Goal: Task Accomplishment & Management: Complete application form

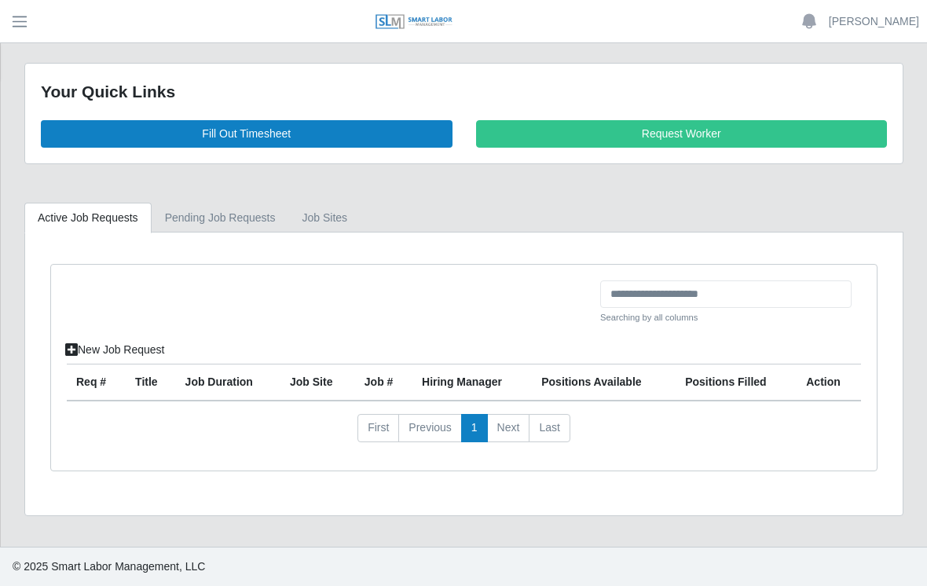
click at [271, 128] on link "Fill Out Timesheet" at bounding box center [247, 133] width 412 height 27
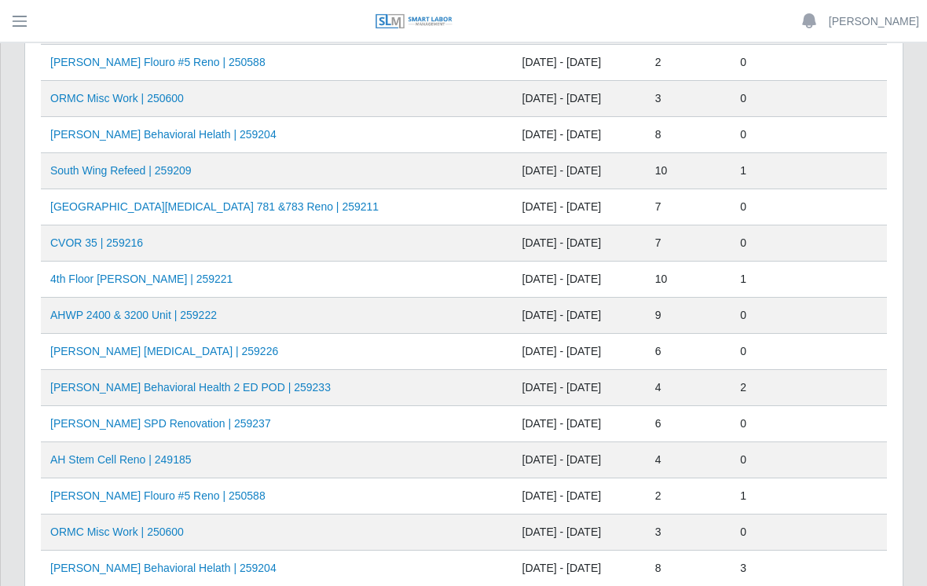
scroll to position [185, 0]
click at [331, 421] on td "AHO Sherman SPD Renovation | 259237" at bounding box center [277, 424] width 472 height 36
click at [247, 428] on link "AHO Sherman SPD Renovation | 259237" at bounding box center [160, 423] width 221 height 13
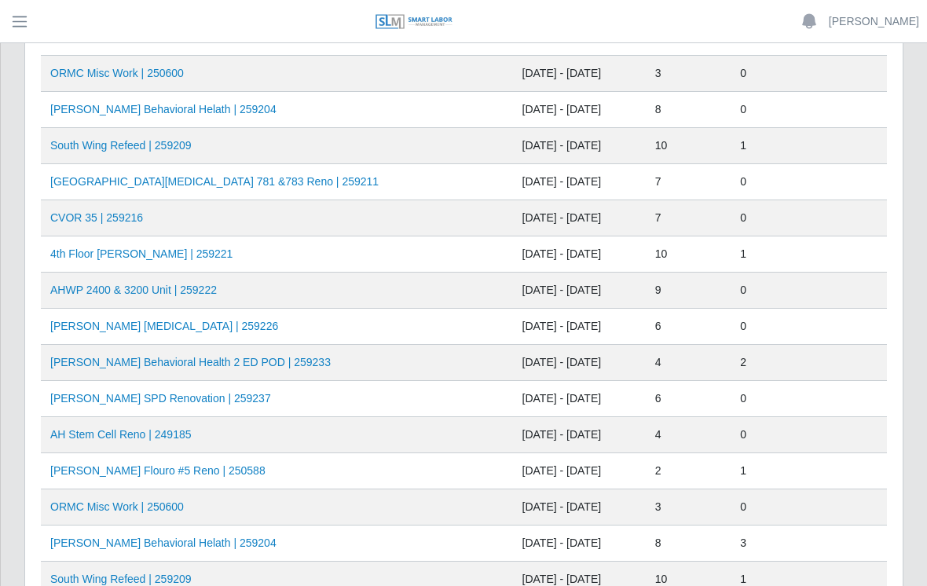
click at [315, 108] on td "AHO Behavioral Helath | 259204" at bounding box center [277, 110] width 472 height 36
click at [174, 115] on link "AHO Behavioral Helath | 259204" at bounding box center [163, 109] width 226 height 13
click at [185, 284] on link "AHWP 2400 & 3200 Unit | 259222" at bounding box center [133, 290] width 167 height 13
click at [141, 292] on link "AHWP 2400 & 3200 Unit | 259222" at bounding box center [133, 290] width 167 height 13
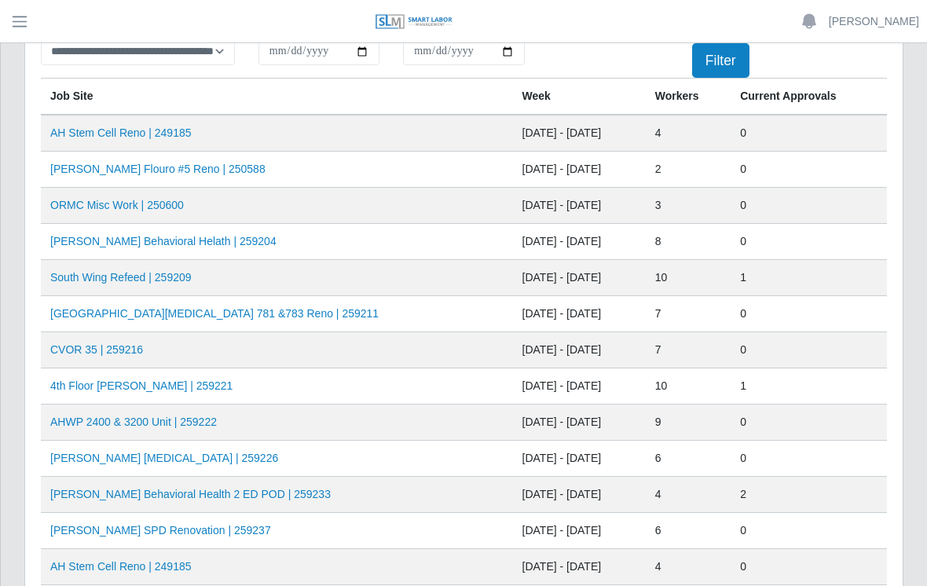
scroll to position [77, 0]
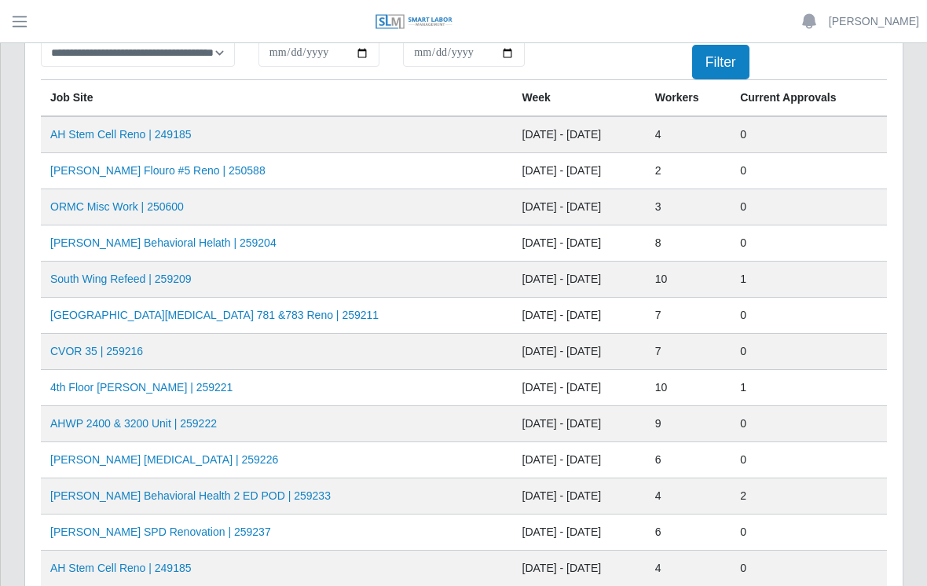
click at [162, 417] on link "AHWP 2400 & 3200 Unit | 259222" at bounding box center [133, 423] width 167 height 13
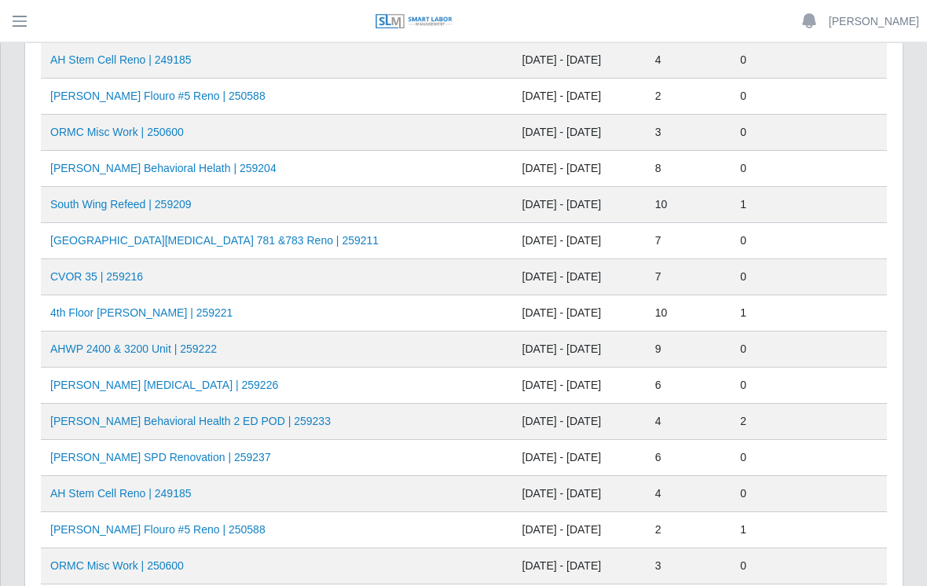
scroll to position [153, 0]
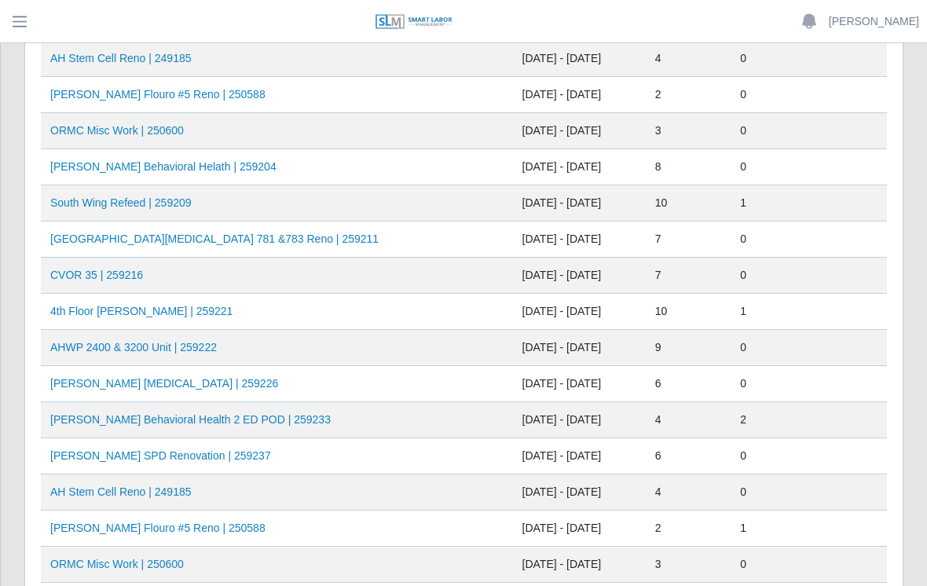
click at [159, 455] on link "AHO Sherman SPD Renovation | 259237" at bounding box center [160, 455] width 221 height 13
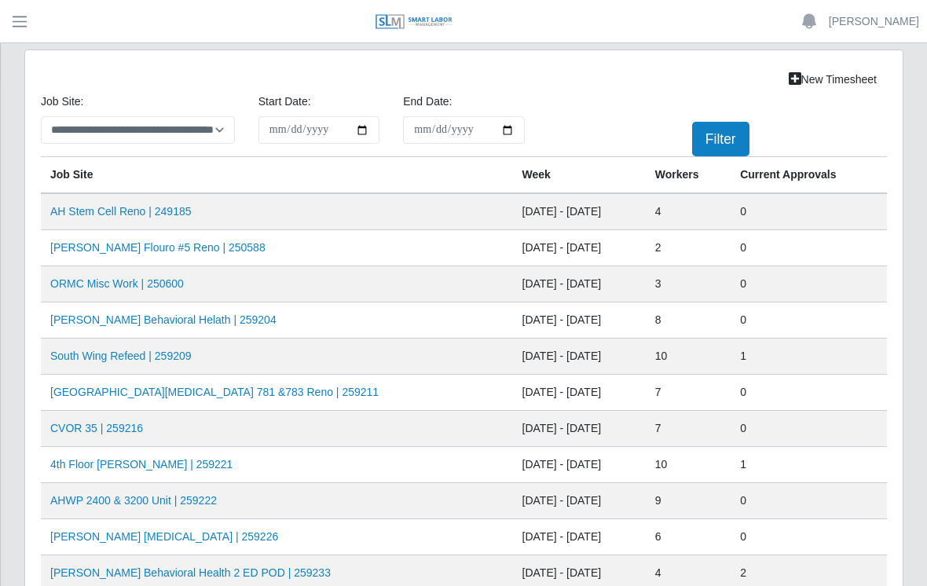
click at [185, 245] on link "AHO Flouro #5 Reno | 250588" at bounding box center [157, 247] width 215 height 13
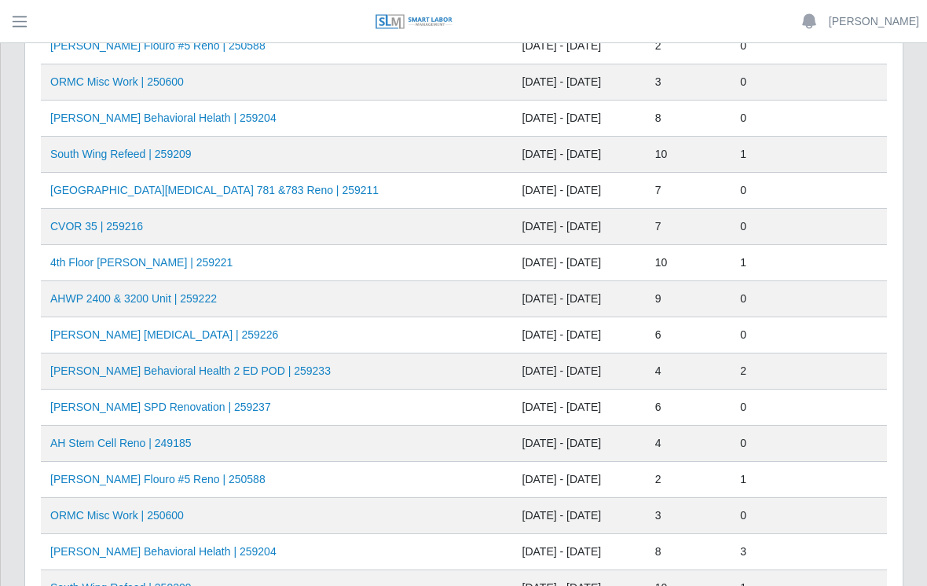
scroll to position [200, 0]
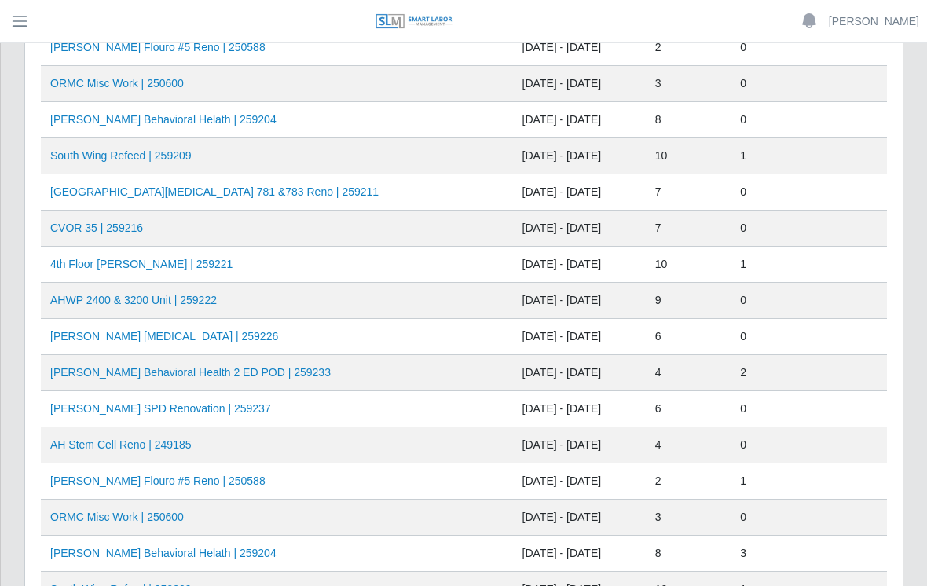
click at [141, 342] on link "AHO Dialysis | 259226" at bounding box center [164, 337] width 228 height 13
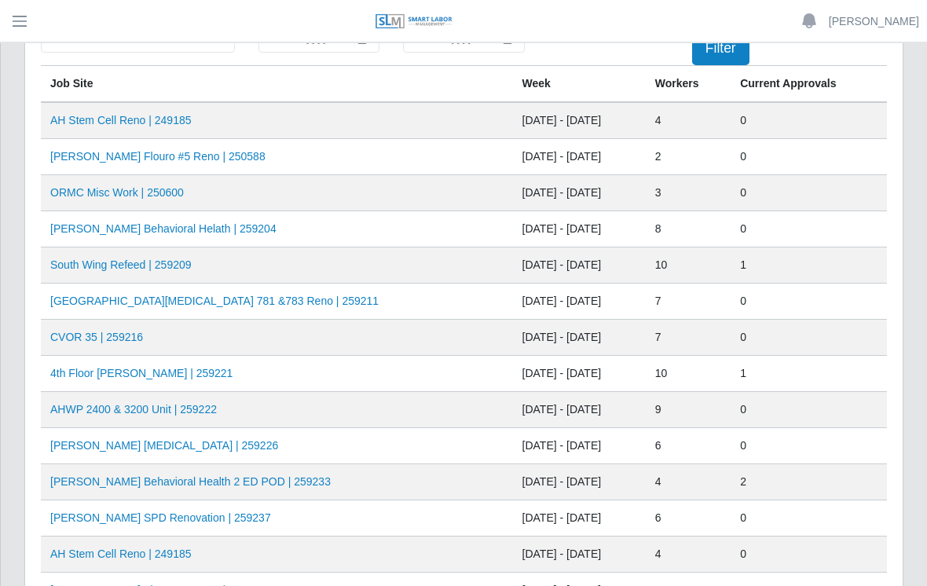
scroll to position [82, 0]
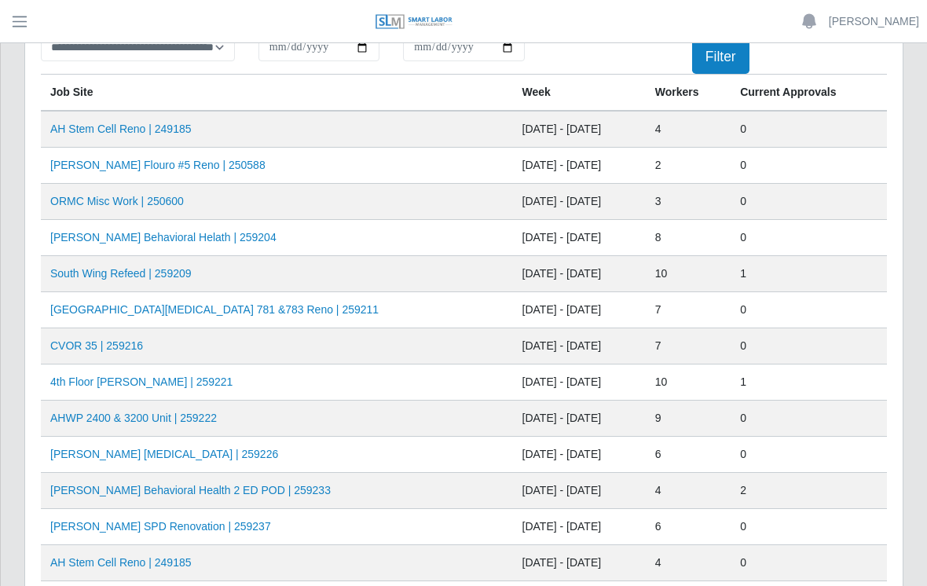
click at [159, 164] on link "AHO Flouro #5 Reno | 250588" at bounding box center [157, 165] width 215 height 13
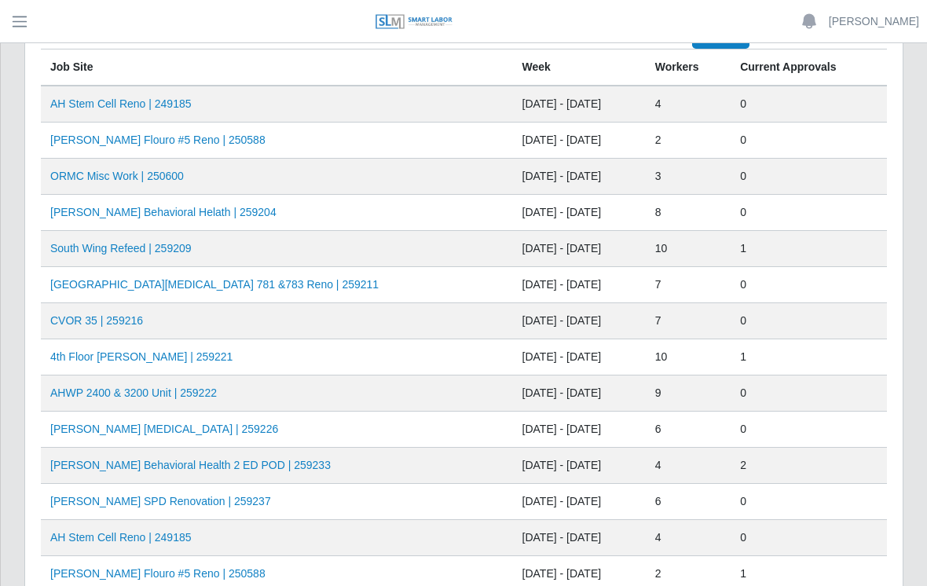
click at [164, 209] on link "AHO Behavioral Helath | 259204" at bounding box center [163, 212] width 226 height 13
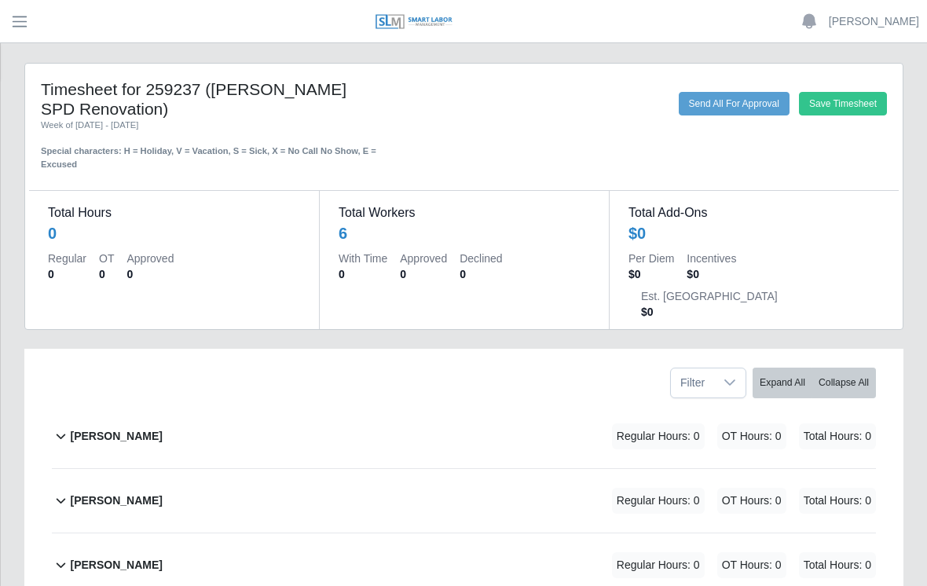
click at [669, 546] on div "[PERSON_NAME] Regular Hours: 0 OT Hours: 0 Total Hours: 0" at bounding box center [473, 565] width 806 height 64
click at [671, 544] on div "[PERSON_NAME] Regular Hours: 0 OT Hours: 0 Total Hours: 0" at bounding box center [473, 565] width 806 height 64
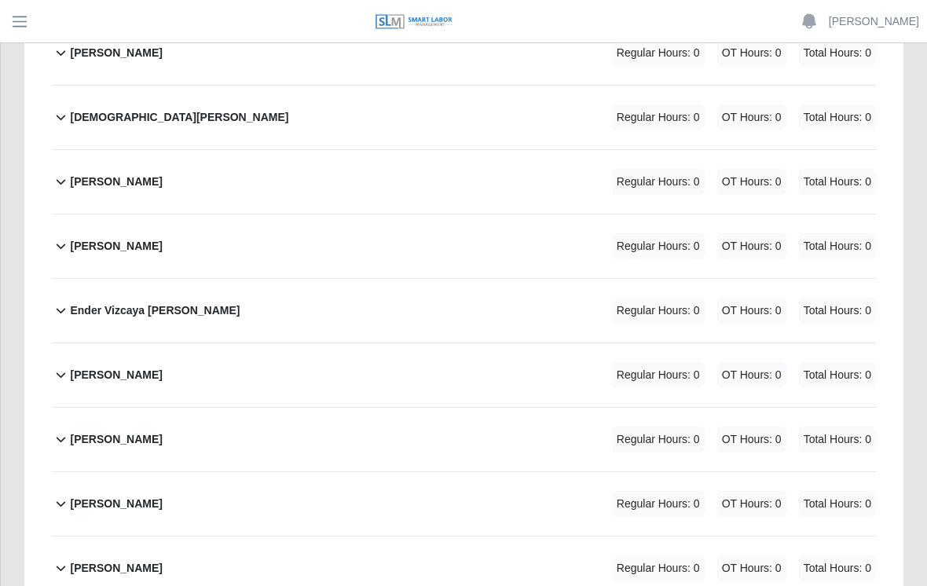
scroll to position [386, 0]
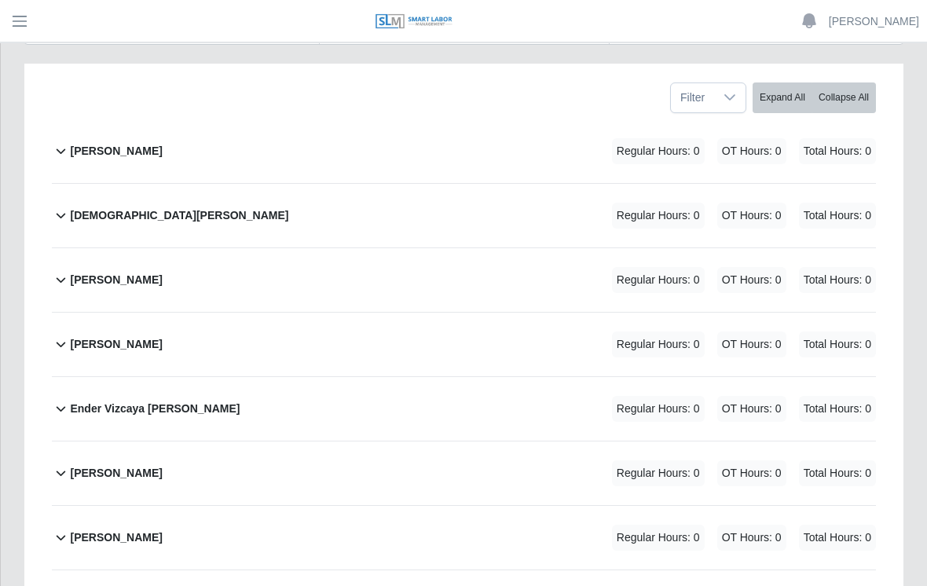
click at [162, 337] on b "[PERSON_NAME]" at bounding box center [116, 345] width 92 height 16
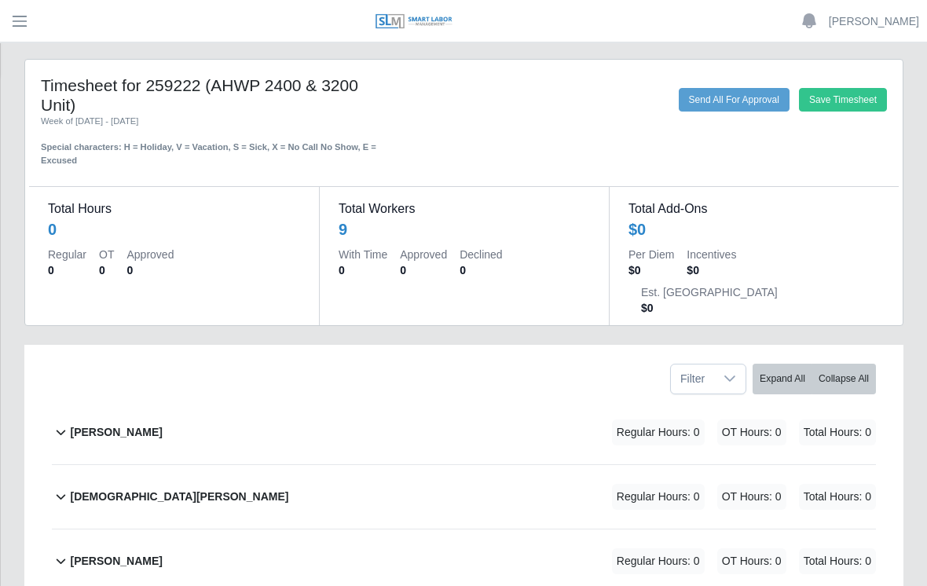
scroll to position [0, 0]
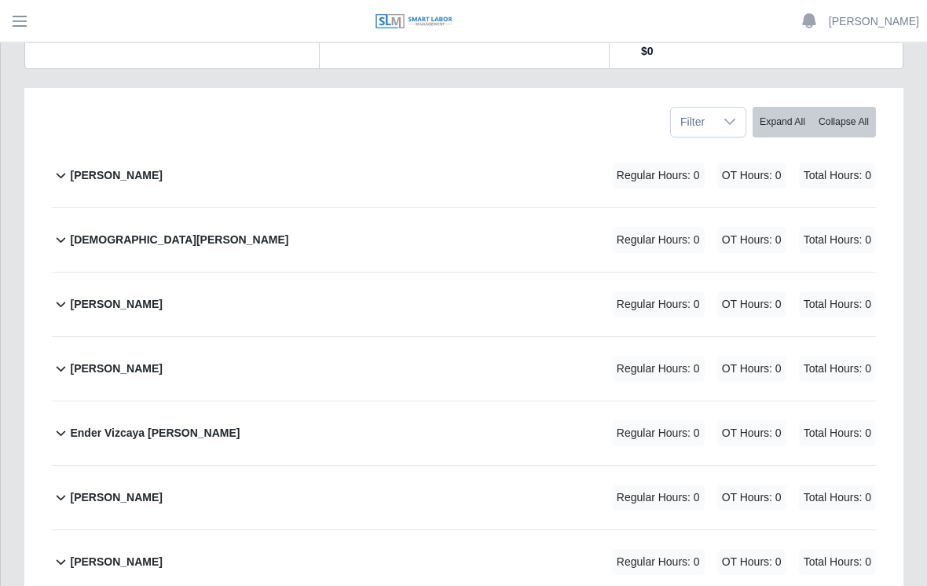
scroll to position [261, 0]
click at [133, 361] on b "Edward Triana Gonzalez" at bounding box center [116, 369] width 92 height 16
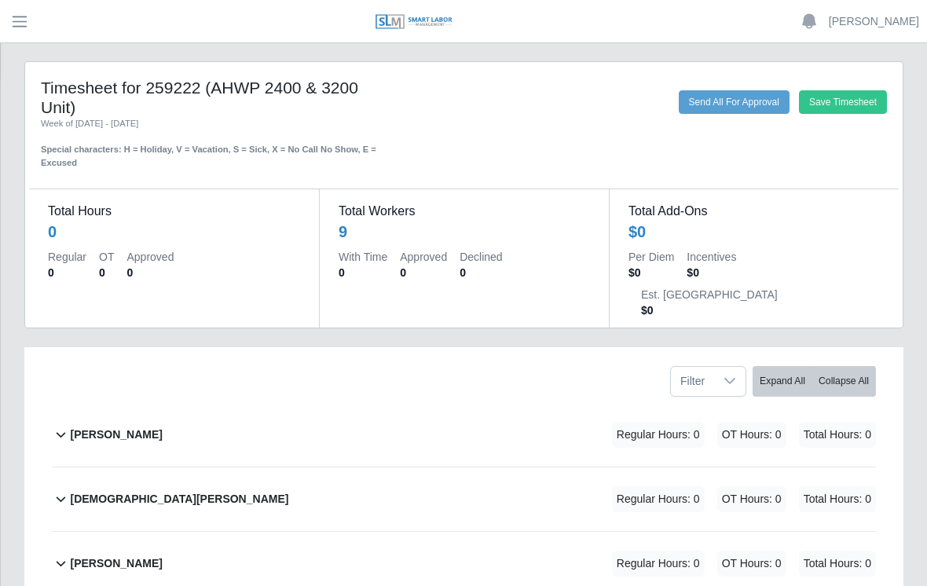
scroll to position [0, 0]
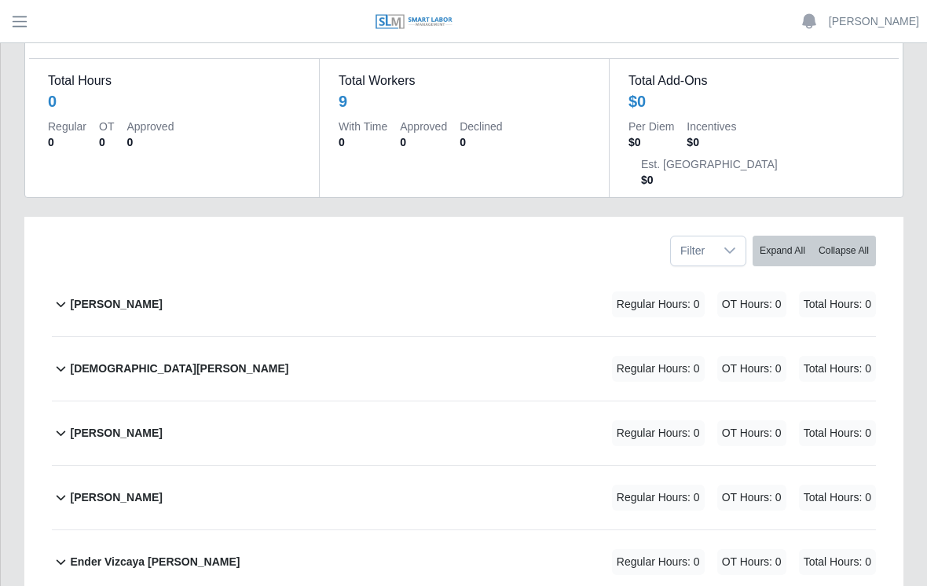
scroll to position [142, 0]
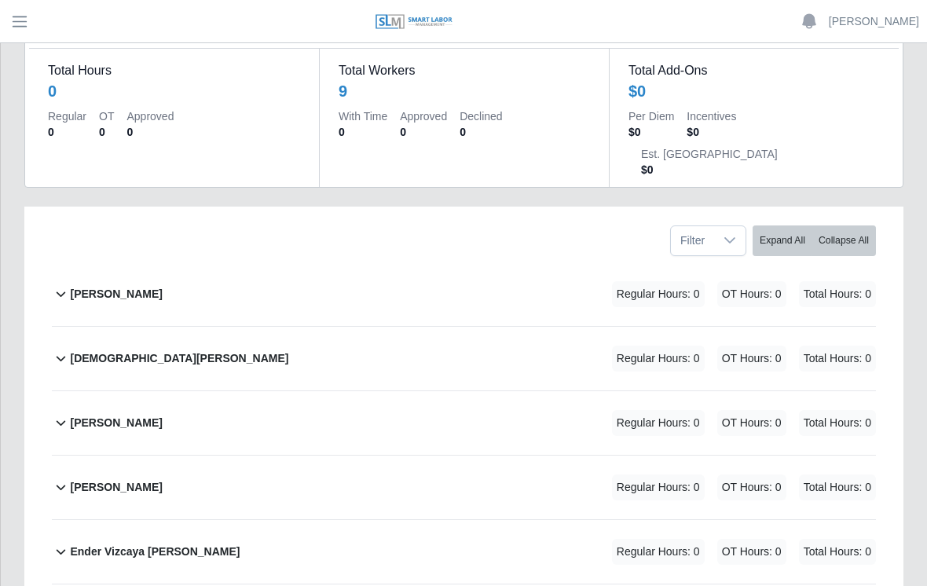
click at [159, 479] on b "[PERSON_NAME]" at bounding box center [116, 487] width 92 height 16
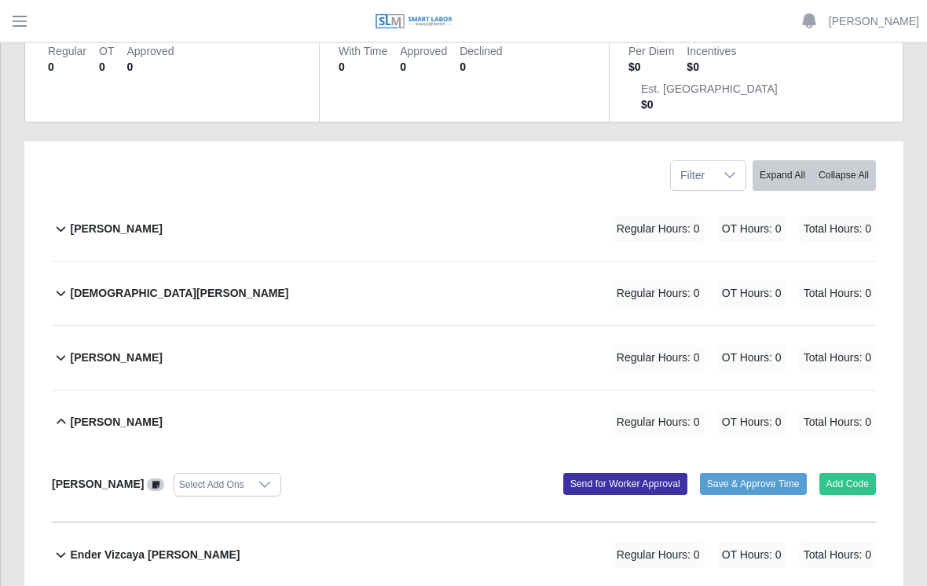
scroll to position [207, 0]
click at [848, 473] on button "Add Code" at bounding box center [847, 484] width 57 height 22
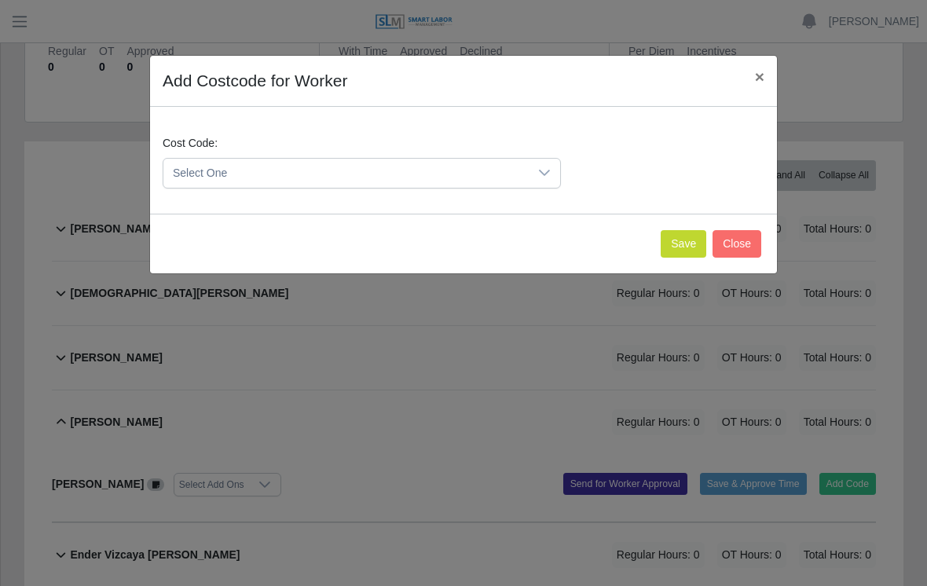
click at [527, 167] on span "Select One" at bounding box center [345, 173] width 365 height 29
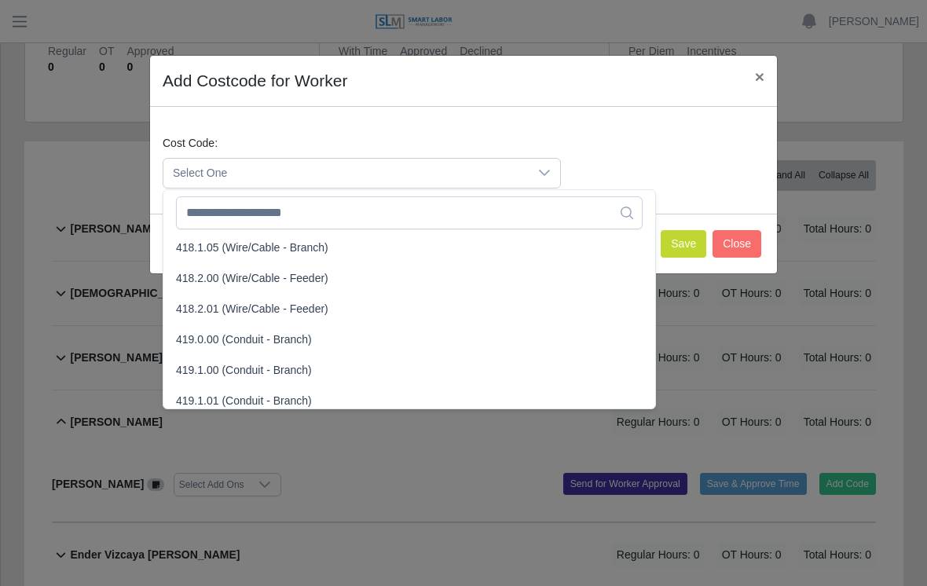
scroll to position [811, 0]
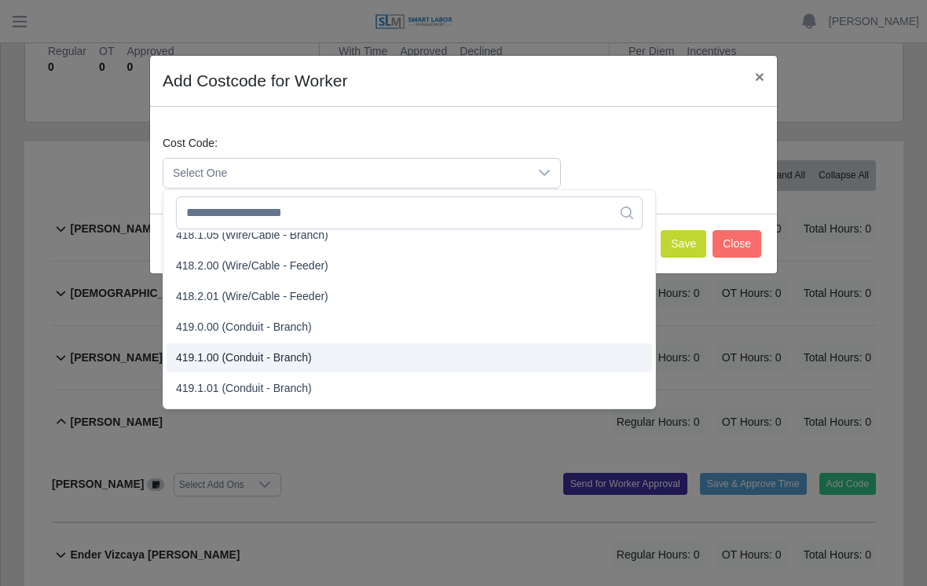
click at [231, 359] on span "419.1.00 (Conduit - Branch)" at bounding box center [244, 358] width 136 height 16
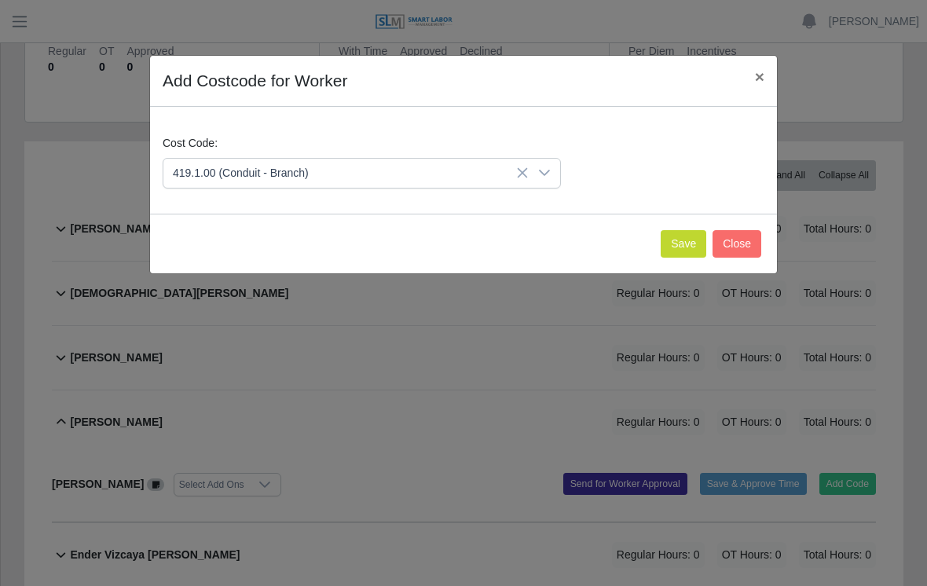
click at [688, 247] on button "Save" at bounding box center [684, 243] width 46 height 27
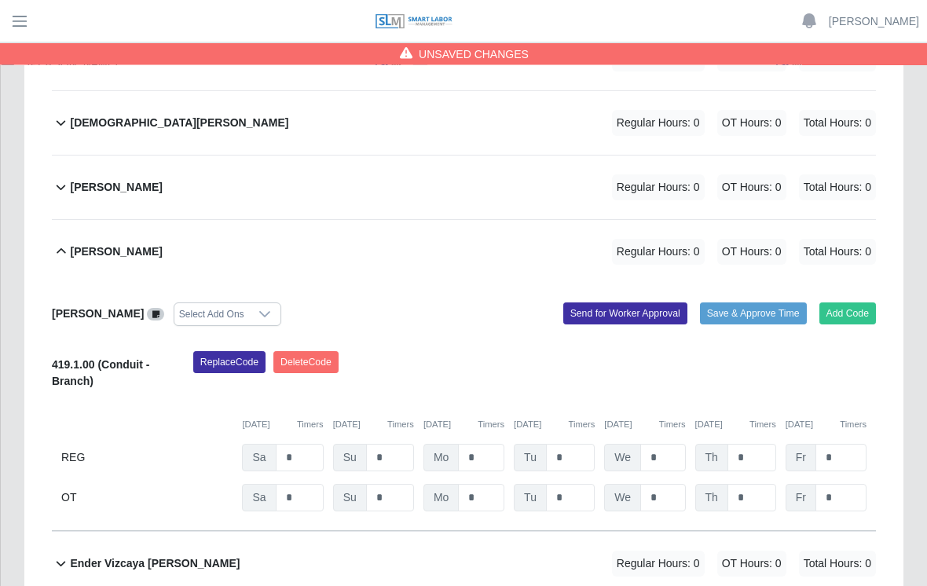
scroll to position [394, 0]
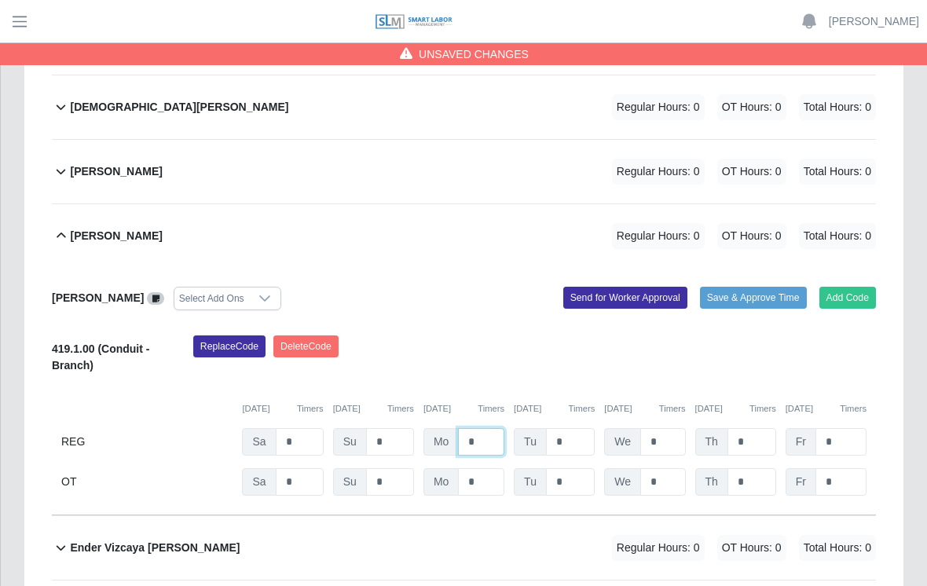
click at [489, 428] on input "*" at bounding box center [481, 441] width 46 height 27
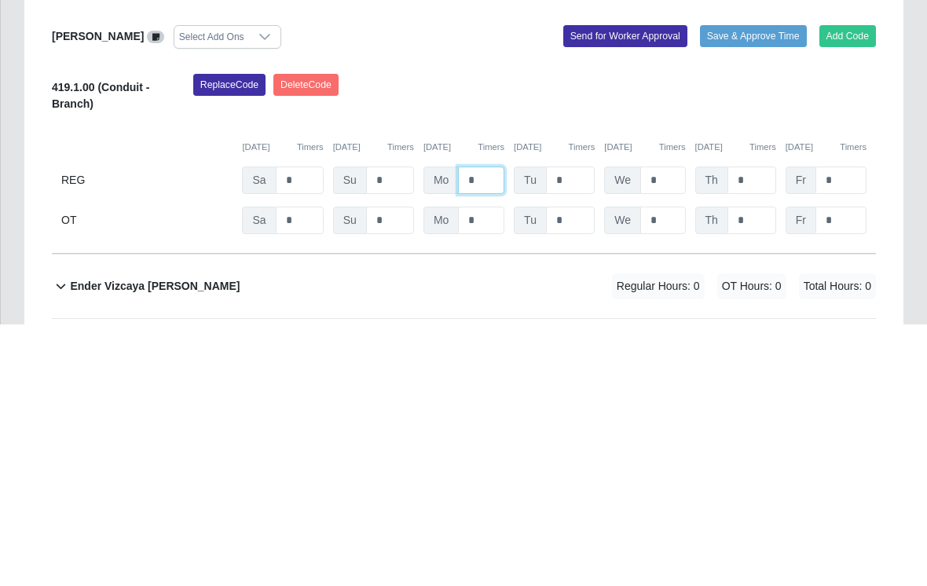
type input "*"
click at [575, 428] on input "*" at bounding box center [570, 441] width 49 height 27
type input "*"
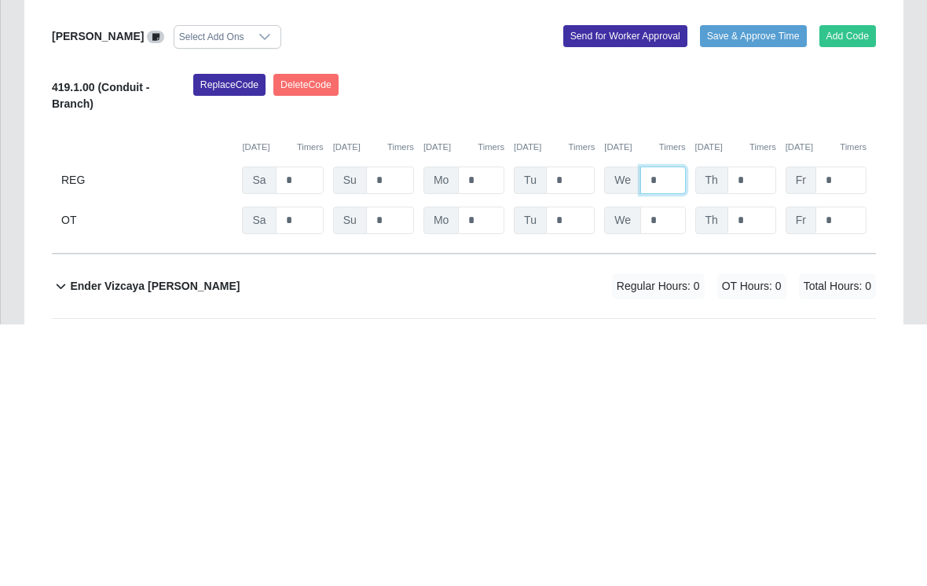
click at [668, 428] on input "*" at bounding box center [662, 441] width 45 height 27
type input "*"
click at [754, 428] on input "*" at bounding box center [751, 441] width 49 height 27
type input "*"
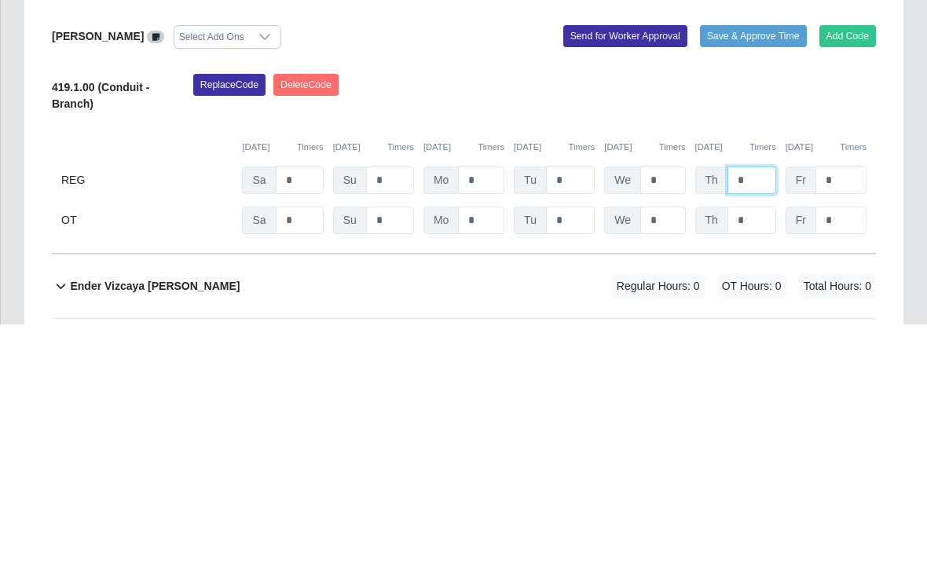
type input "*"
click at [844, 428] on input "*" at bounding box center [840, 441] width 51 height 27
type input "*"
click at [395, 468] on input "*" at bounding box center [390, 481] width 48 height 27
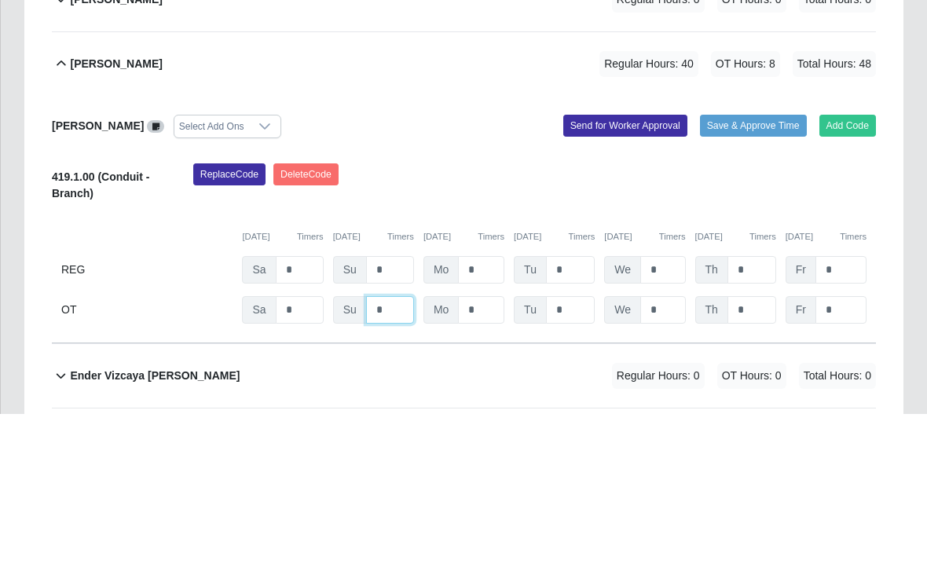
type input "*"
click at [754, 287] on button "Save & Approve Time" at bounding box center [753, 298] width 107 height 22
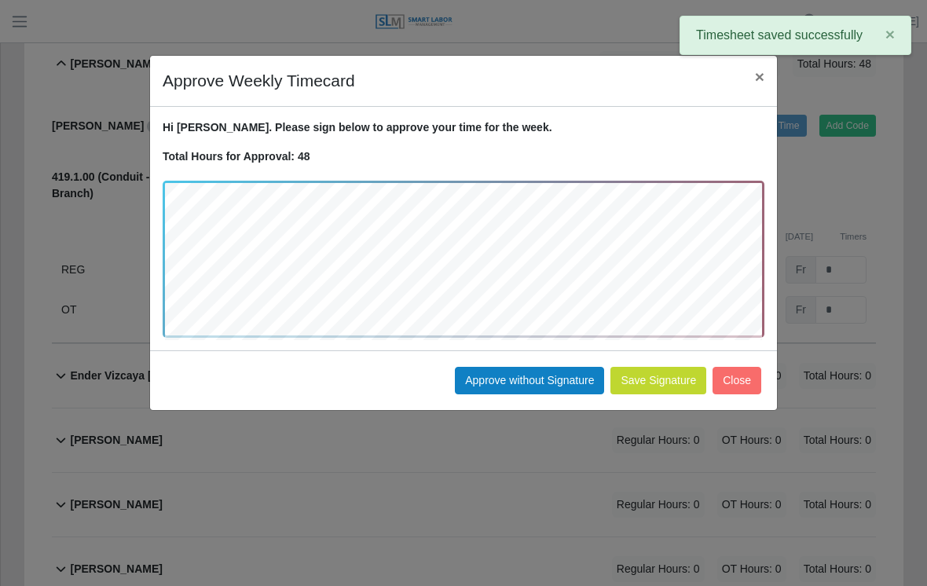
click at [525, 378] on button "Approve without Signature" at bounding box center [529, 380] width 149 height 27
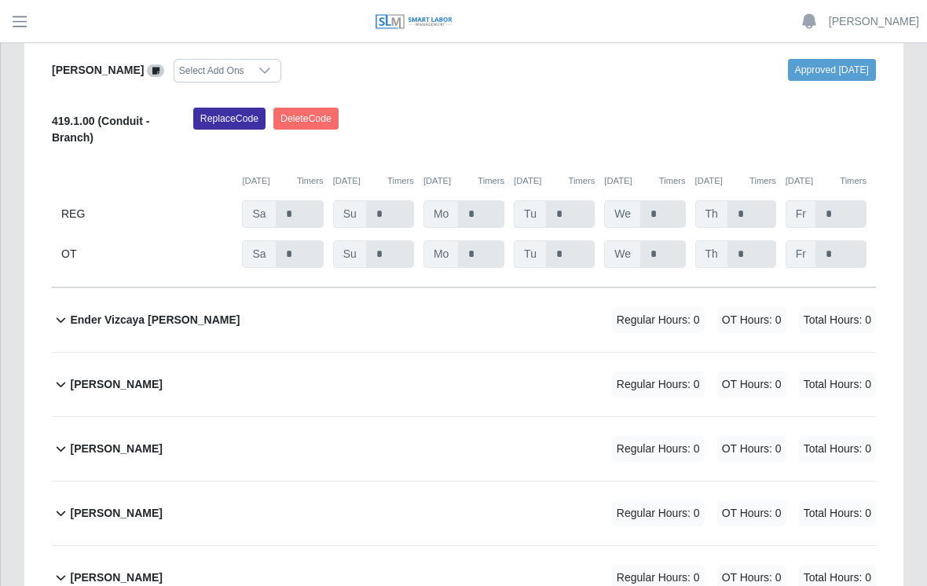
scroll to position [620, 0]
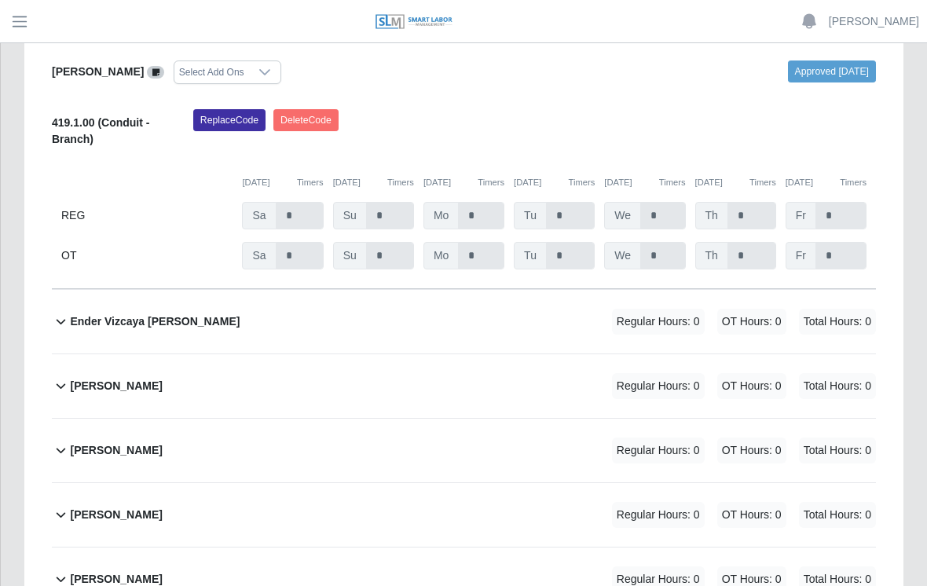
click at [170, 313] on b "Ender Vizcaya [PERSON_NAME]" at bounding box center [155, 321] width 170 height 16
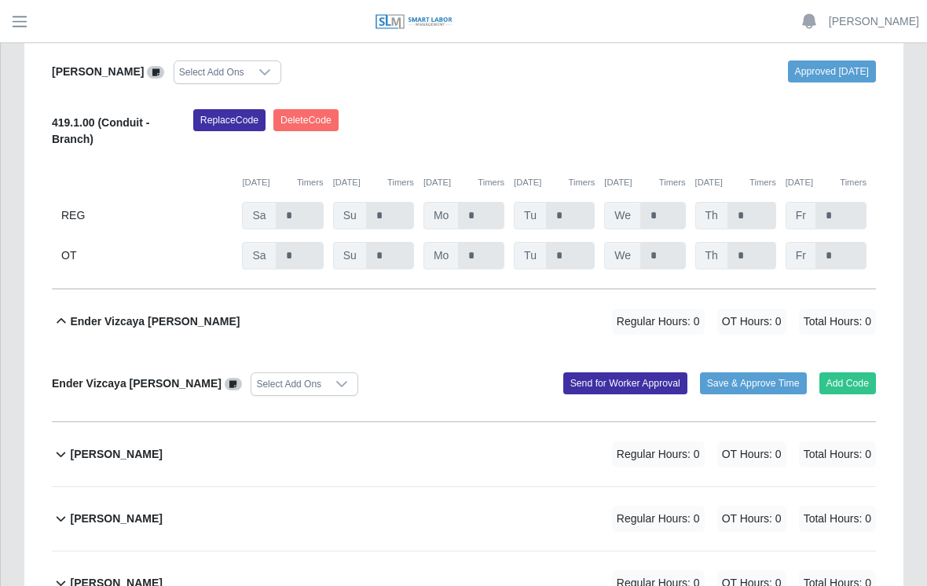
click at [862, 372] on button "Add Code" at bounding box center [847, 383] width 57 height 22
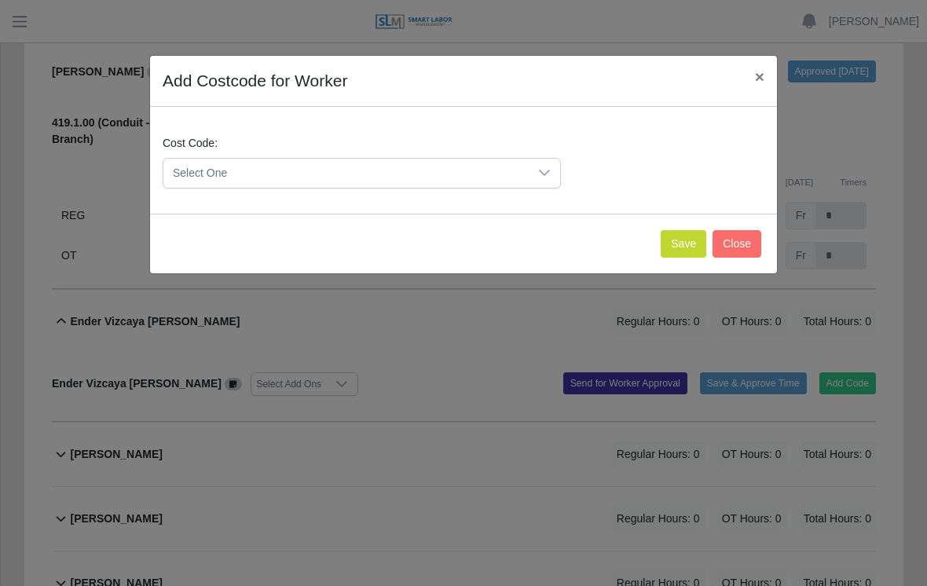
click at [561, 167] on div "Select One" at bounding box center [362, 173] width 398 height 31
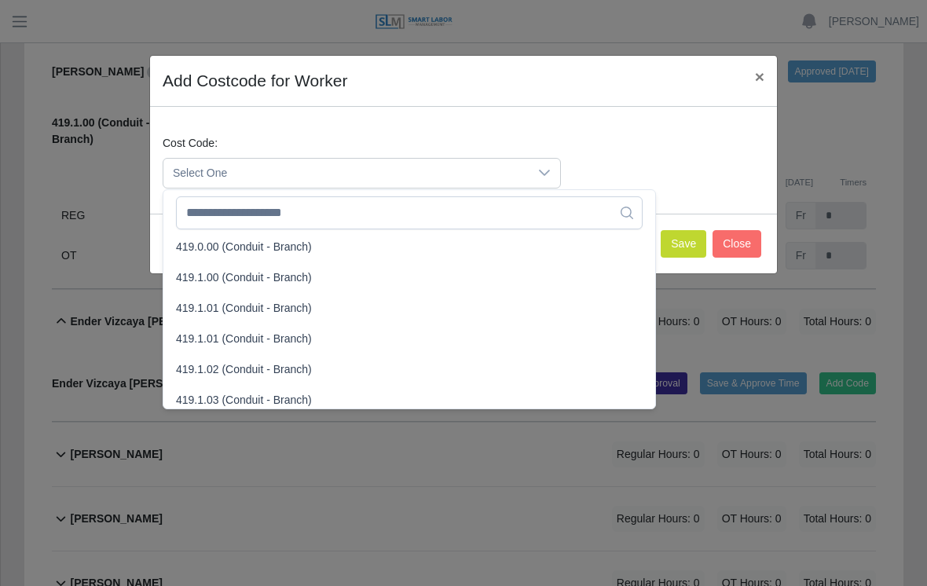
scroll to position [895, 0]
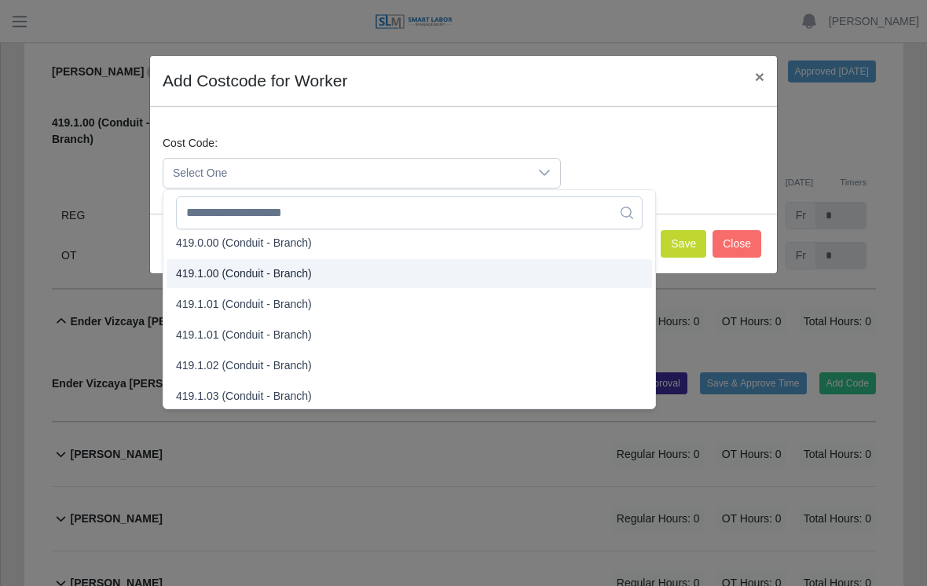
click at [244, 273] on span "419.1.00 (Conduit - Branch)" at bounding box center [244, 273] width 136 height 16
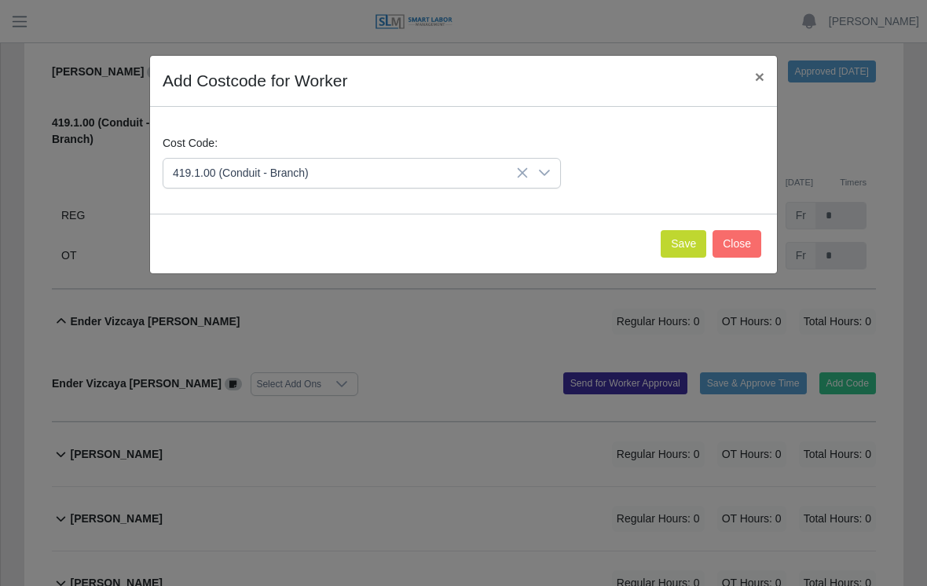
click at [676, 247] on button "Save" at bounding box center [684, 243] width 46 height 27
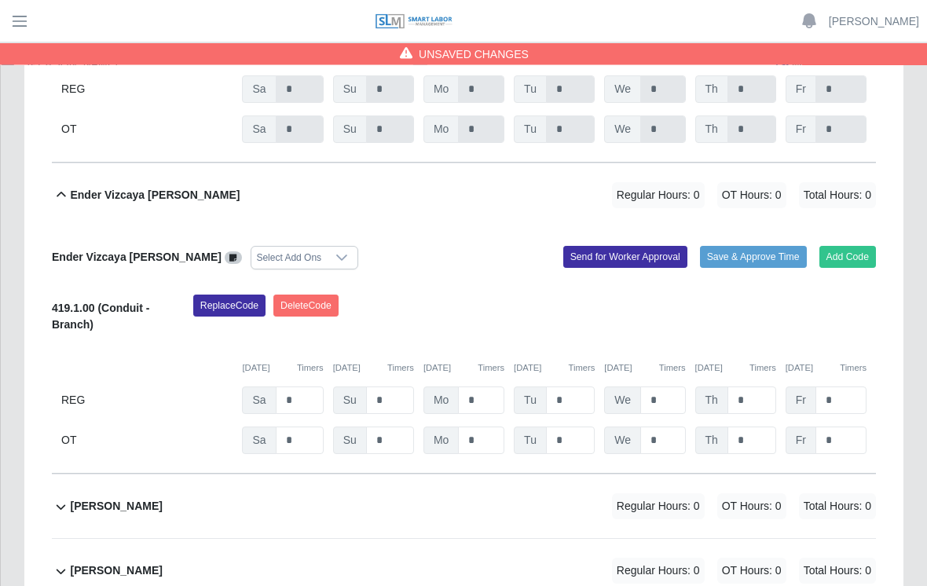
scroll to position [753, 0]
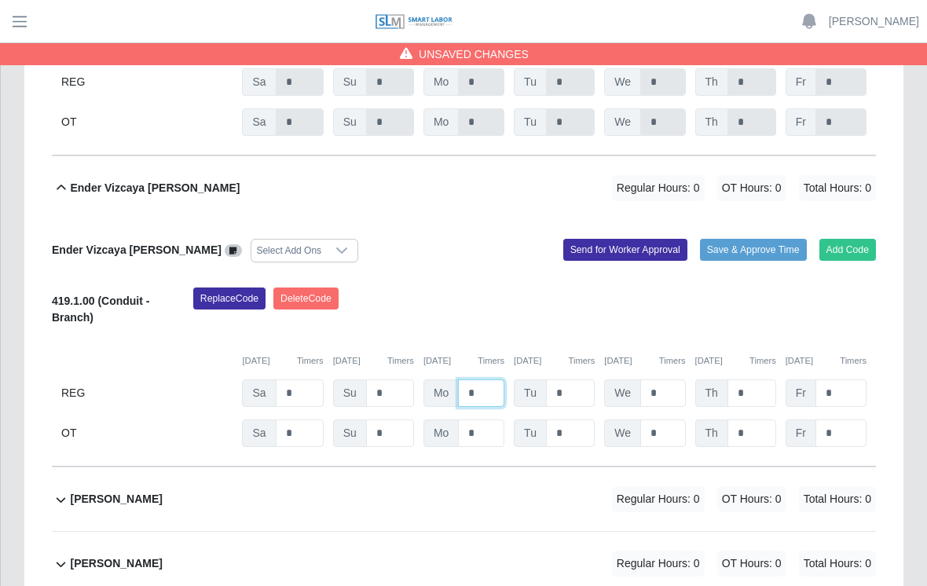
click at [492, 379] on input "*" at bounding box center [481, 392] width 46 height 27
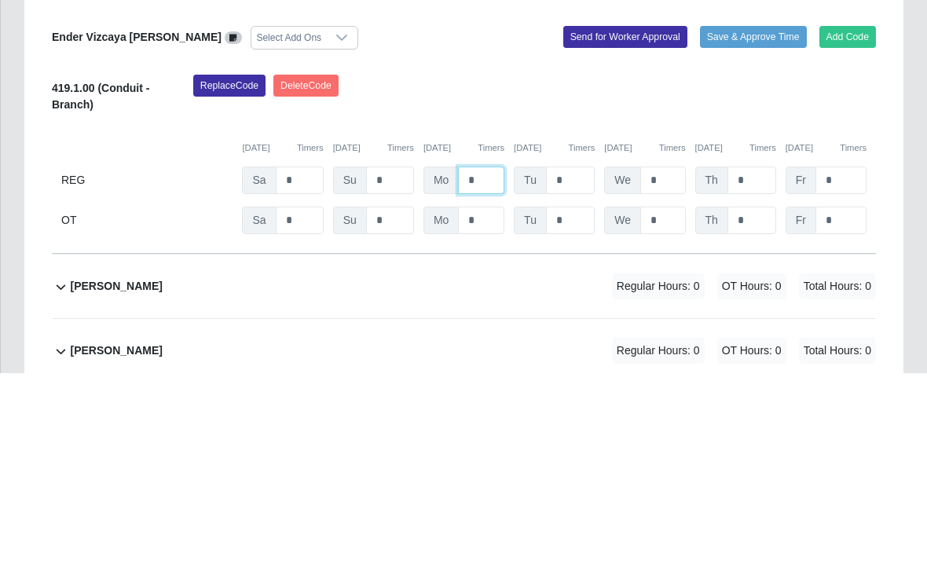
type input "*"
click at [577, 379] on input "*" at bounding box center [570, 392] width 49 height 27
type input "*"
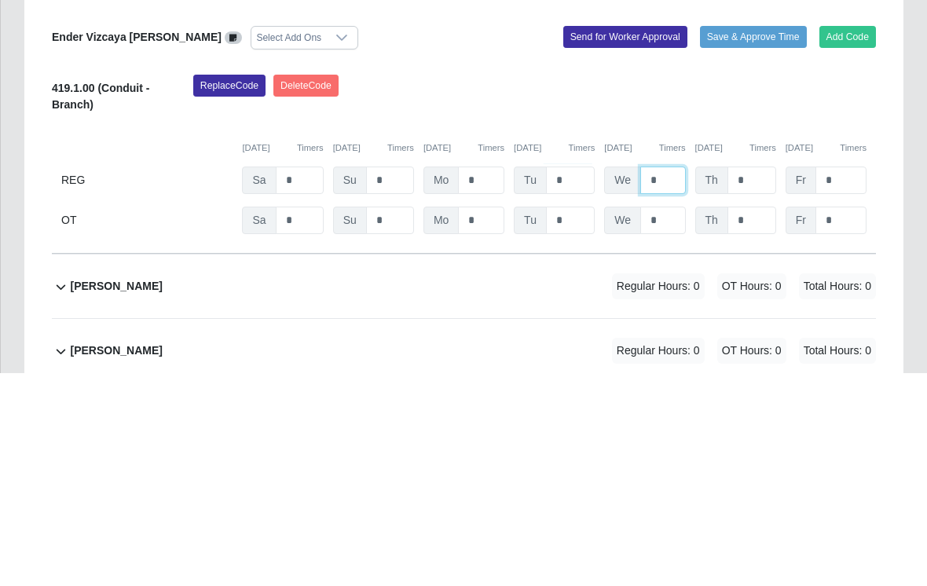
click at [683, 379] on input "*" at bounding box center [662, 392] width 45 height 27
type input "*"
click at [478, 379] on input "*" at bounding box center [481, 392] width 46 height 27
type input "*"
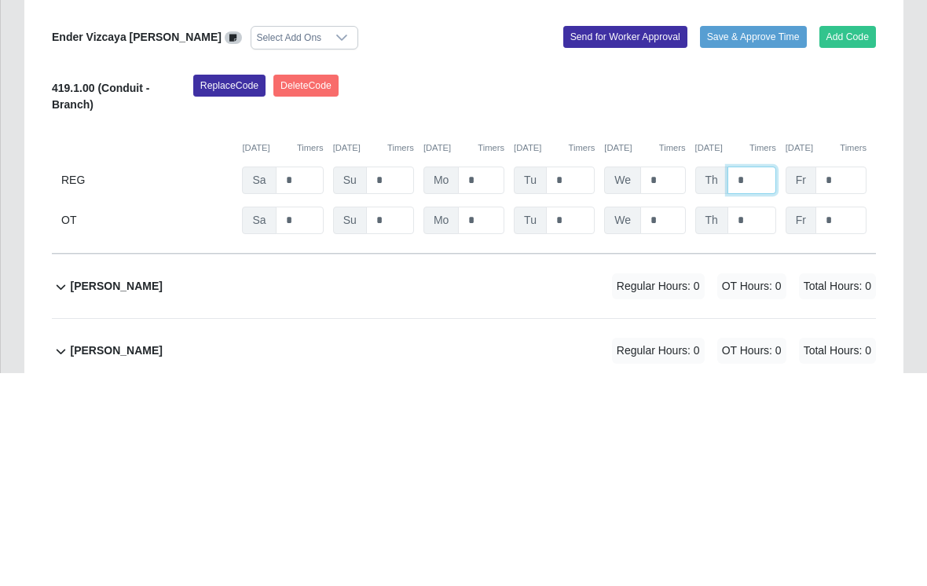
click at [747, 379] on input "*" at bounding box center [751, 392] width 49 height 27
type input "*"
click at [840, 379] on input "*" at bounding box center [840, 392] width 51 height 27
type input "*"
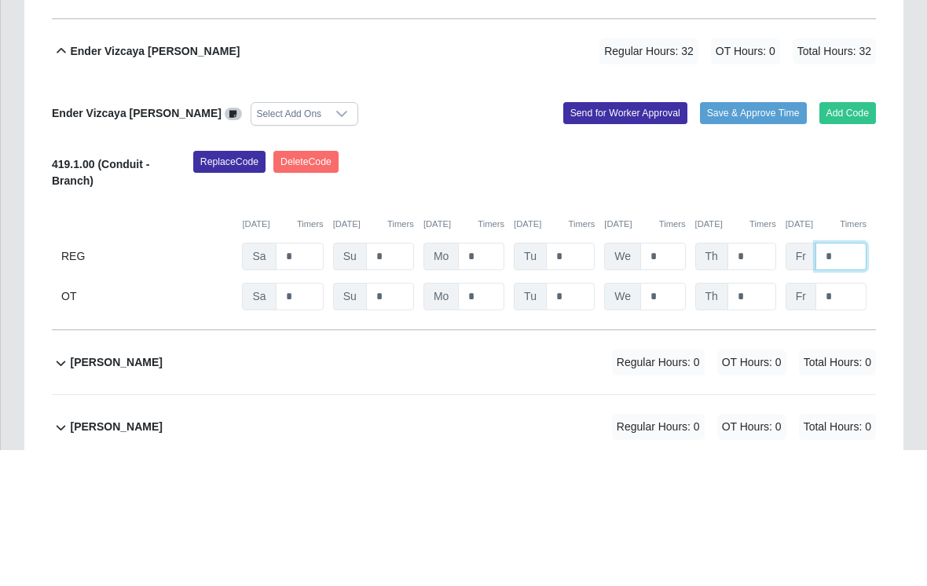
type input "*"
click at [749, 239] on button "Save & Approve Time" at bounding box center [753, 250] width 107 height 22
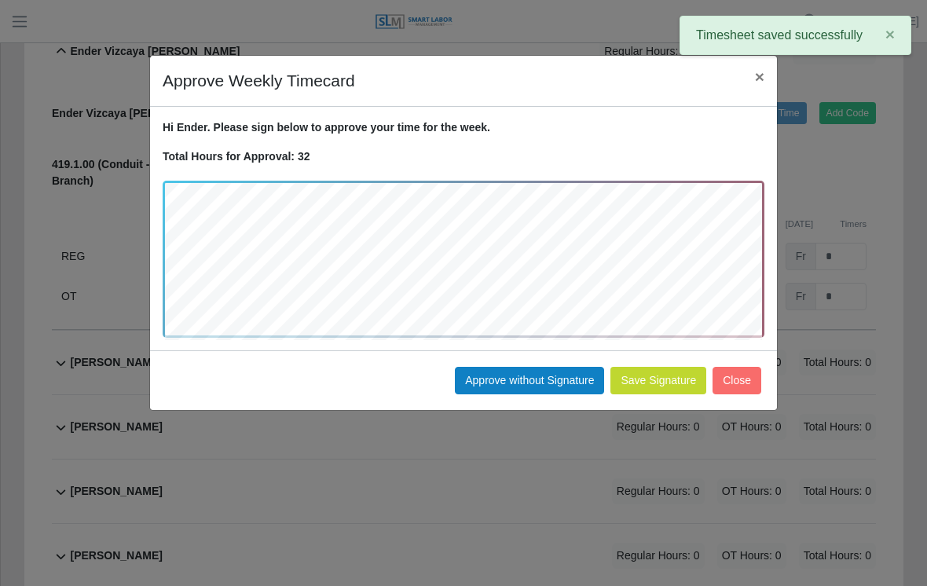
click at [529, 379] on button "Approve without Signature" at bounding box center [529, 380] width 149 height 27
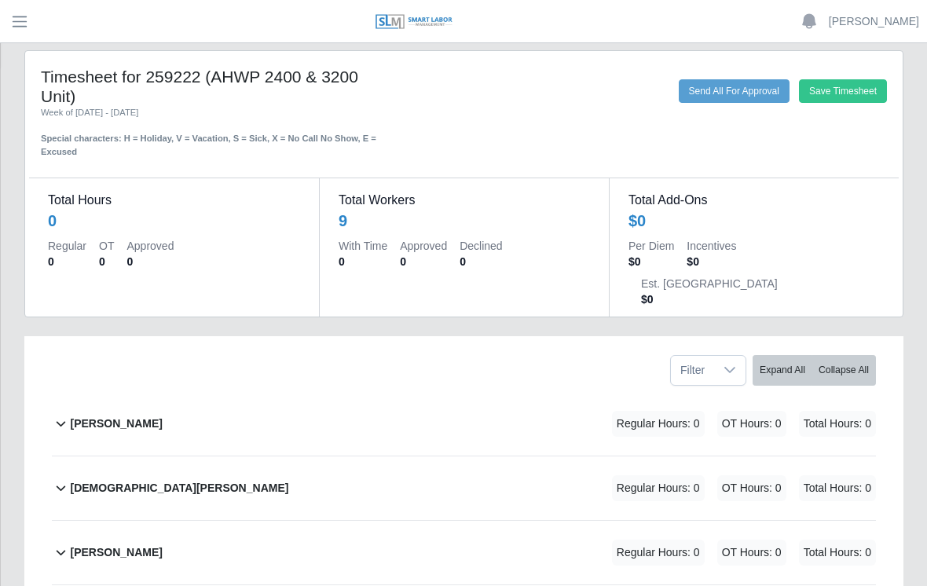
scroll to position [0, 0]
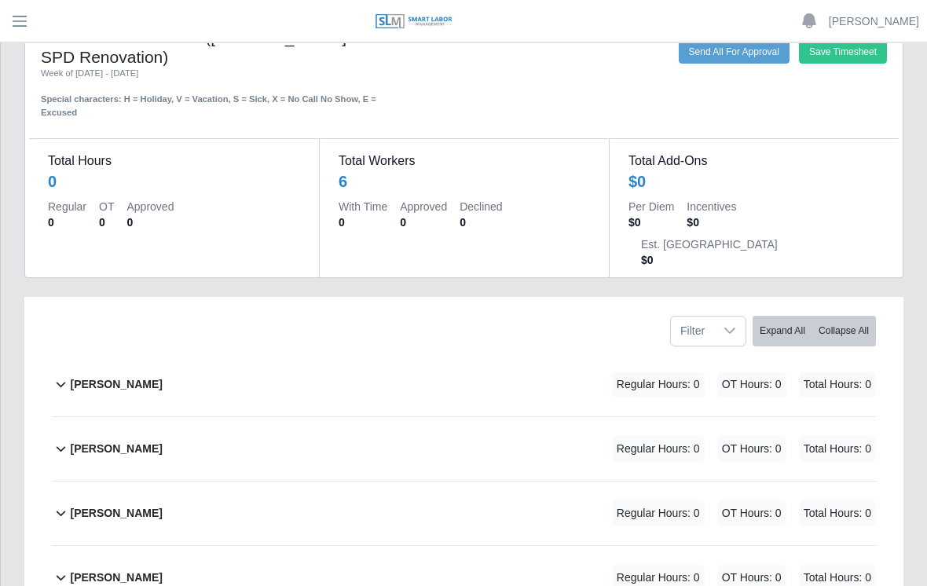
scroll to position [53, 0]
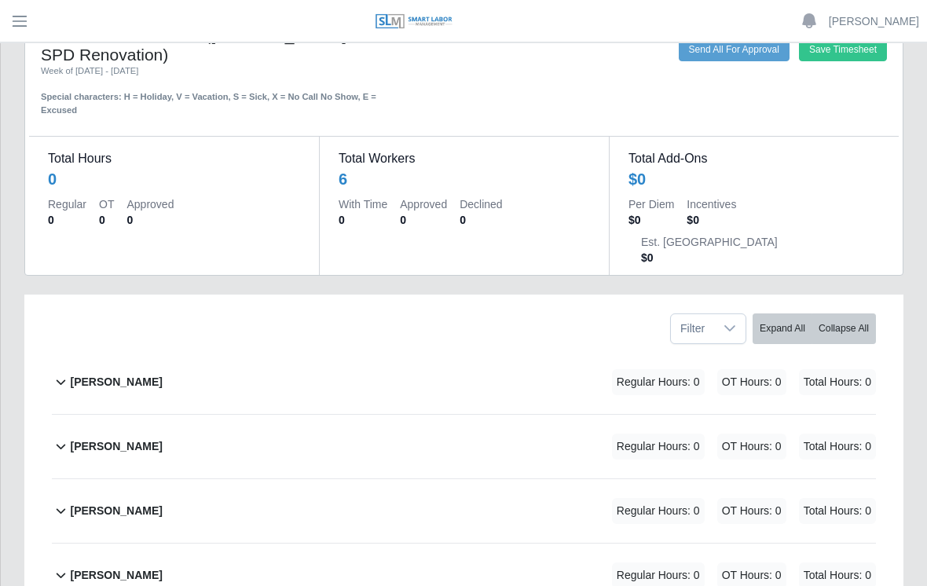
click at [156, 375] on b "[PERSON_NAME]" at bounding box center [116, 383] width 92 height 16
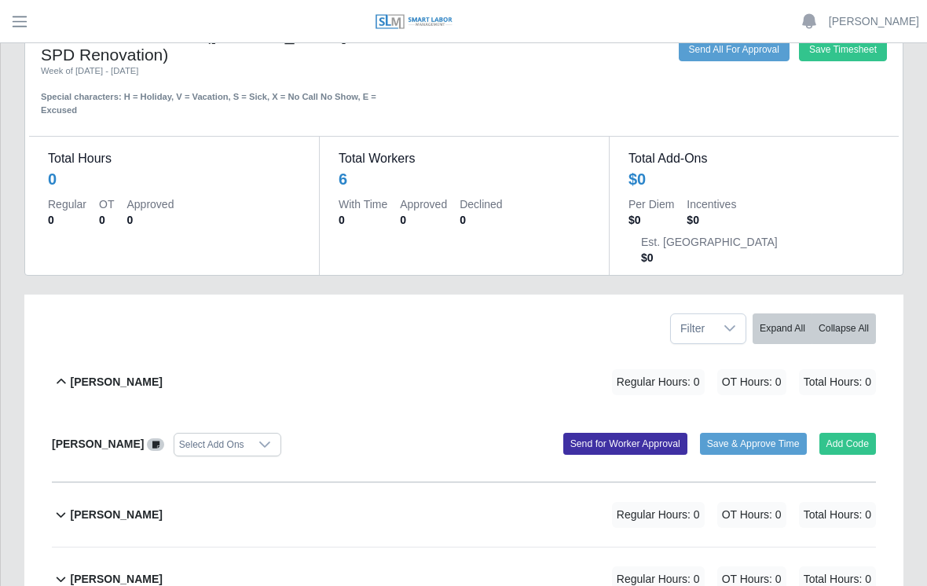
click at [854, 433] on button "Add Code" at bounding box center [847, 444] width 57 height 22
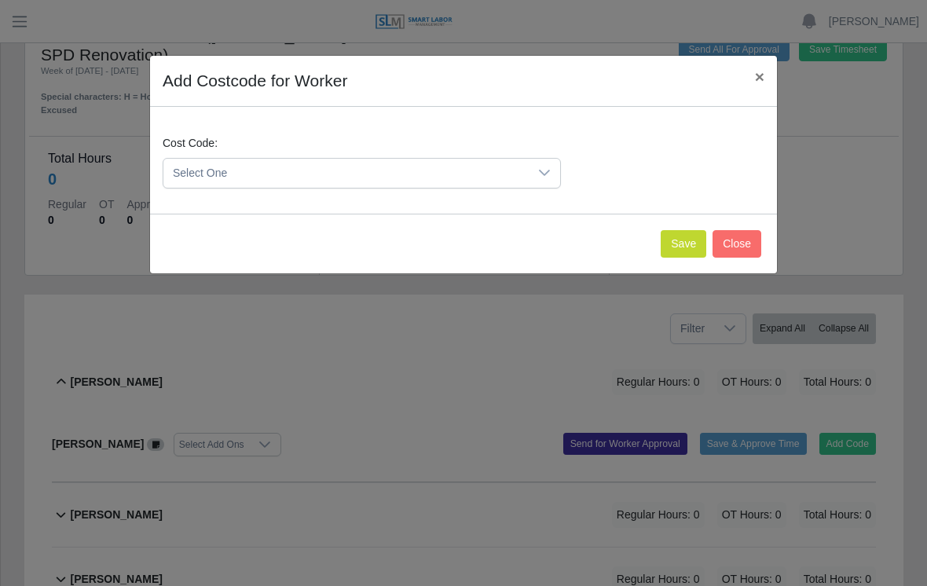
click at [545, 174] on icon at bounding box center [544, 173] width 11 height 6
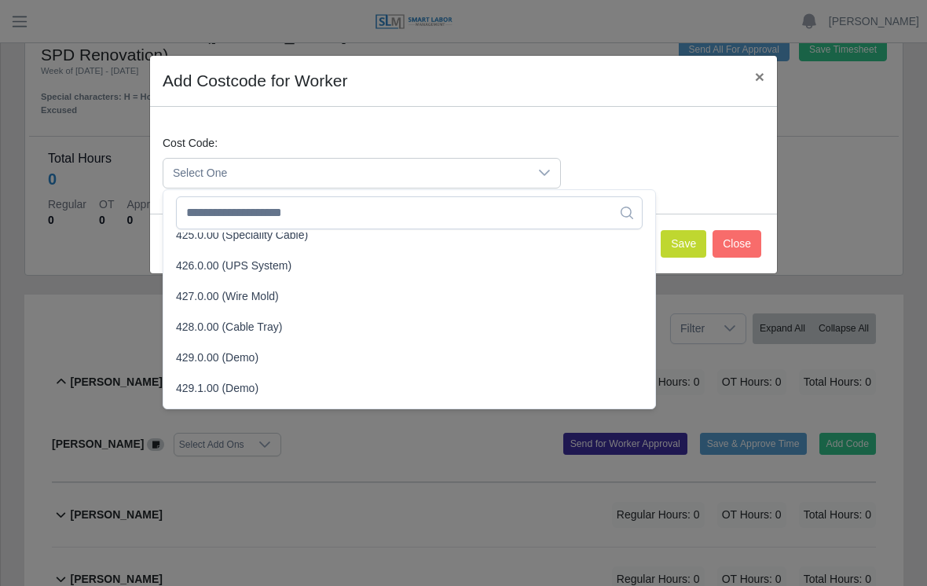
scroll to position [1425, 0]
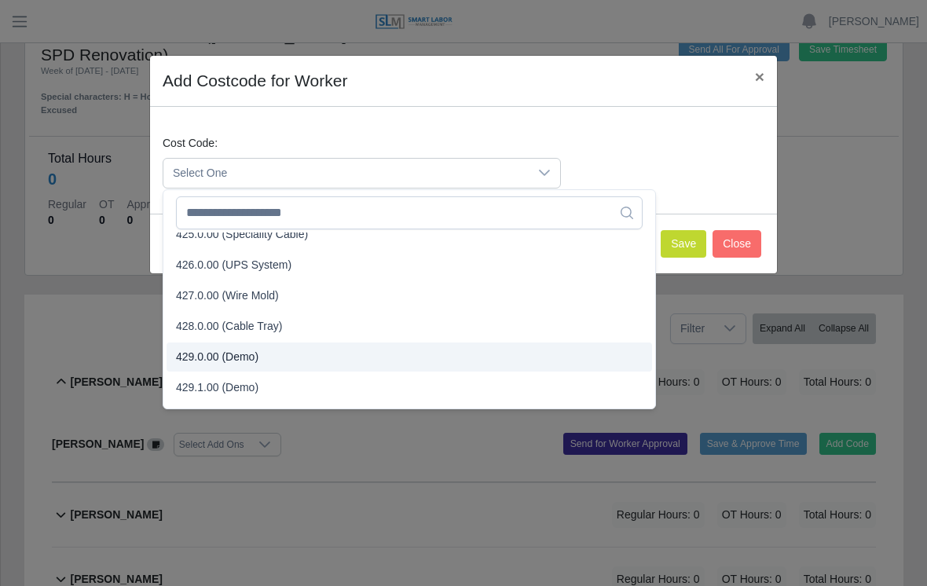
click at [235, 353] on span "429.0.00 (Demo)" at bounding box center [217, 357] width 82 height 16
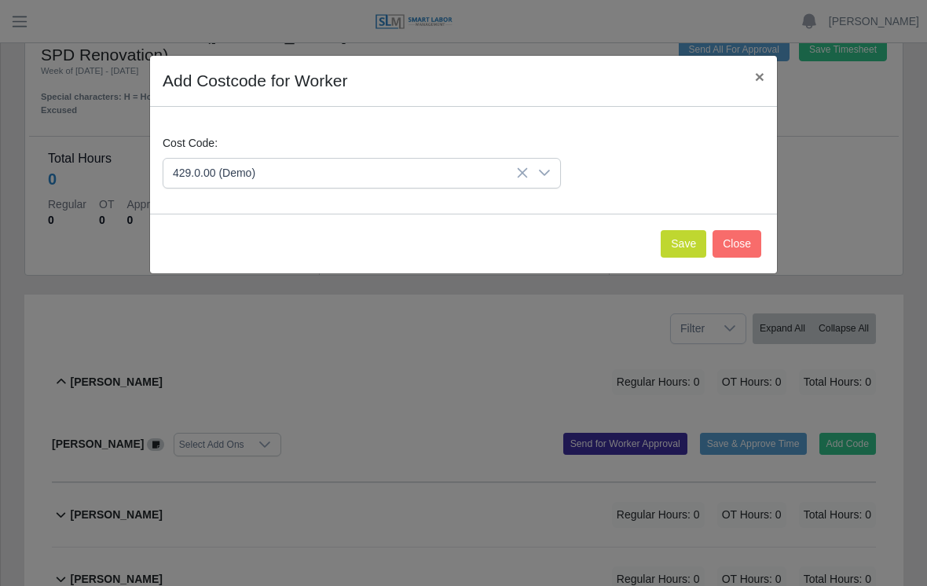
click at [669, 239] on button "Save" at bounding box center [684, 243] width 46 height 27
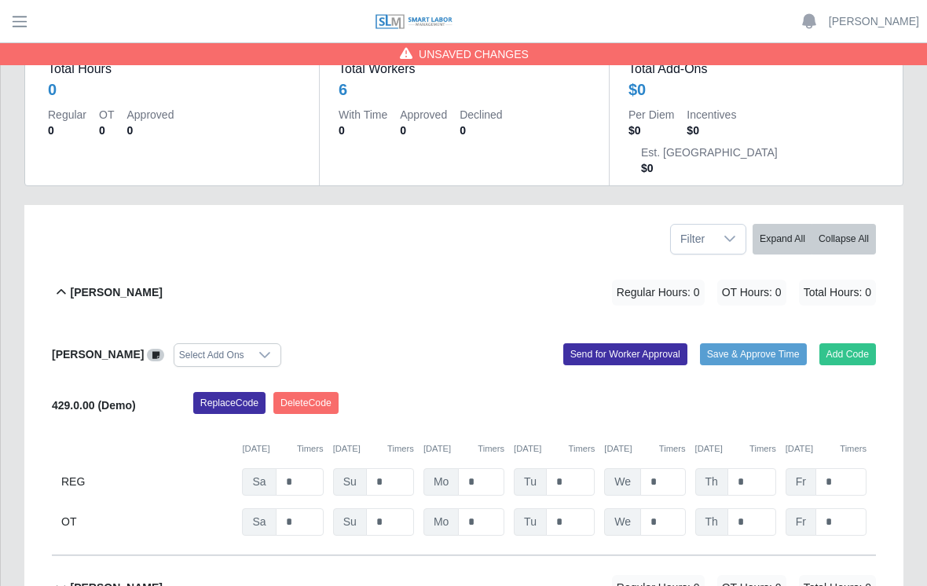
scroll to position [145, 0]
click at [486, 467] on input "*" at bounding box center [481, 480] width 46 height 27
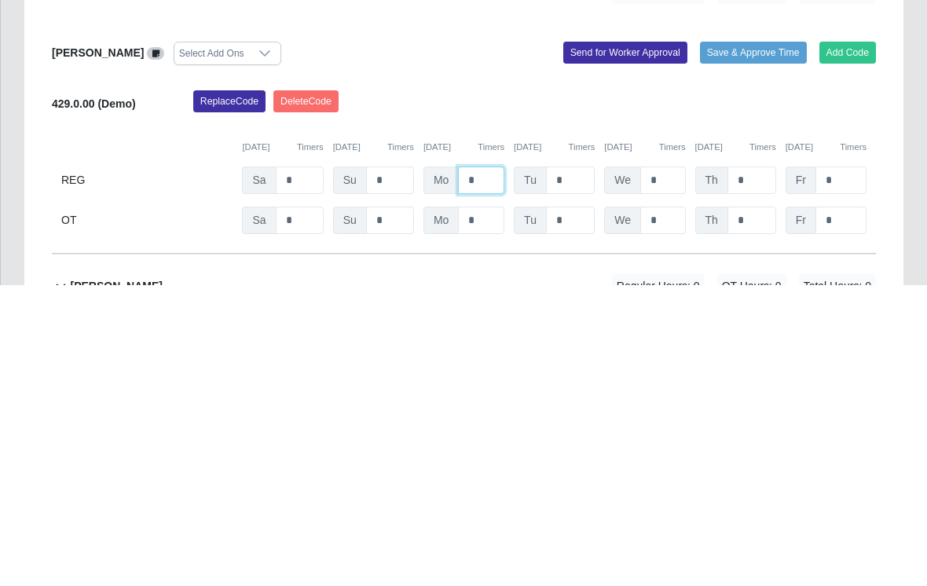
type input "*"
click at [570, 467] on input "*" at bounding box center [570, 480] width 49 height 27
type input "*"
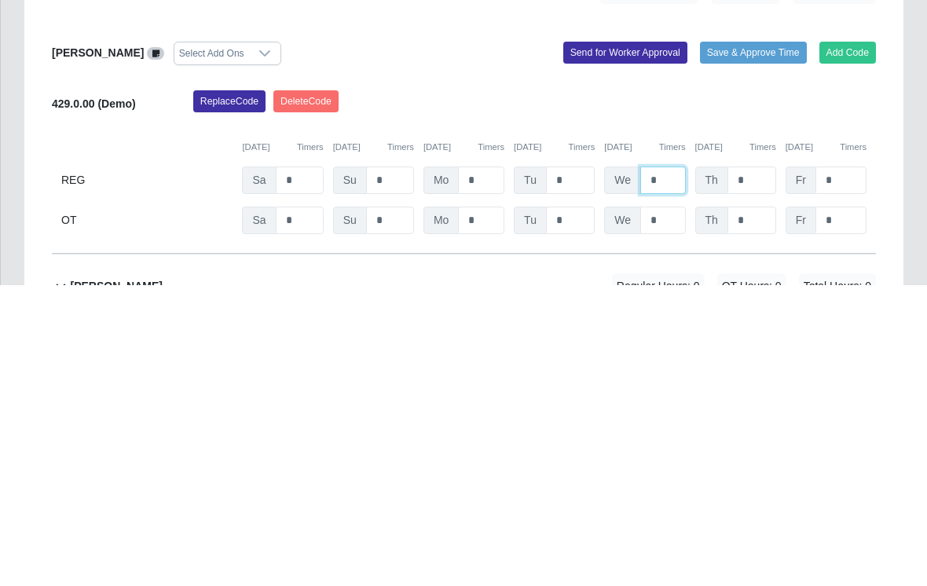
click at [666, 467] on input "*" at bounding box center [662, 480] width 45 height 27
type input "*"
click at [751, 467] on input "*" at bounding box center [751, 480] width 49 height 27
type input "*"
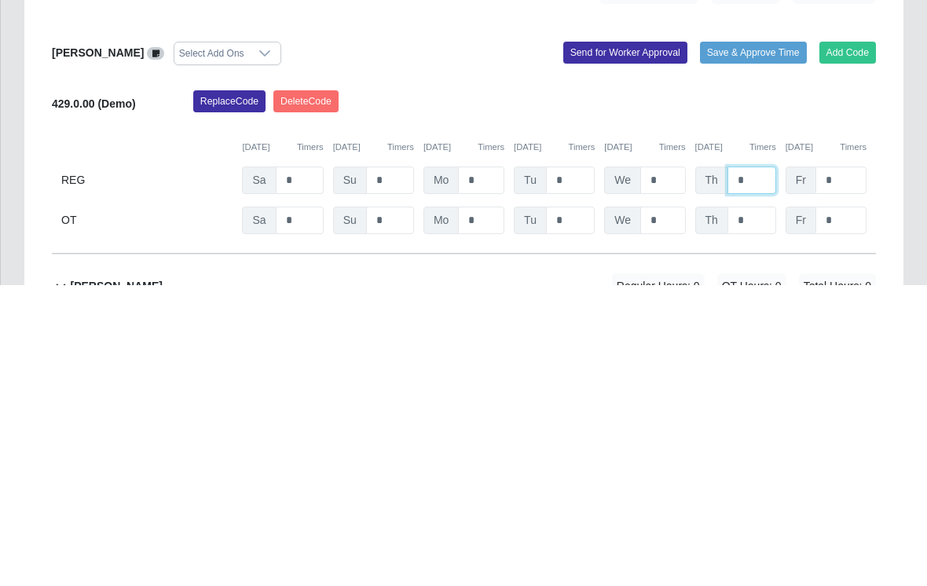
type input "*"
click at [843, 467] on input "*" at bounding box center [840, 480] width 51 height 27
type input "*"
click at [672, 507] on input "*" at bounding box center [662, 520] width 45 height 27
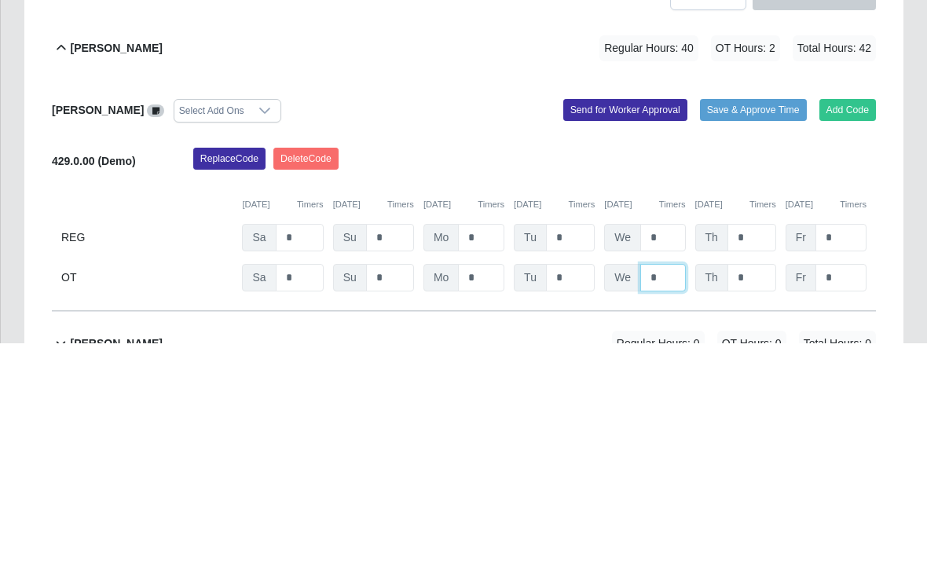
type input "*"
click at [743, 342] on button "Save & Approve Time" at bounding box center [753, 353] width 107 height 22
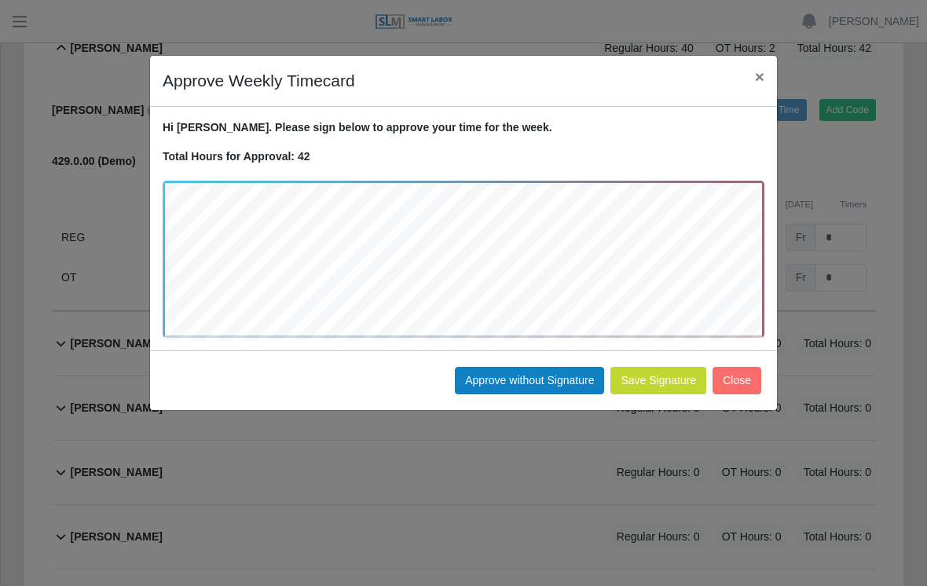
click at [514, 386] on button "Approve without Signature" at bounding box center [529, 380] width 149 height 27
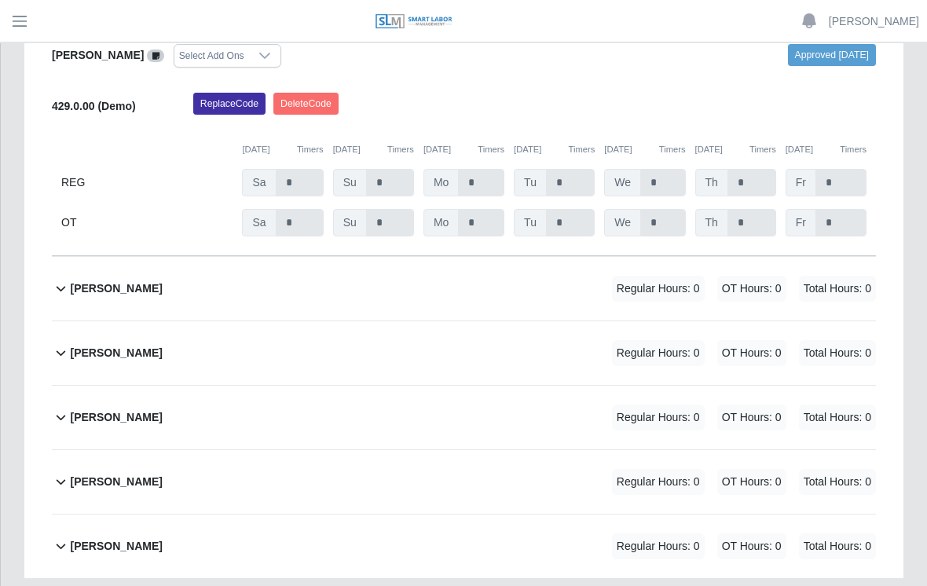
scroll to position [487, 0]
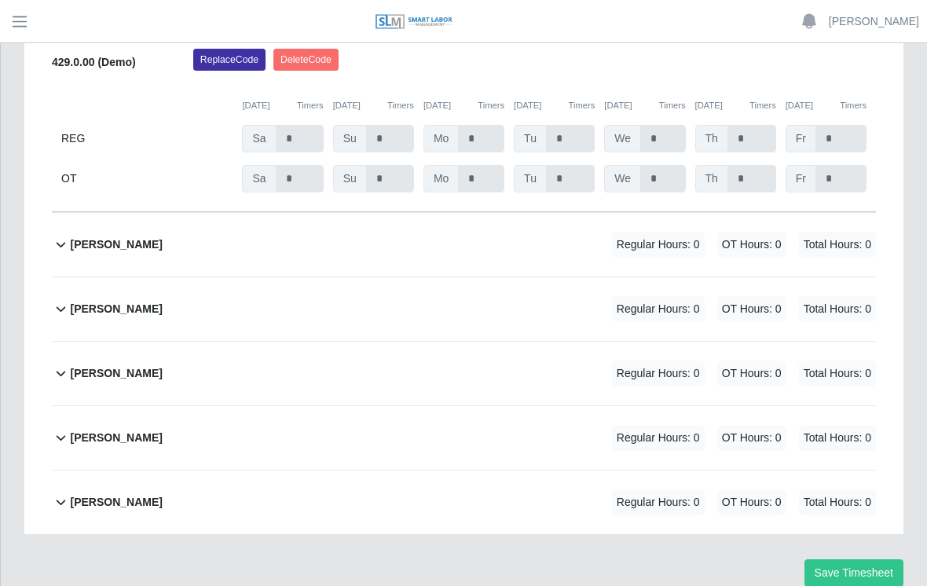
click at [137, 494] on b "Yobany Gonzalez" at bounding box center [116, 502] width 92 height 16
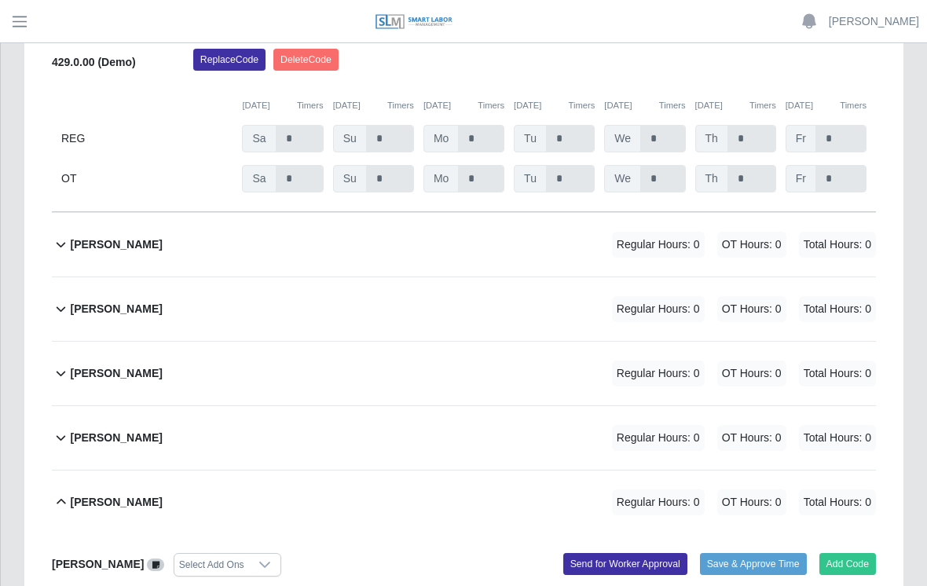
click at [855, 553] on button "Add Code" at bounding box center [847, 564] width 57 height 22
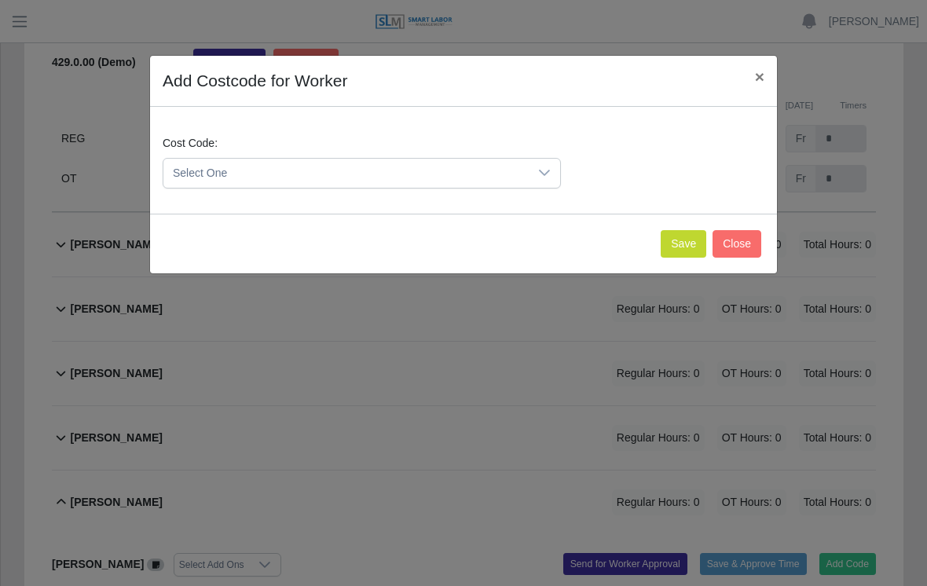
click at [543, 176] on icon at bounding box center [544, 173] width 13 height 13
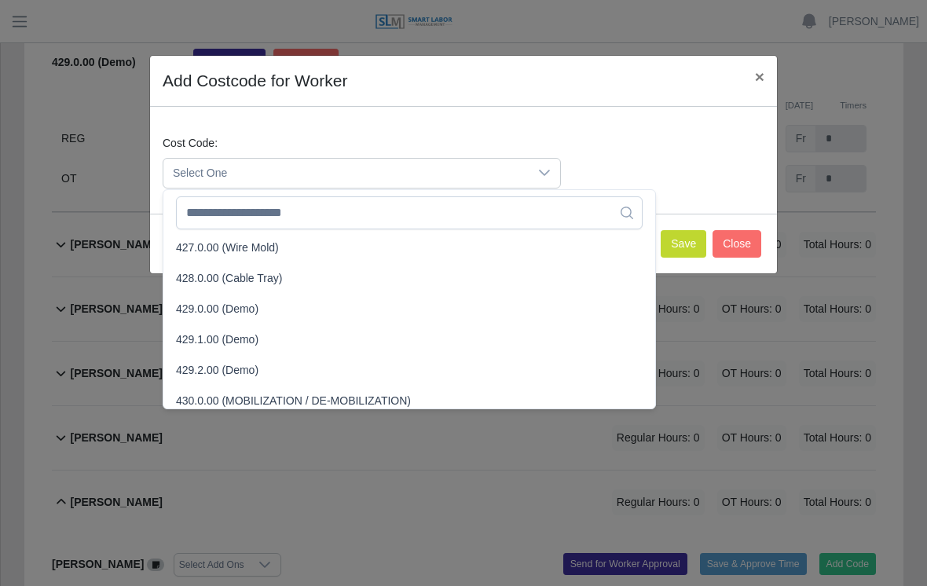
scroll to position [1474, 0]
click at [247, 337] on span "429.1.00 (Demo)" at bounding box center [217, 338] width 82 height 16
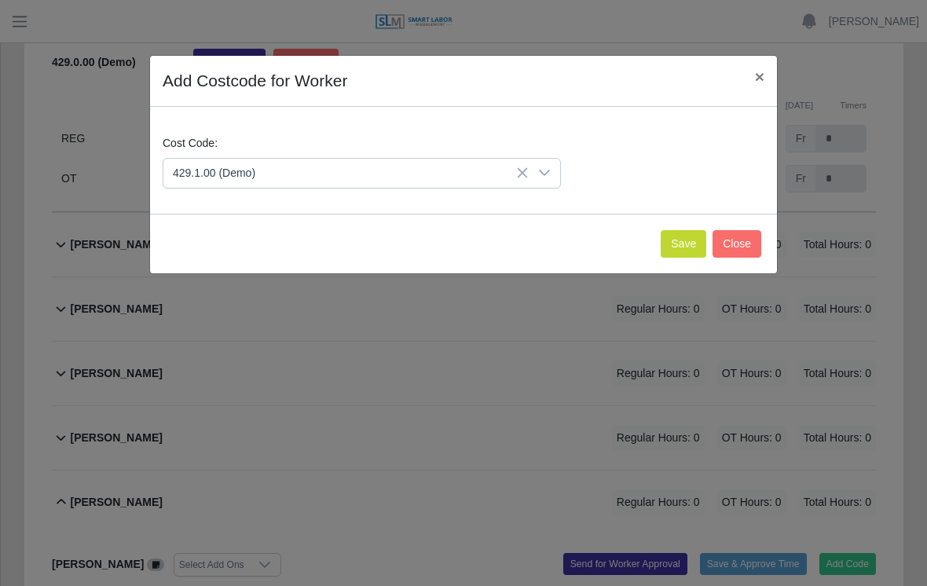
click at [679, 239] on button "Save" at bounding box center [684, 243] width 46 height 27
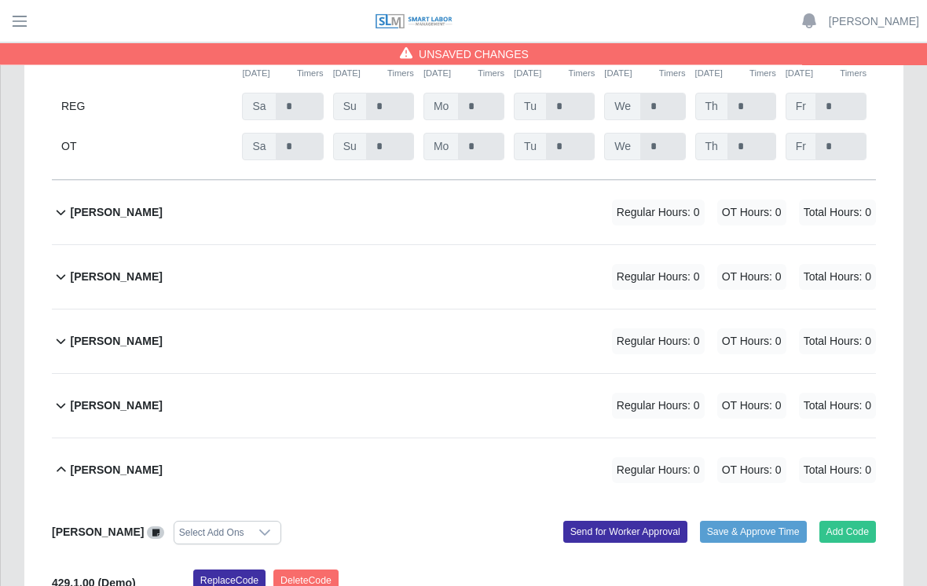
scroll to position [717, 0]
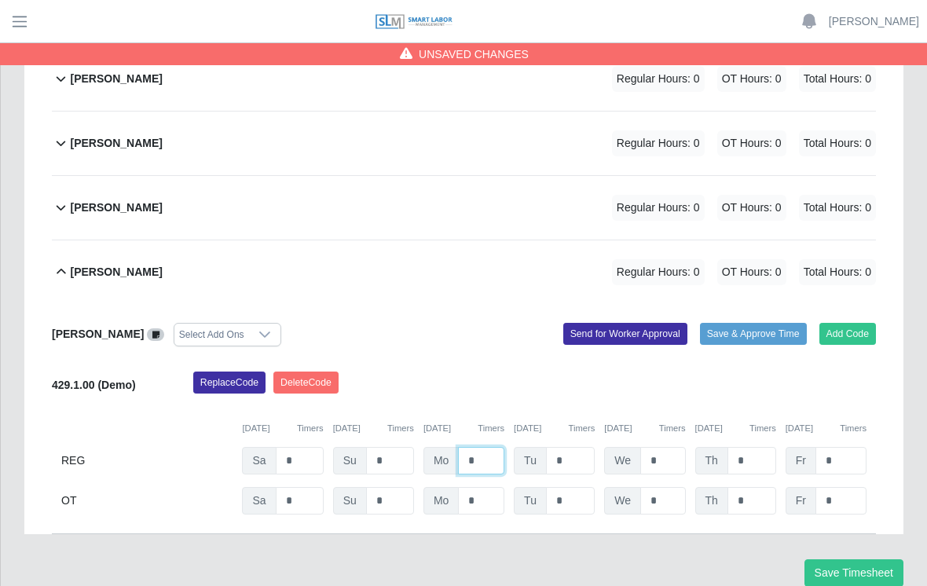
click at [490, 447] on input "*" at bounding box center [481, 460] width 46 height 27
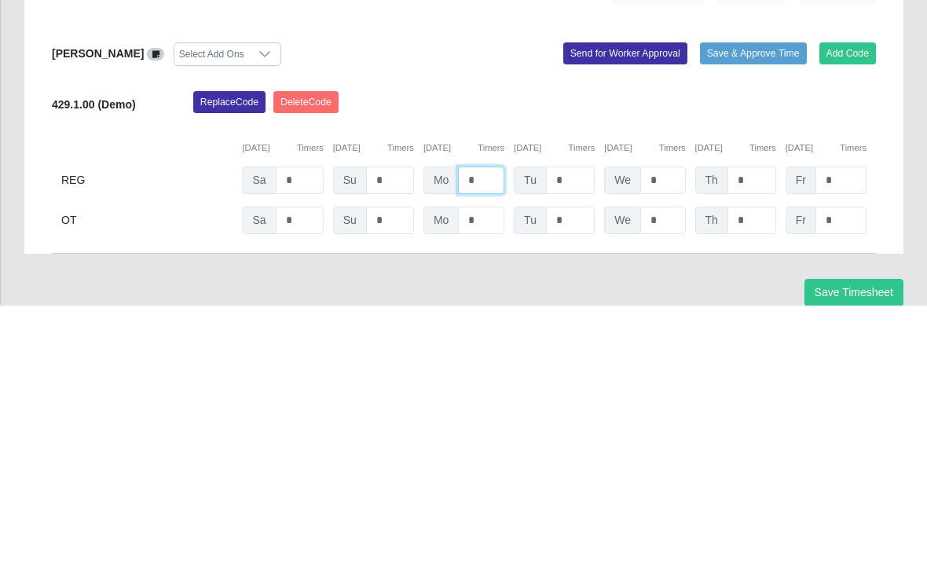
type input "*"
click at [570, 447] on input "*" at bounding box center [570, 460] width 49 height 27
type input "*"
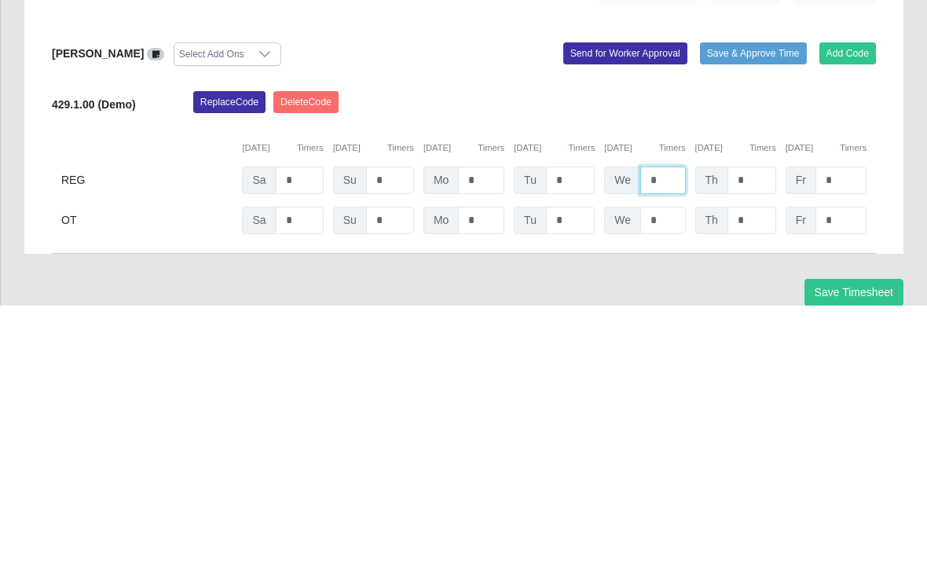
click at [668, 447] on input "*" at bounding box center [662, 460] width 45 height 27
type input "*"
click at [757, 447] on input "*" at bounding box center [751, 460] width 49 height 27
type input "*"
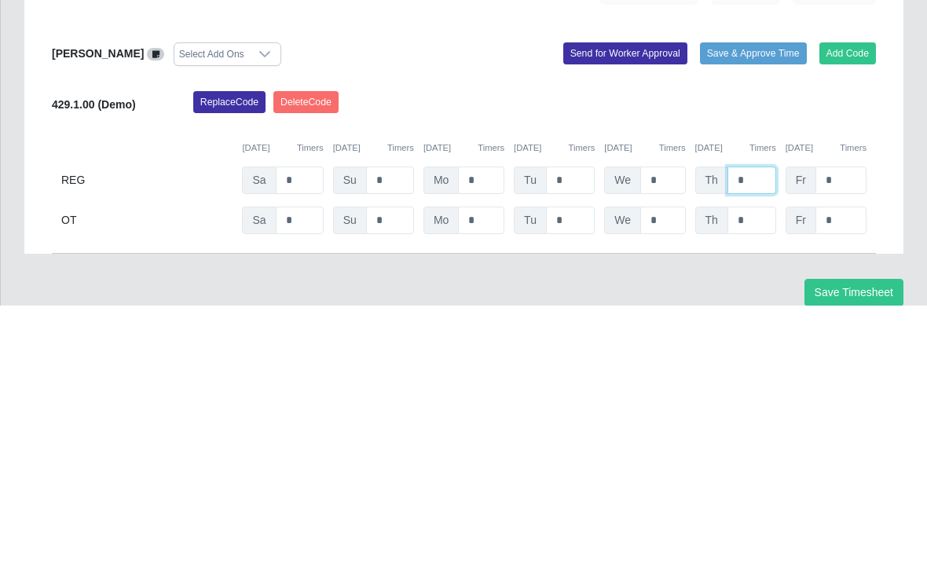
type input "*"
click at [841, 447] on input "*" at bounding box center [840, 460] width 51 height 27
type input "*"
click at [662, 487] on input "*" at bounding box center [662, 500] width 45 height 27
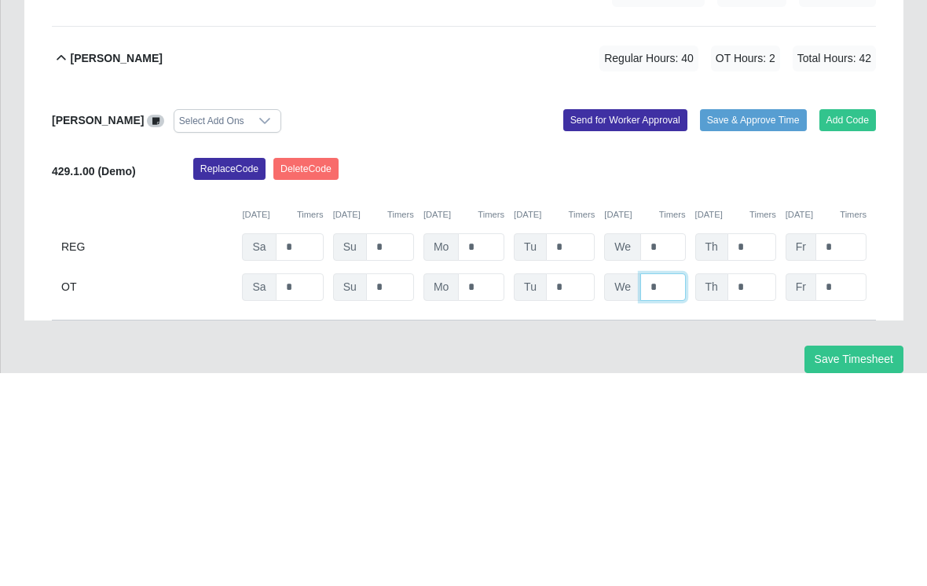
type input "*"
click at [749, 323] on button "Save & Approve Time" at bounding box center [753, 334] width 107 height 22
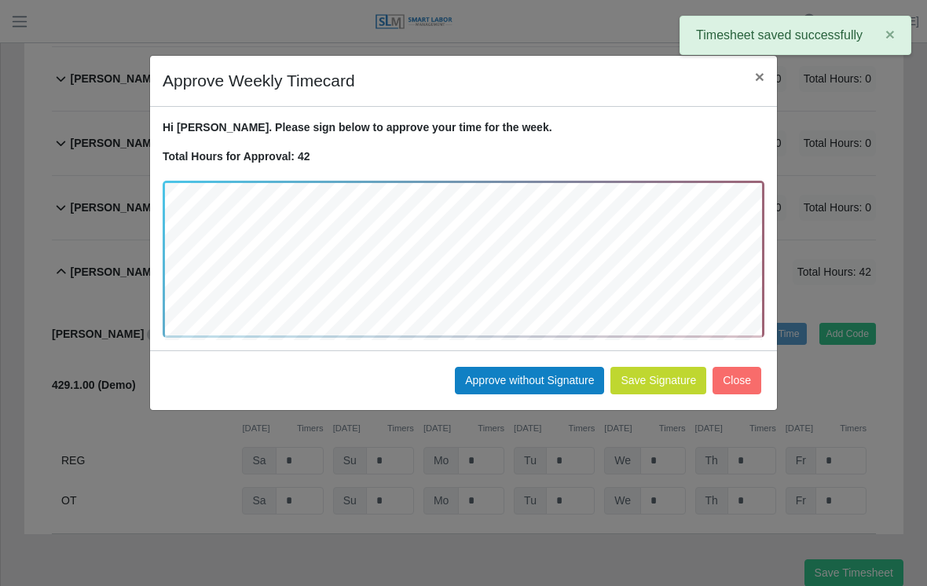
click at [537, 386] on button "Approve without Signature" at bounding box center [529, 380] width 149 height 27
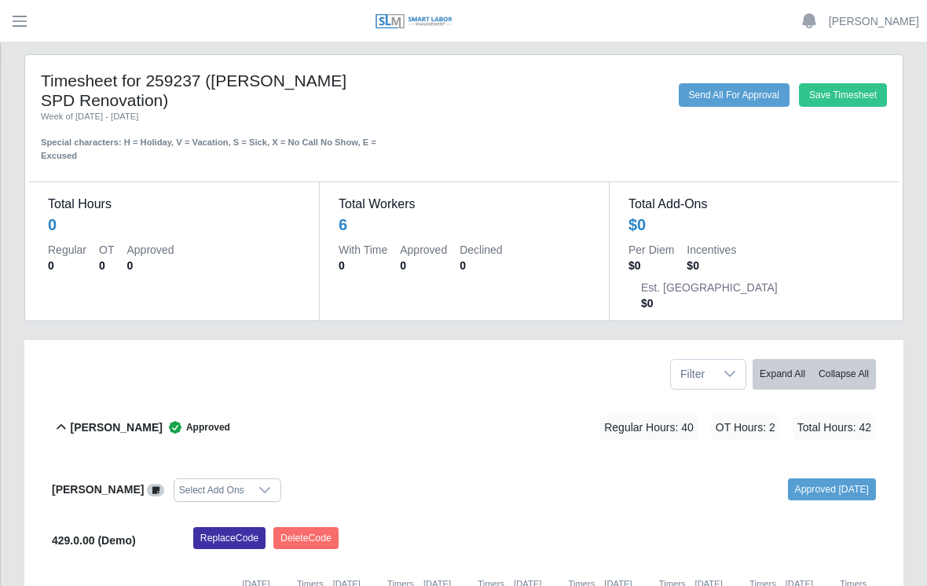
scroll to position [0, 0]
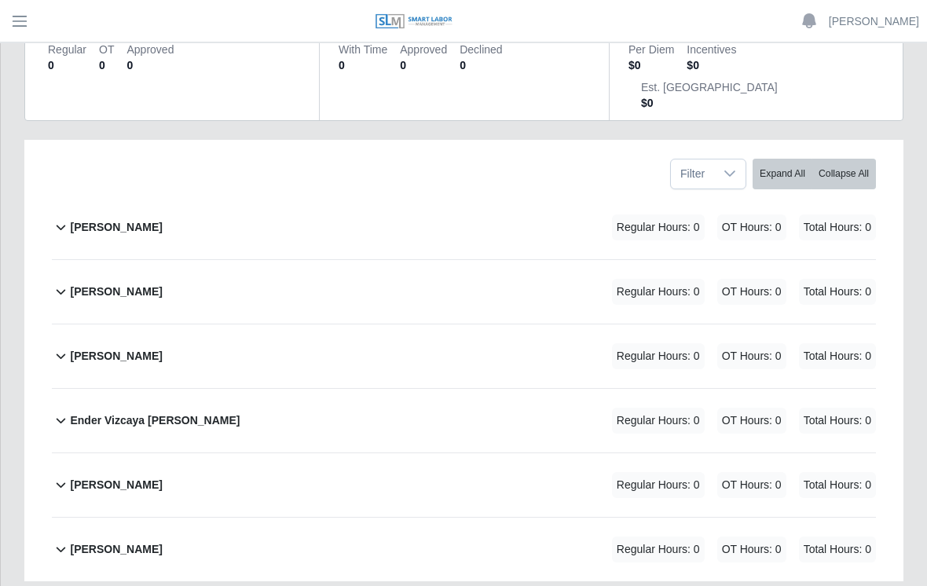
scroll to position [209, 0]
click at [112, 219] on b "[PERSON_NAME]" at bounding box center [116, 227] width 92 height 16
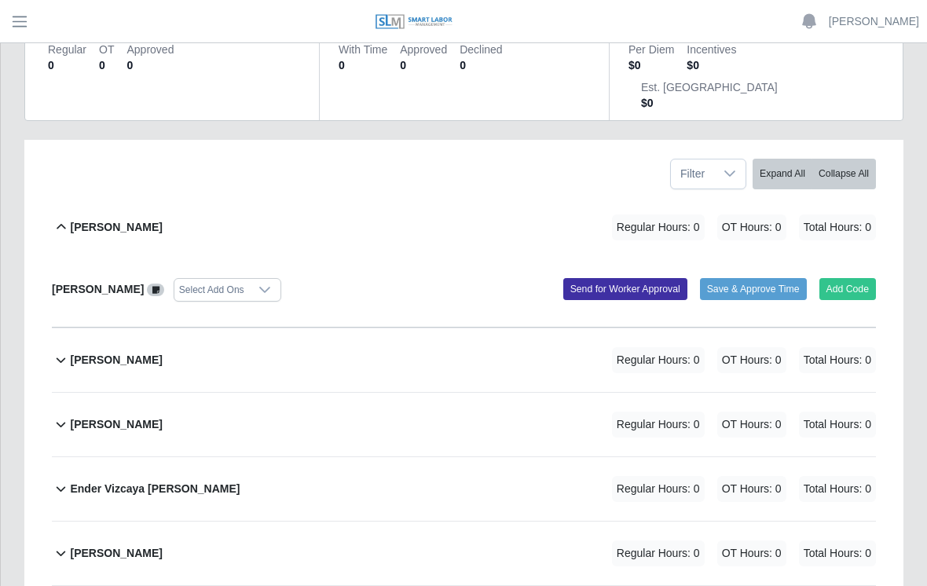
click at [867, 278] on button "Add Code" at bounding box center [847, 289] width 57 height 22
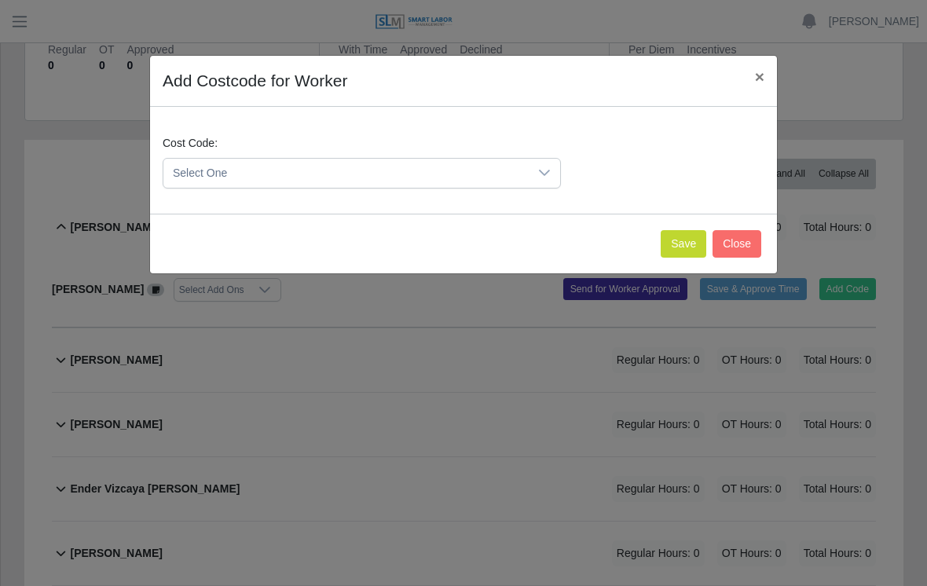
click at [543, 165] on div at bounding box center [544, 173] width 31 height 29
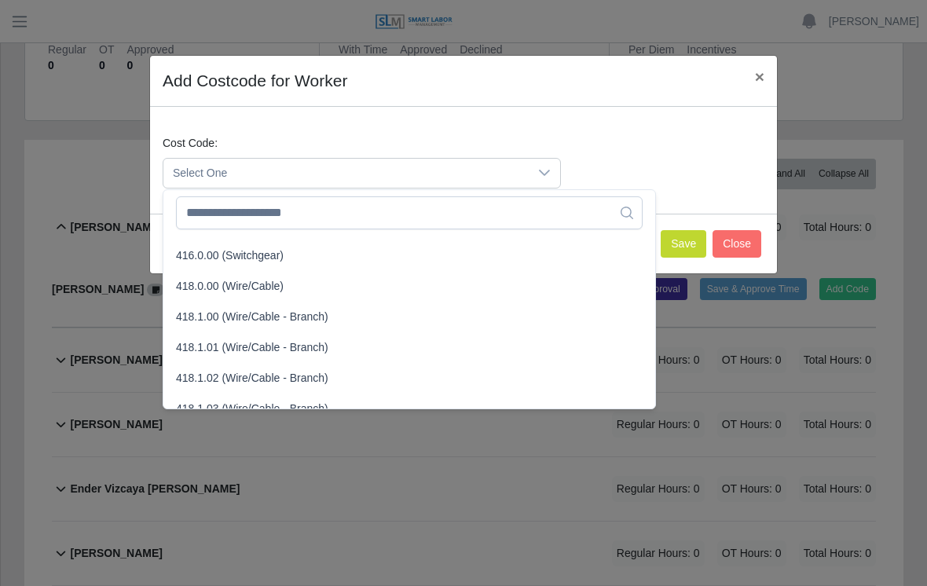
scroll to position [577, 0]
click at [261, 316] on span "418.1.00 (Wire/Cable - Branch)" at bounding box center [252, 316] width 152 height 16
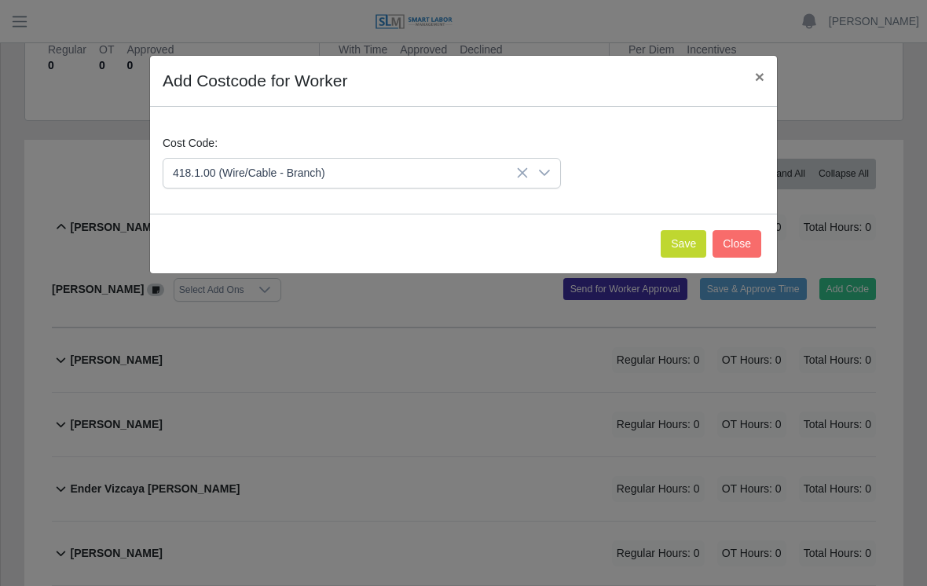
click at [680, 243] on button "Save" at bounding box center [684, 243] width 46 height 27
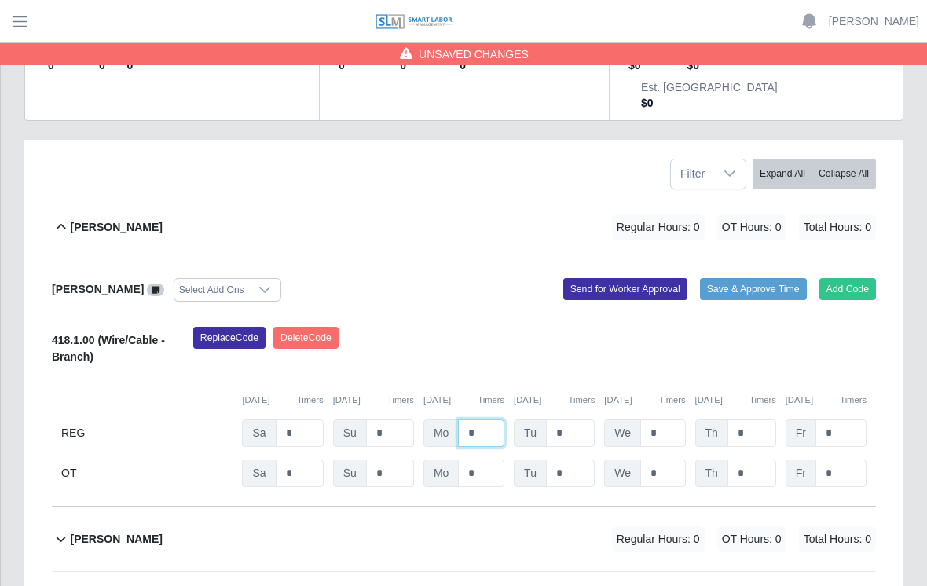
click at [482, 419] on input "*" at bounding box center [481, 432] width 46 height 27
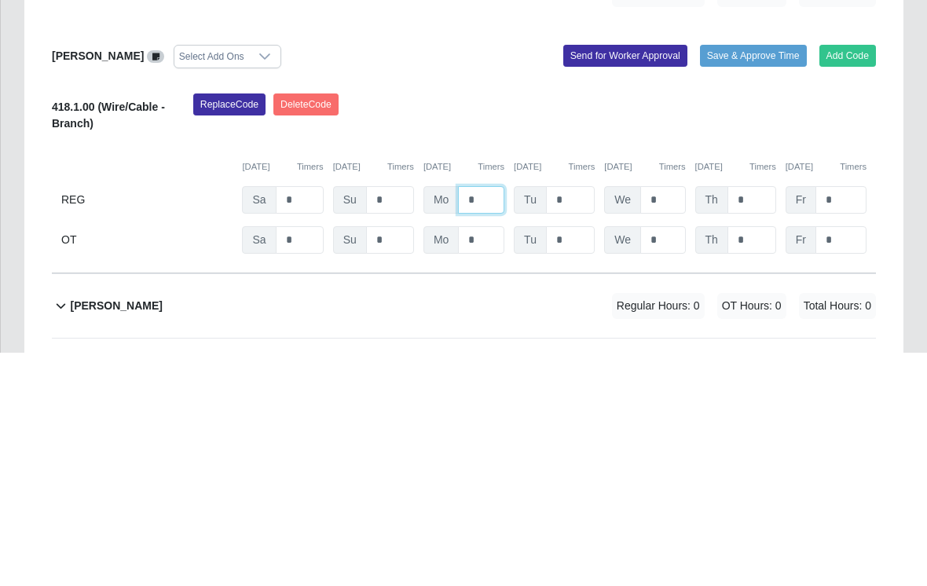
type input "*"
click at [577, 419] on input "*" at bounding box center [570, 432] width 49 height 27
type input "*"
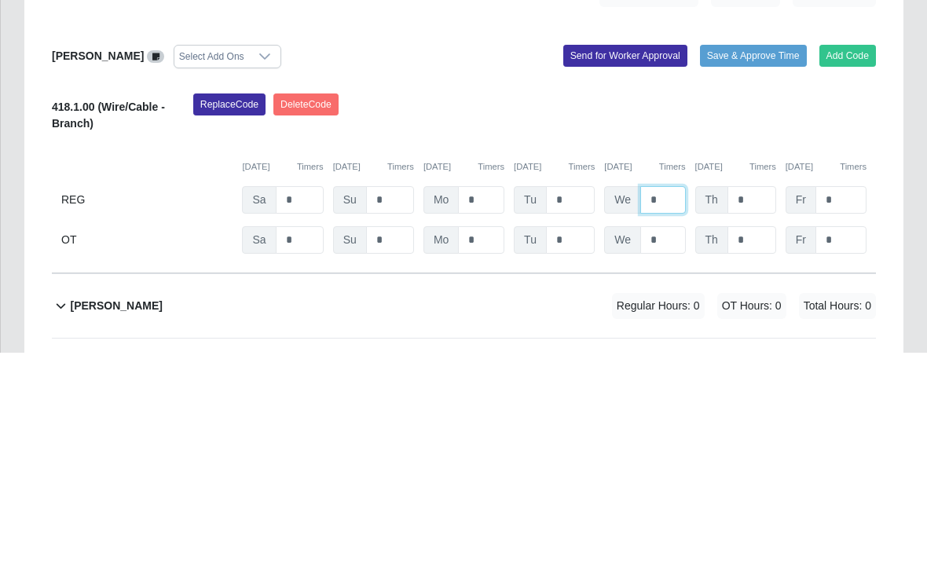
click at [670, 419] on input "*" at bounding box center [662, 432] width 45 height 27
type input "*"
click at [759, 419] on input "*" at bounding box center [751, 432] width 49 height 27
type input "*"
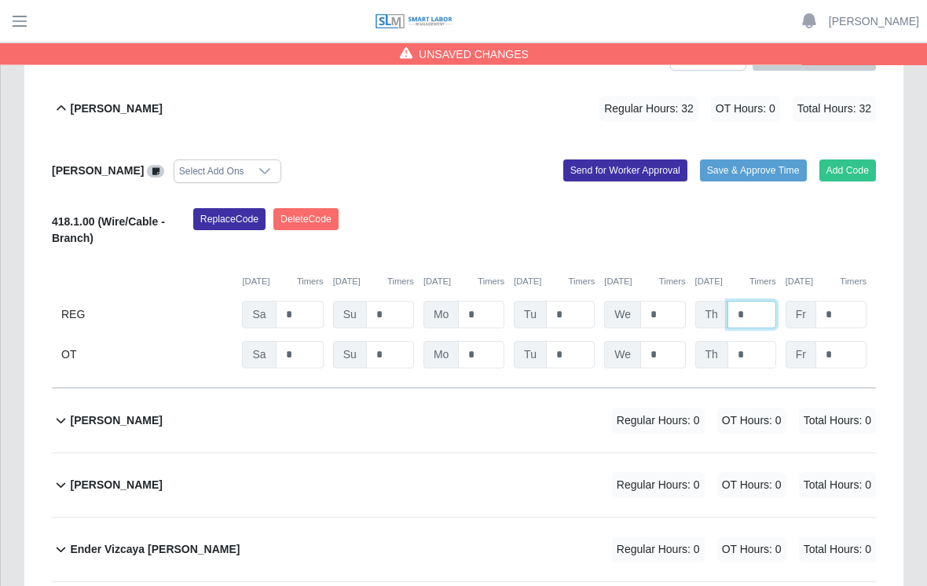
scroll to position [328, 0]
type input "*"
click at [568, 341] on input "*" at bounding box center [570, 354] width 49 height 27
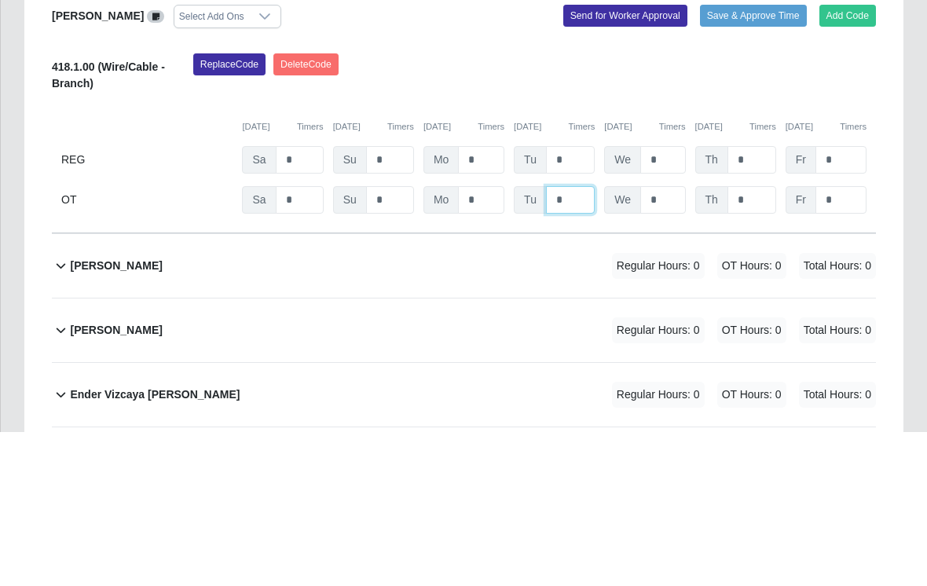
type input "*"
click at [661, 341] on input "*" at bounding box center [662, 354] width 45 height 27
type input "*"
click at [767, 341] on input "*" at bounding box center [751, 354] width 49 height 27
type input "*"
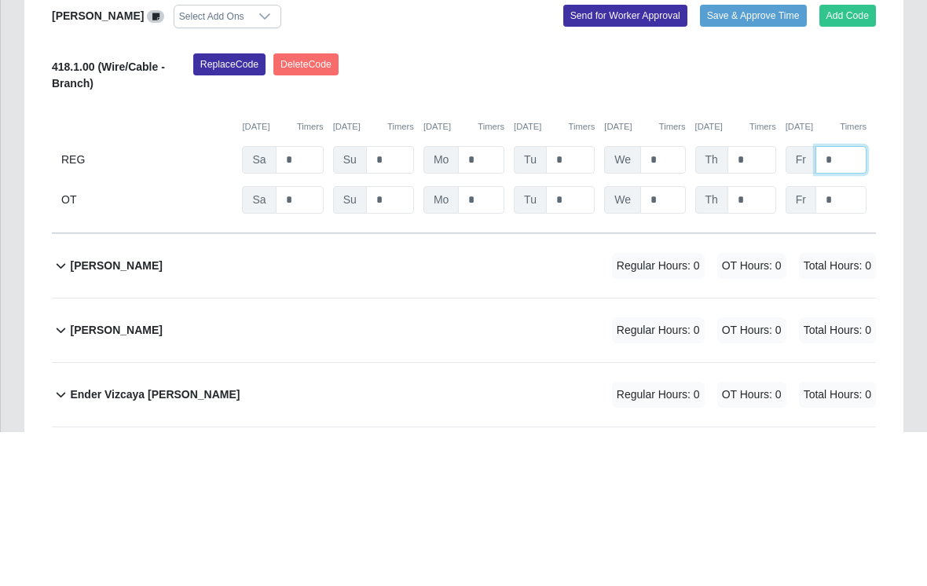
click at [849, 301] on input "*" at bounding box center [840, 314] width 51 height 27
type input "*"
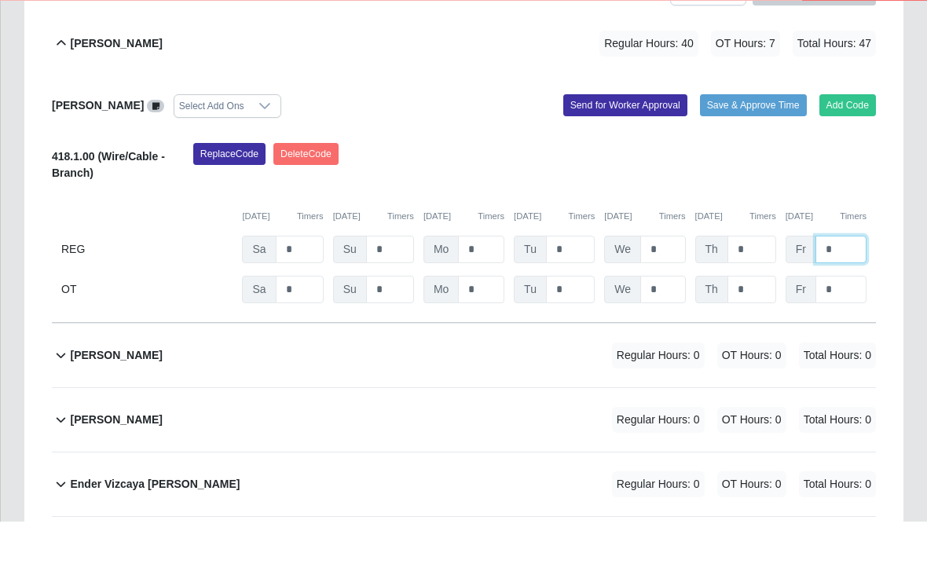
type input "*"
click at [749, 159] on button "Save & Approve Time" at bounding box center [753, 170] width 107 height 22
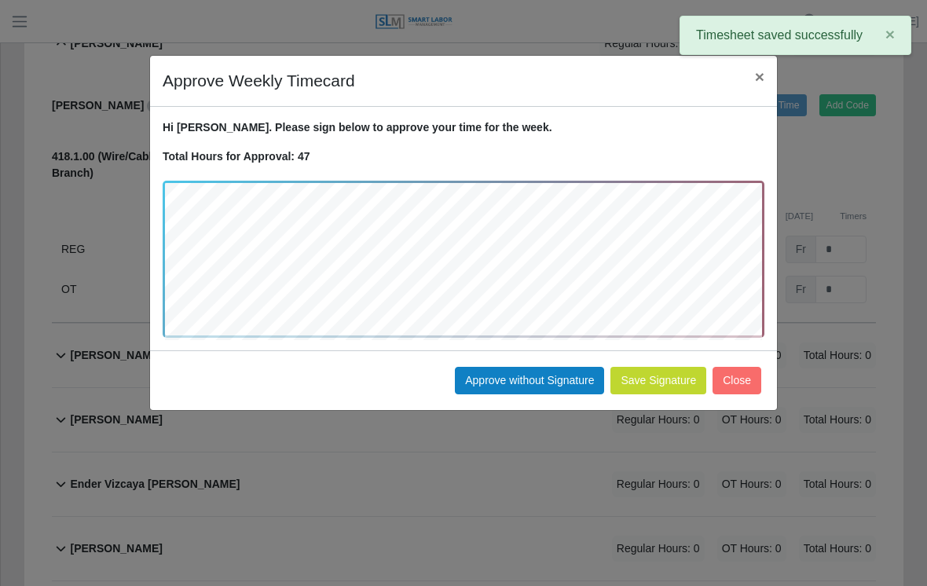
click at [743, 381] on button "Close" at bounding box center [736, 380] width 49 height 27
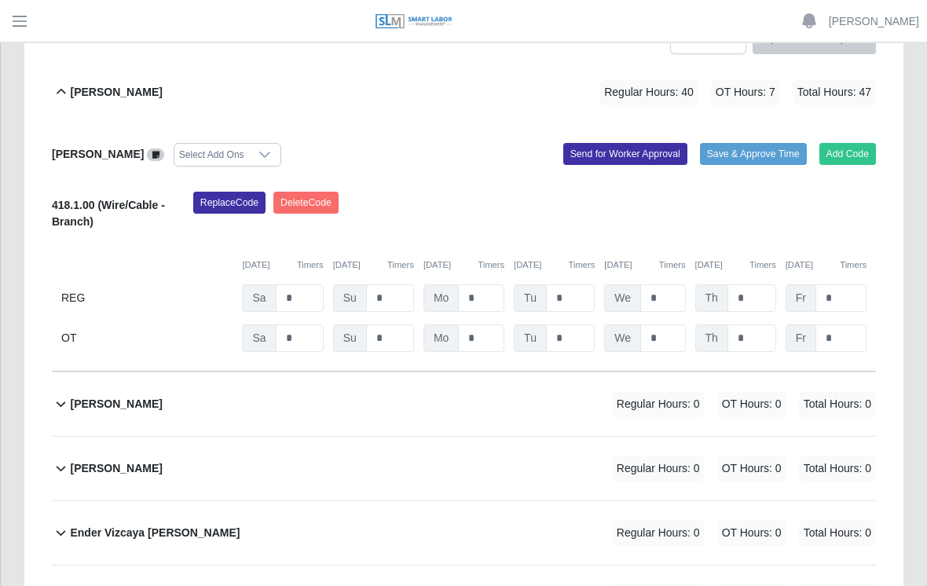
scroll to position [346, 0]
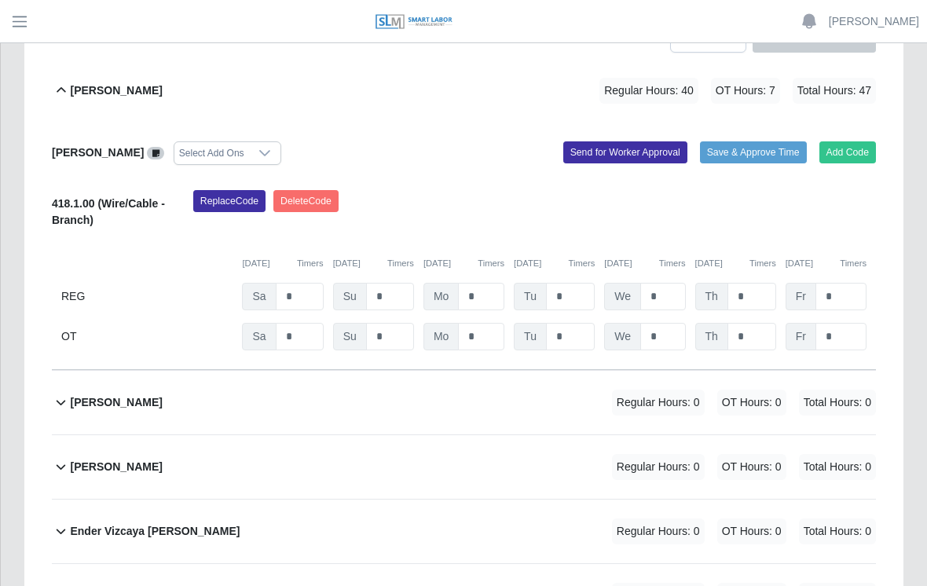
click at [745, 141] on button "Save & Approve Time" at bounding box center [753, 152] width 107 height 22
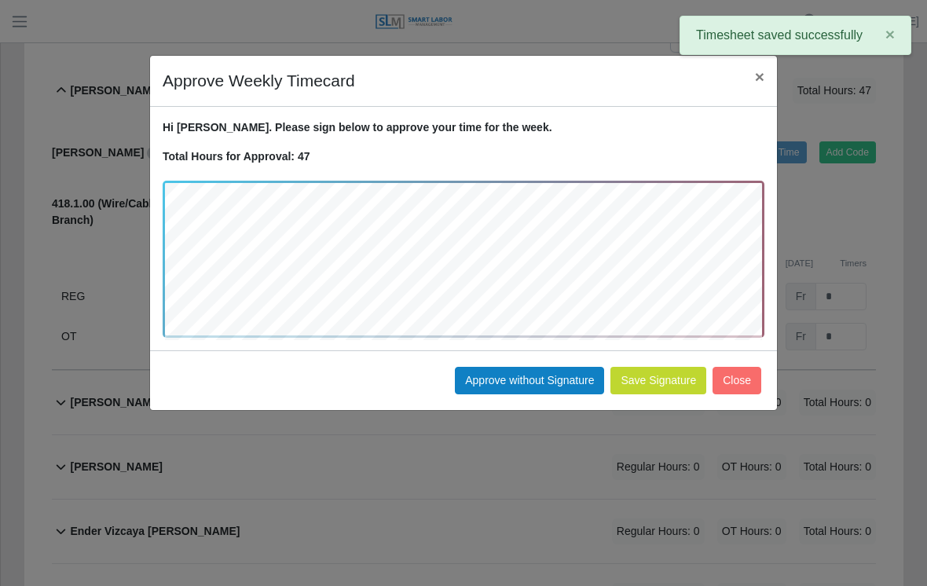
click at [525, 379] on button "Approve without Signature" at bounding box center [529, 380] width 149 height 27
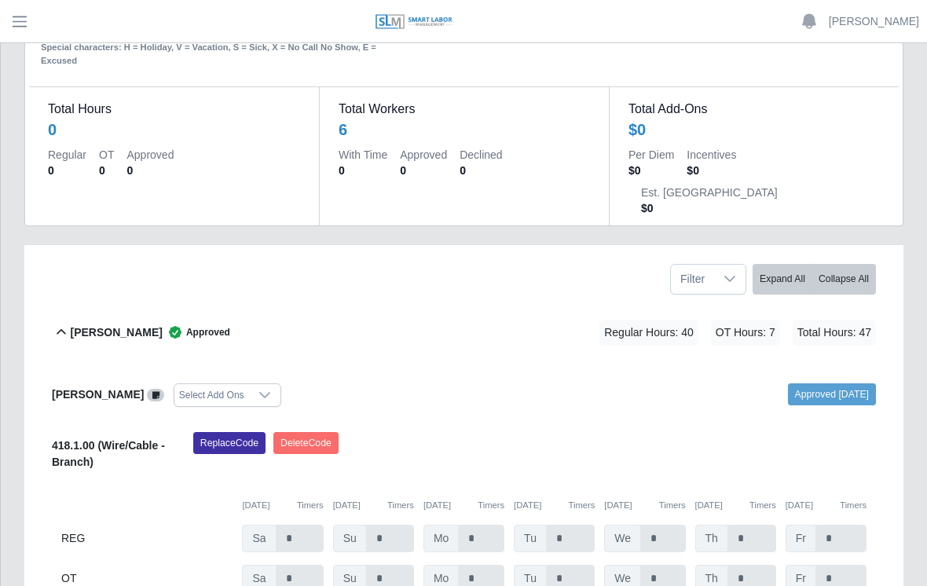
scroll to position [0, 0]
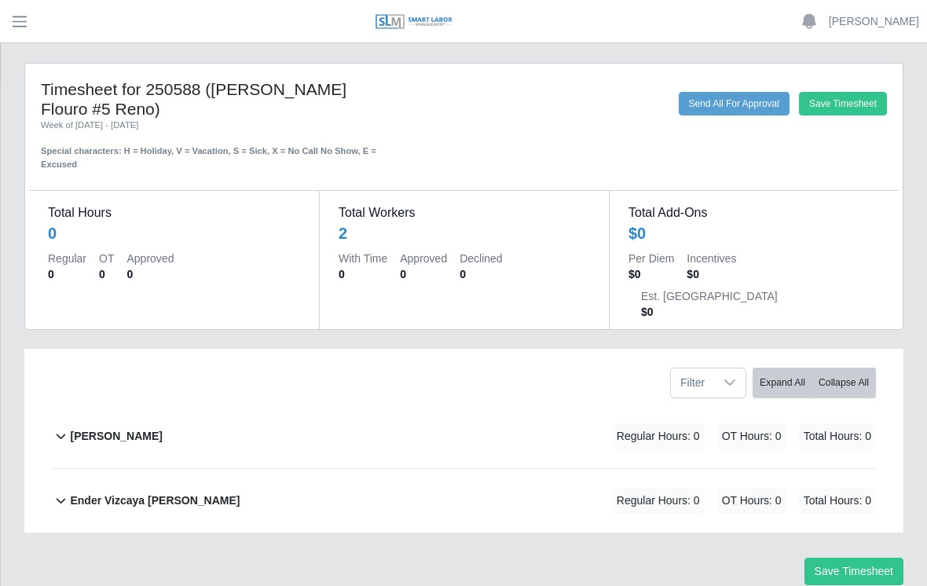
click at [115, 428] on b "[PERSON_NAME]" at bounding box center [116, 436] width 92 height 16
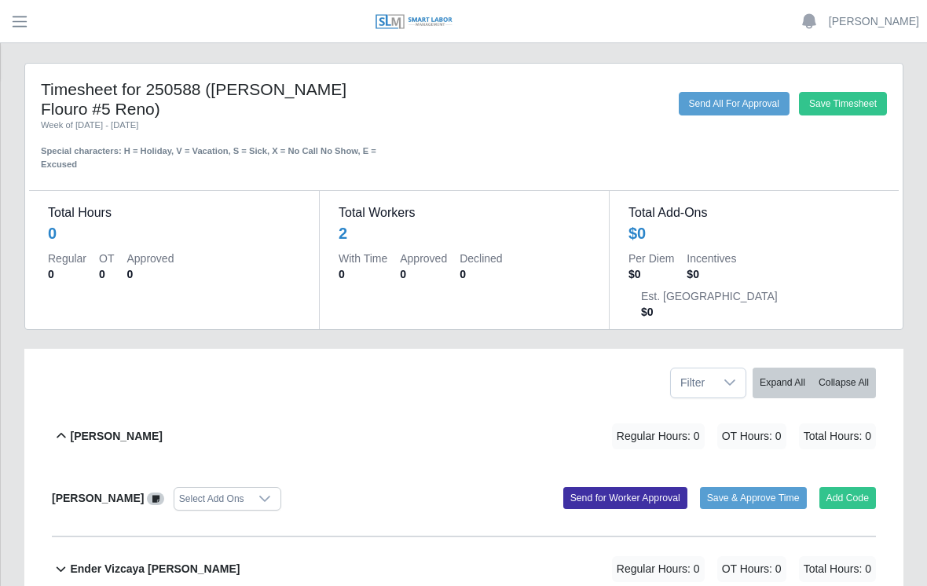
click at [856, 487] on button "Add Code" at bounding box center [847, 498] width 57 height 22
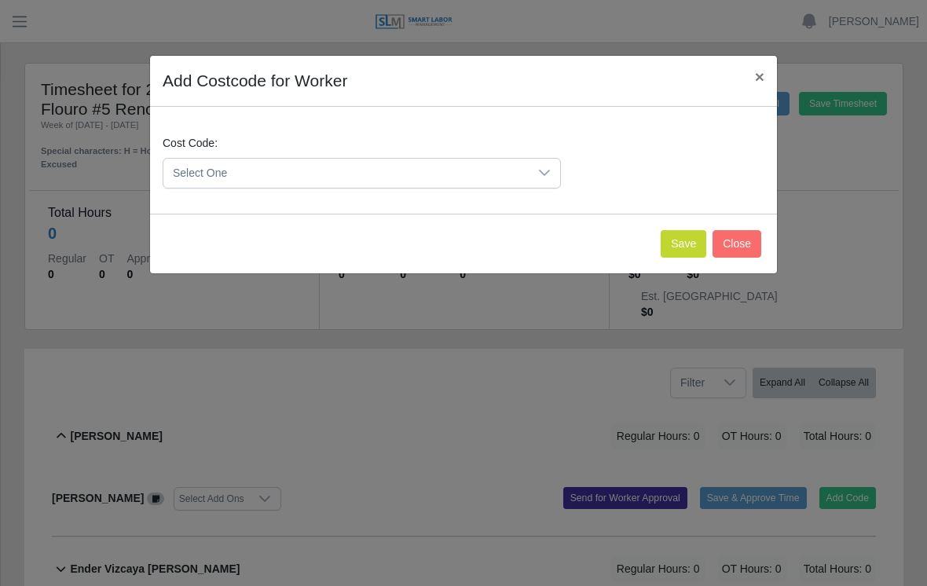
click at [543, 179] on div at bounding box center [544, 173] width 31 height 29
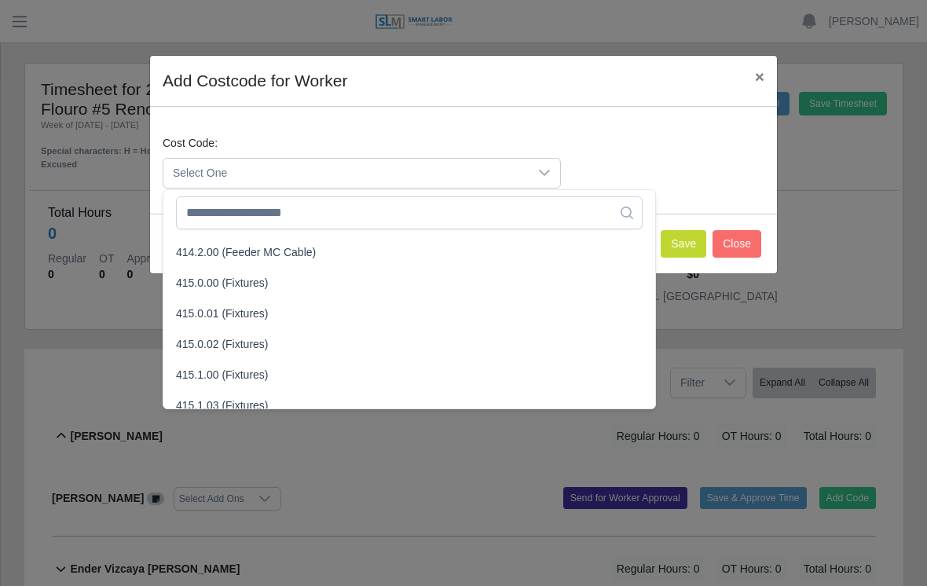
scroll to position [392, 0]
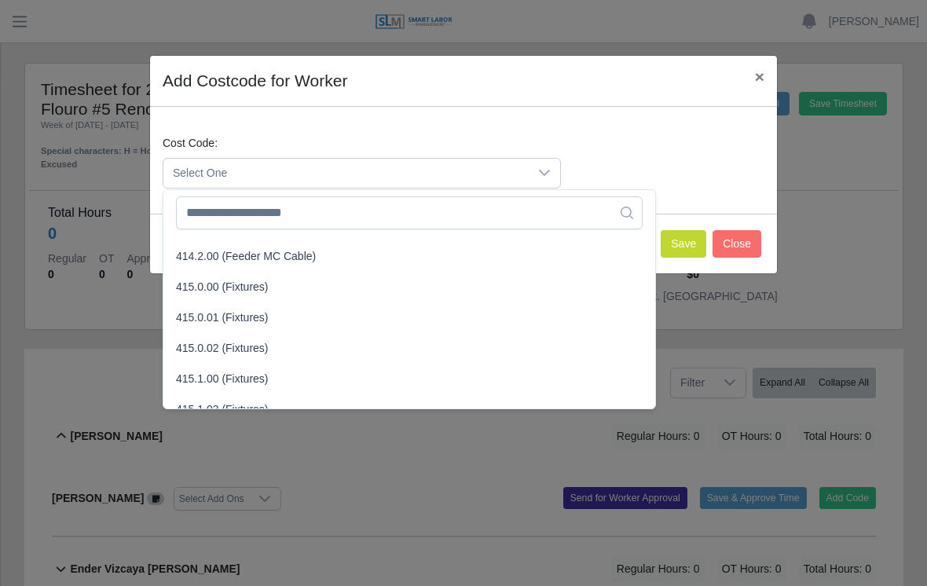
click at [211, 290] on span "415.0.00 (Fixtures)" at bounding box center [222, 287] width 93 height 16
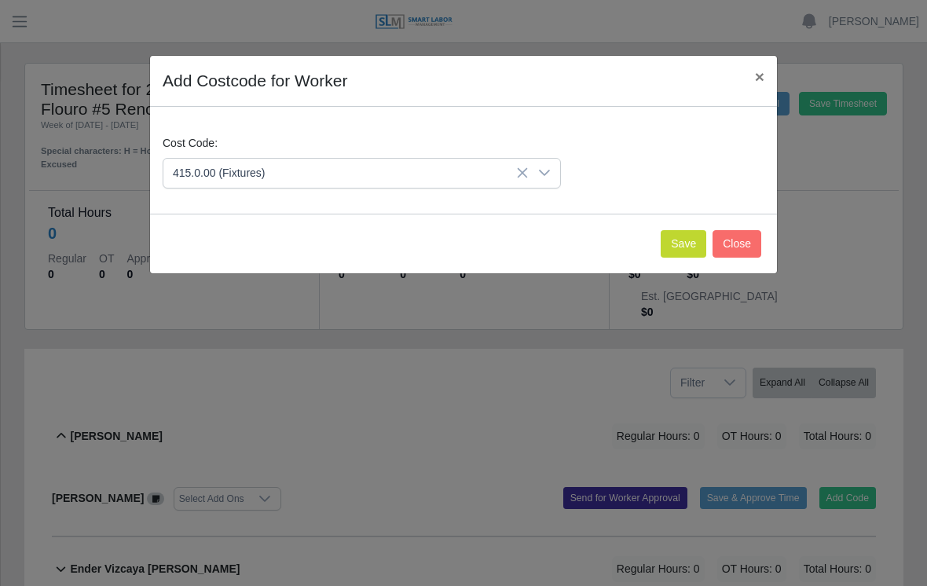
click at [690, 235] on button "Save" at bounding box center [684, 243] width 46 height 27
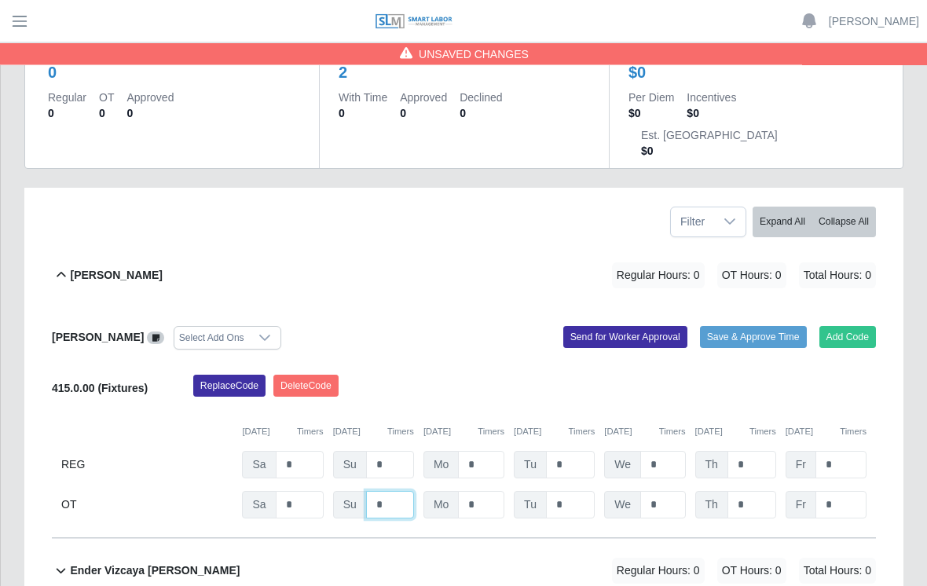
click at [392, 492] on input "*" at bounding box center [390, 505] width 48 height 27
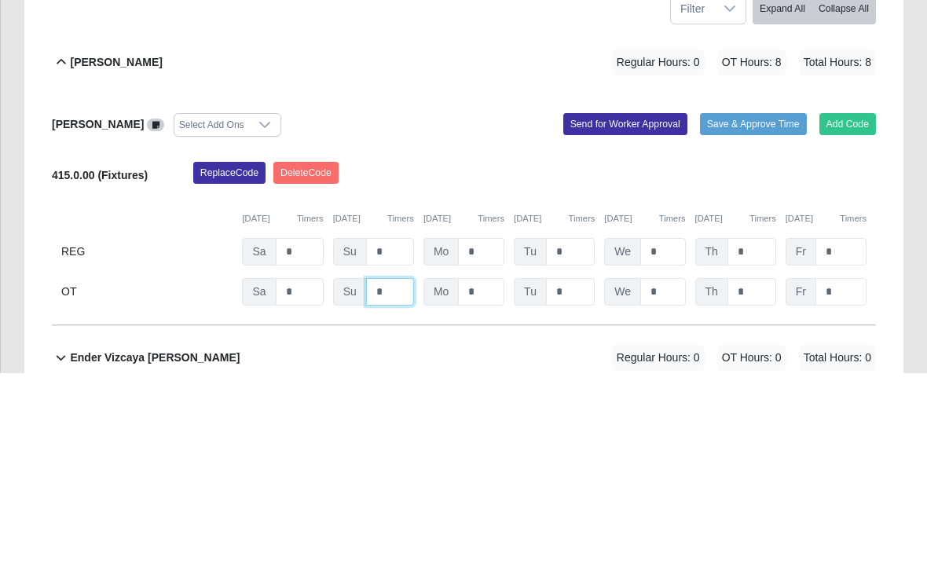
type input "*"
click at [756, 327] on button "Save & Approve Time" at bounding box center [753, 338] width 107 height 22
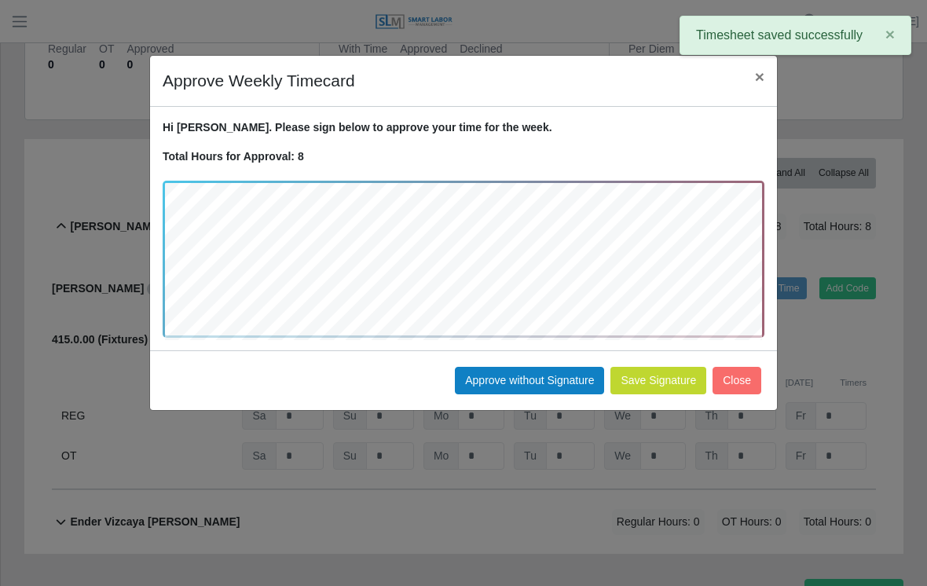
click at [523, 383] on button "Approve without Signature" at bounding box center [529, 380] width 149 height 27
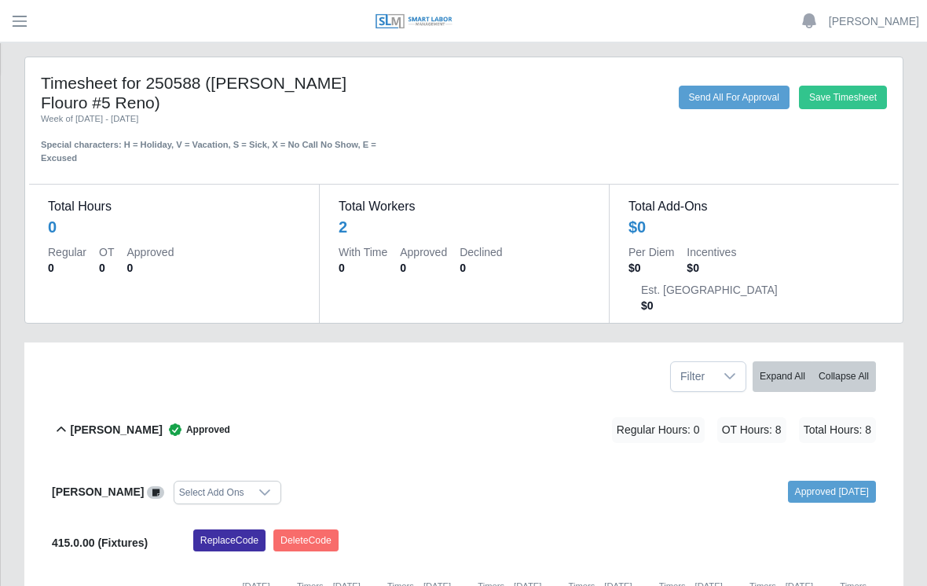
scroll to position [0, 0]
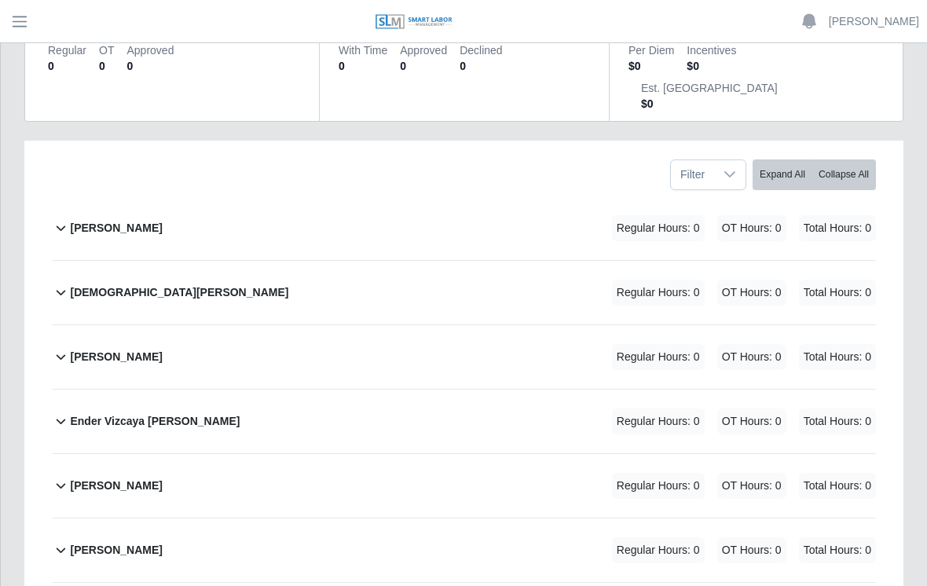
scroll to position [212, 0]
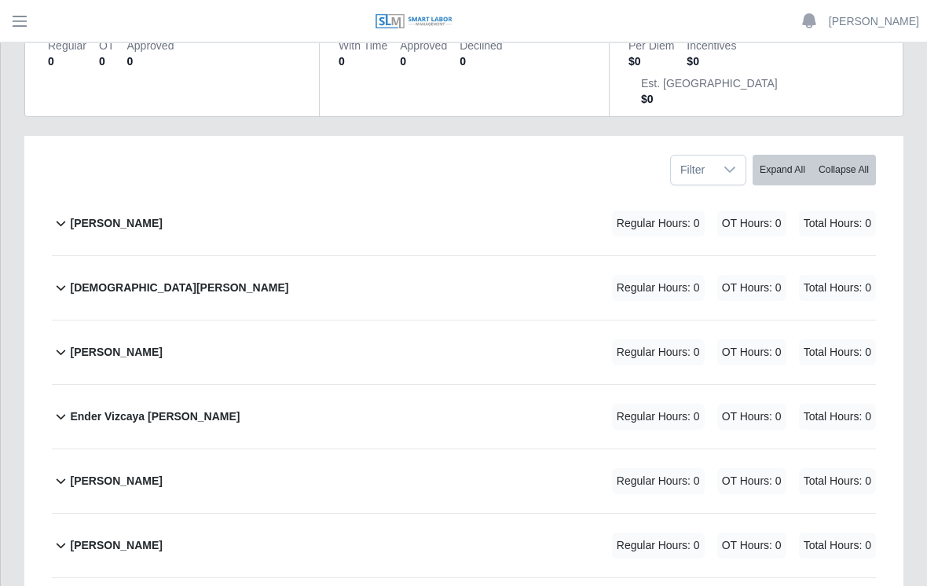
click at [162, 474] on b "[PERSON_NAME]" at bounding box center [116, 482] width 92 height 16
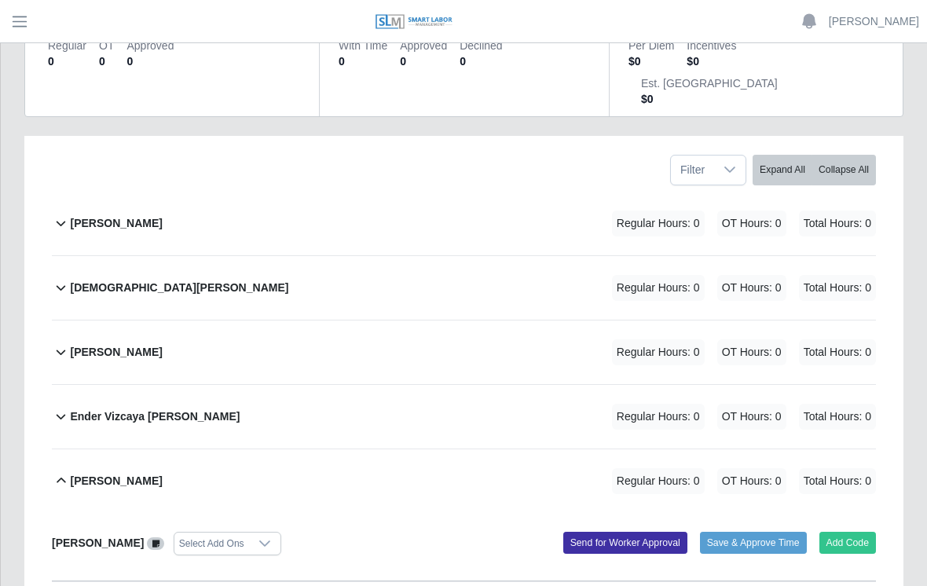
click at [860, 532] on button "Add Code" at bounding box center [847, 543] width 57 height 22
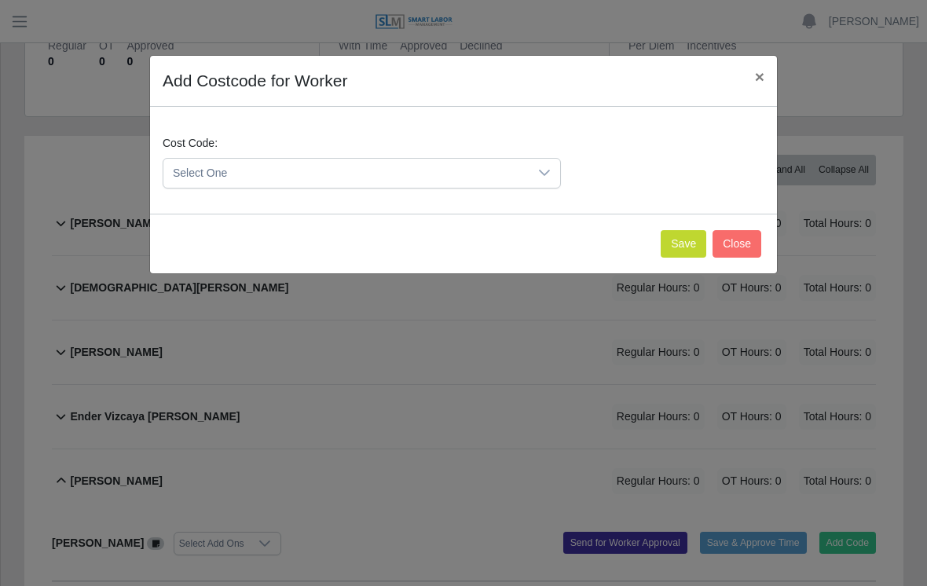
click at [540, 171] on icon at bounding box center [544, 173] width 11 height 6
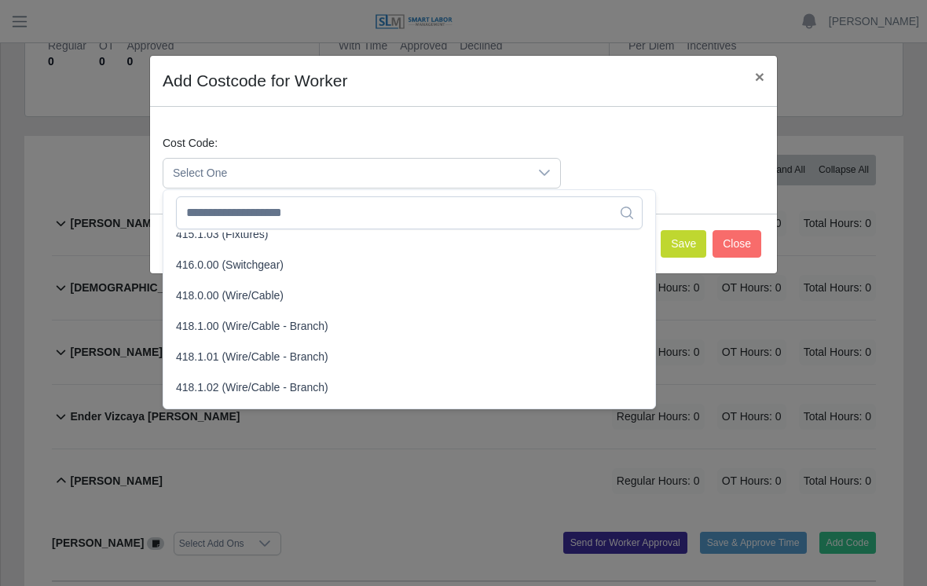
scroll to position [568, 0]
click at [262, 325] on span "418.1.00 (Wire/Cable - Branch)" at bounding box center [252, 325] width 152 height 16
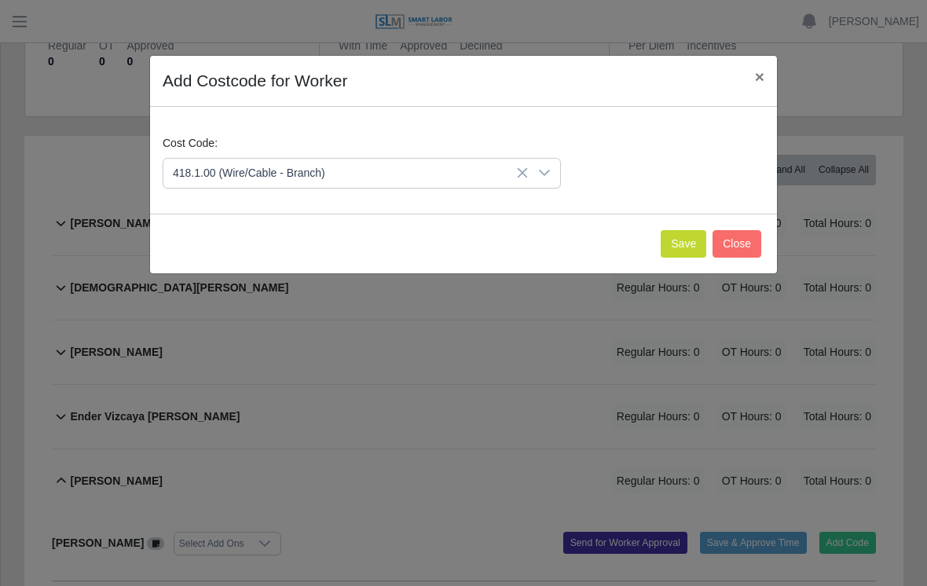
click at [680, 242] on button "Save" at bounding box center [684, 243] width 46 height 27
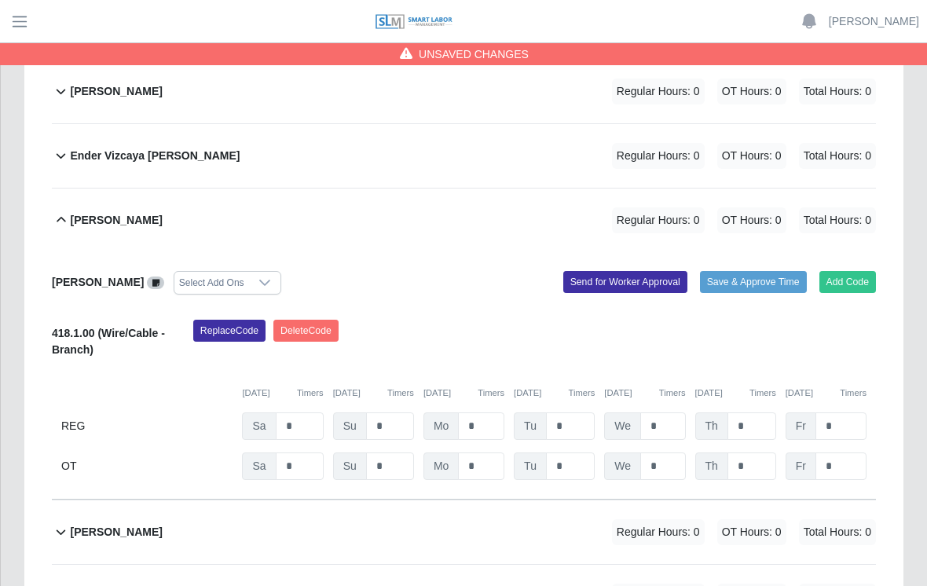
scroll to position [474, 0]
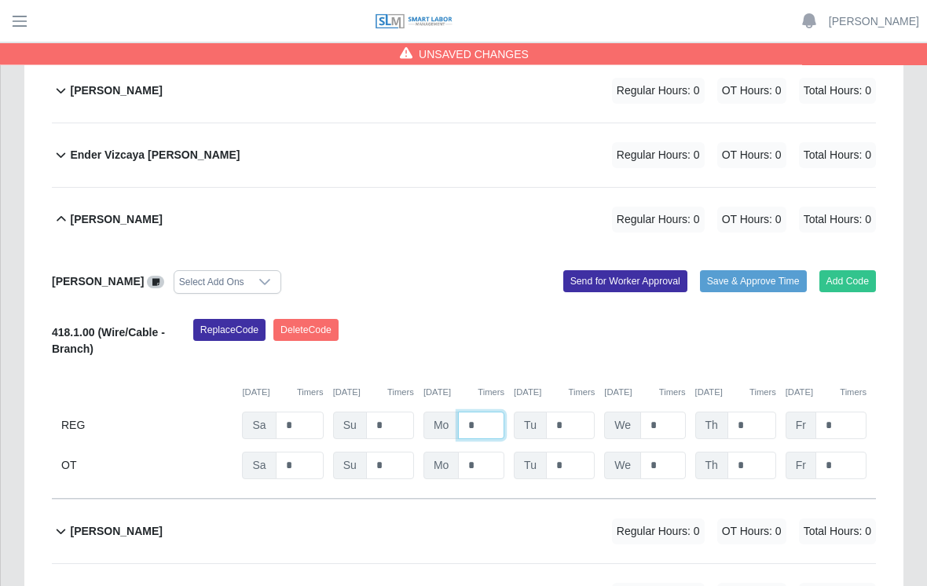
click at [493, 412] on input "*" at bounding box center [481, 425] width 46 height 27
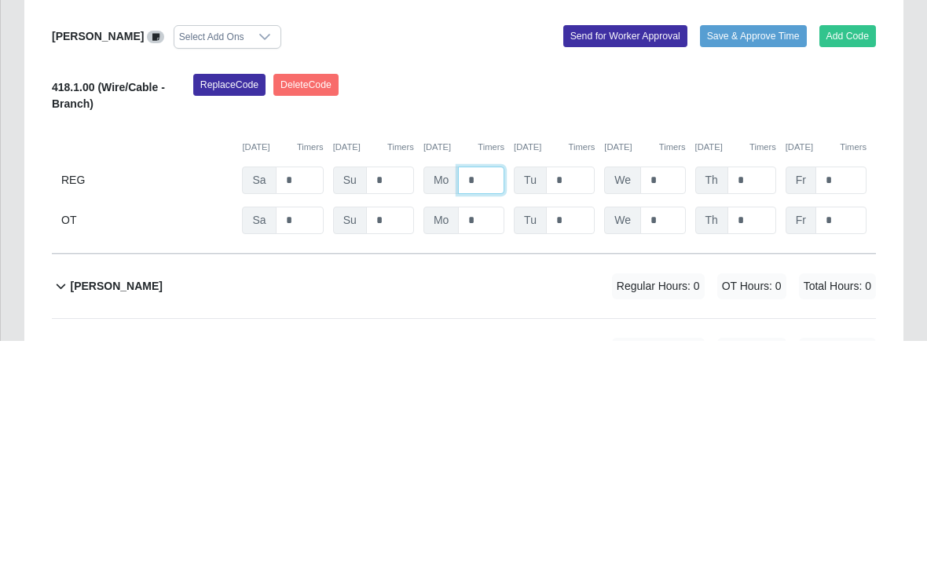
type input "*"
click at [574, 412] on input "*" at bounding box center [570, 425] width 49 height 27
type input "*"
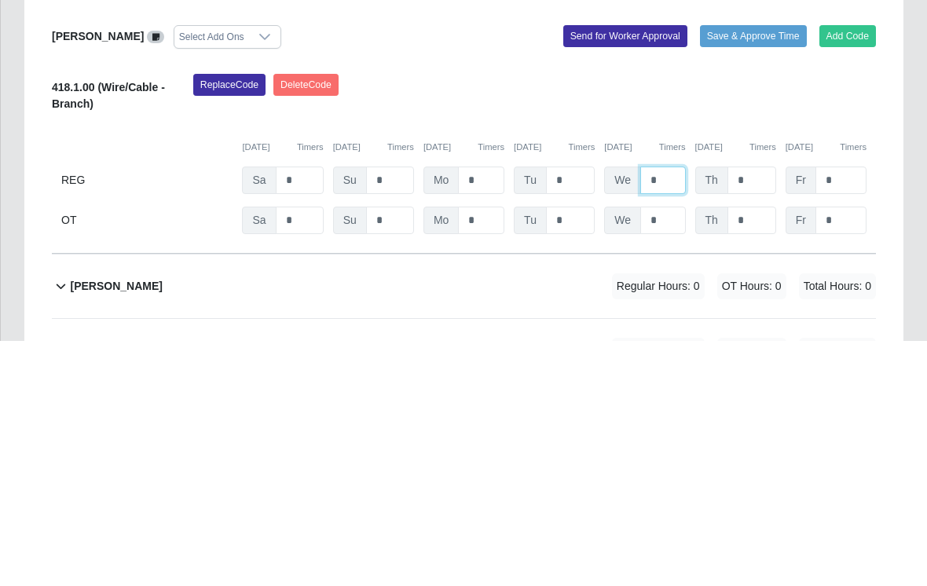
click at [668, 412] on input "*" at bounding box center [662, 425] width 45 height 27
type input "*"
click at [765, 412] on input "*" at bounding box center [751, 425] width 49 height 27
type input "*"
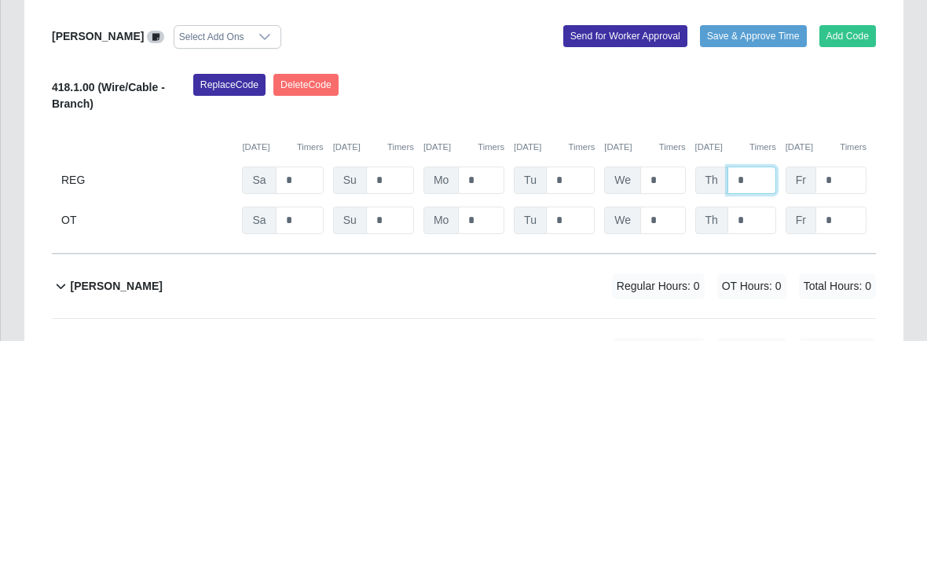
type input "*"
click at [853, 412] on input "*" at bounding box center [840, 425] width 51 height 27
type input "*"
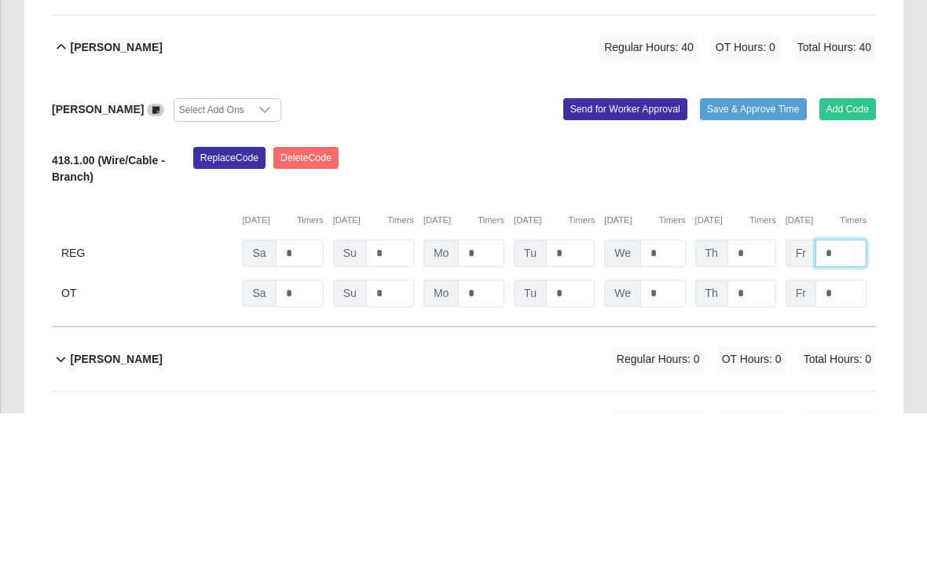
type input "*"
click at [401, 452] on input "*" at bounding box center [390, 465] width 48 height 27
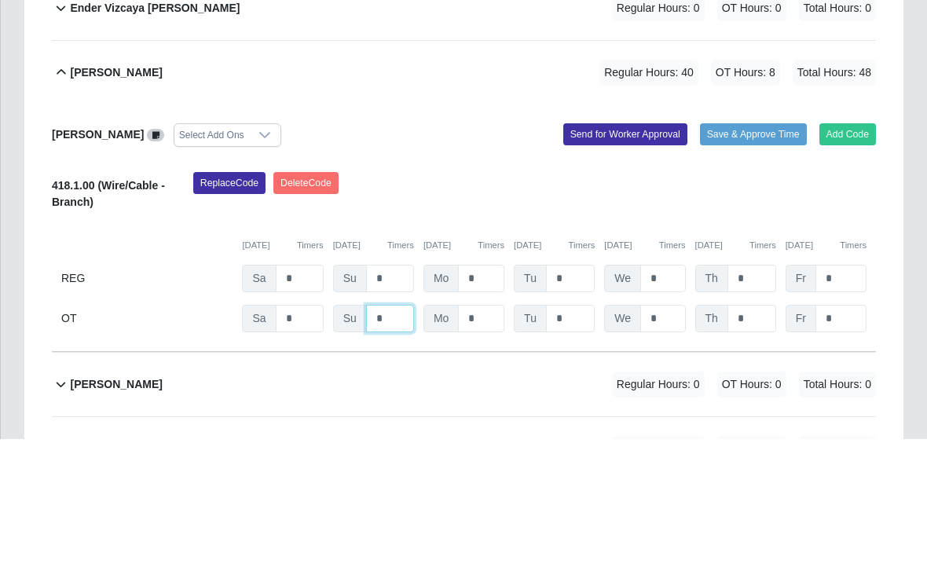
type input "*"
click at [750, 271] on button "Save & Approve Time" at bounding box center [753, 282] width 107 height 22
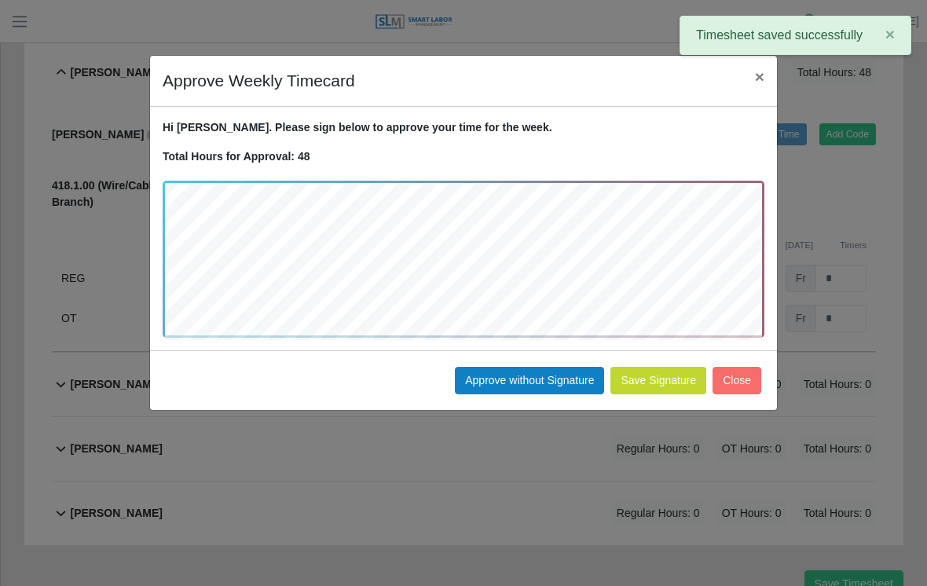
click at [534, 377] on button "Approve without Signature" at bounding box center [529, 380] width 149 height 27
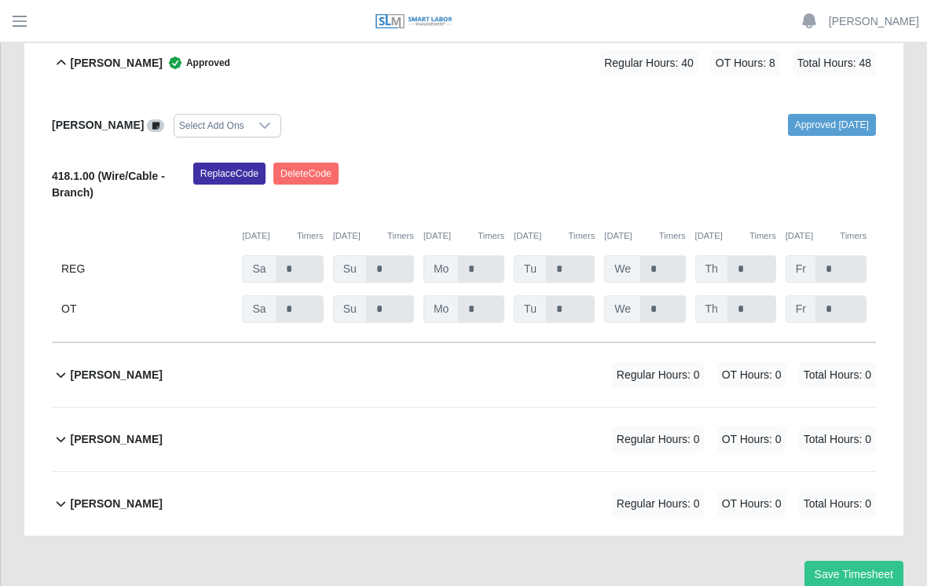
scroll to position [632, 0]
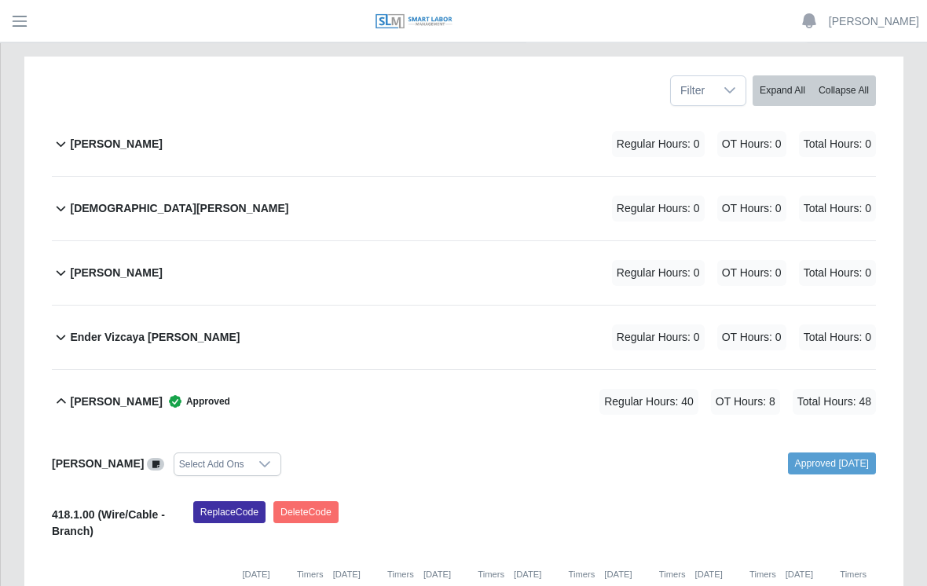
click at [130, 261] on div "[PERSON_NAME]" at bounding box center [116, 274] width 92 height 26
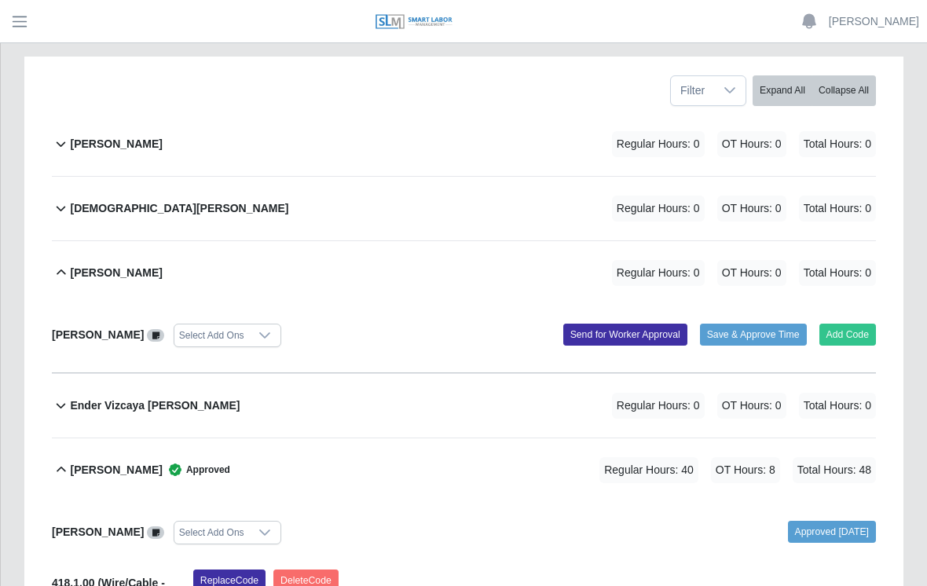
click at [851, 324] on button "Add Code" at bounding box center [847, 335] width 57 height 22
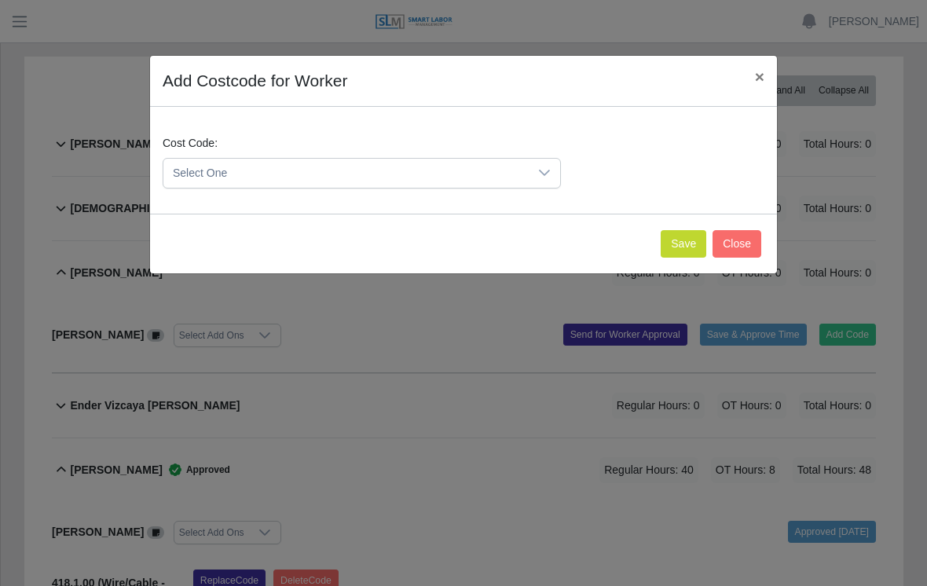
click at [690, 247] on button "Save" at bounding box center [684, 243] width 46 height 27
click at [679, 239] on button "Save" at bounding box center [684, 243] width 46 height 27
click at [686, 251] on button "Save" at bounding box center [684, 243] width 46 height 27
click at [680, 241] on button "Save" at bounding box center [684, 243] width 46 height 27
click at [545, 178] on icon at bounding box center [544, 173] width 13 height 13
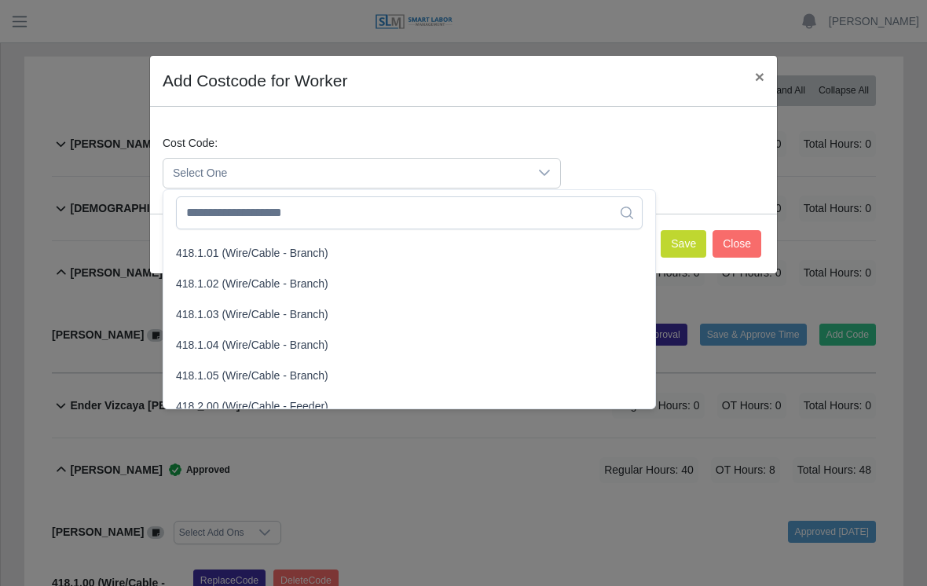
scroll to position [665, 0]
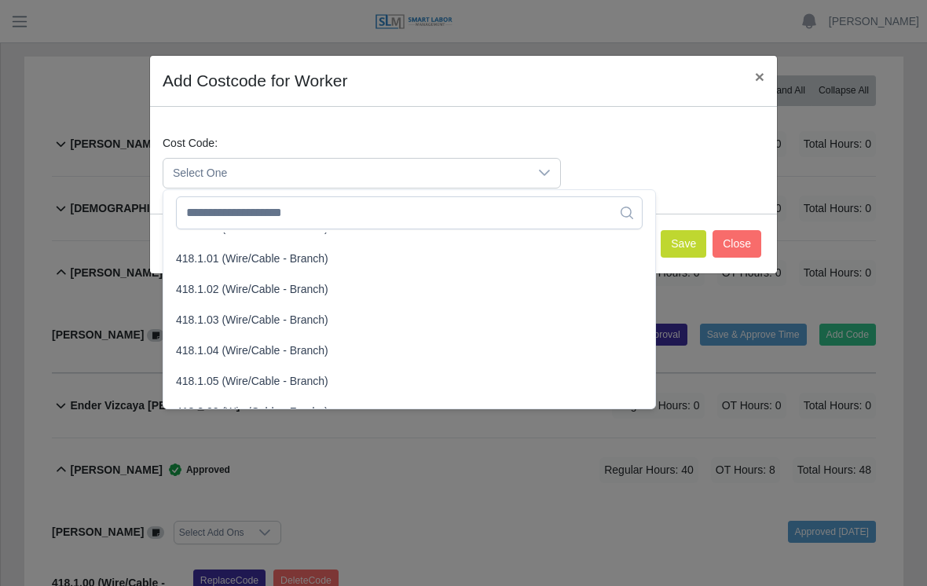
click at [244, 258] on span "418.1.01 (Wire/Cable - Branch)" at bounding box center [252, 259] width 152 height 16
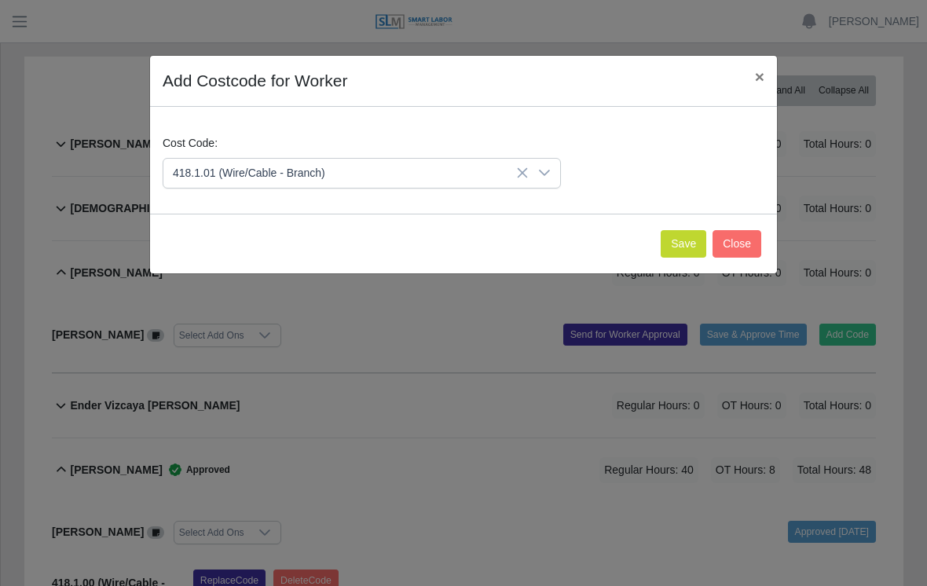
click at [682, 244] on button "Save" at bounding box center [684, 243] width 46 height 27
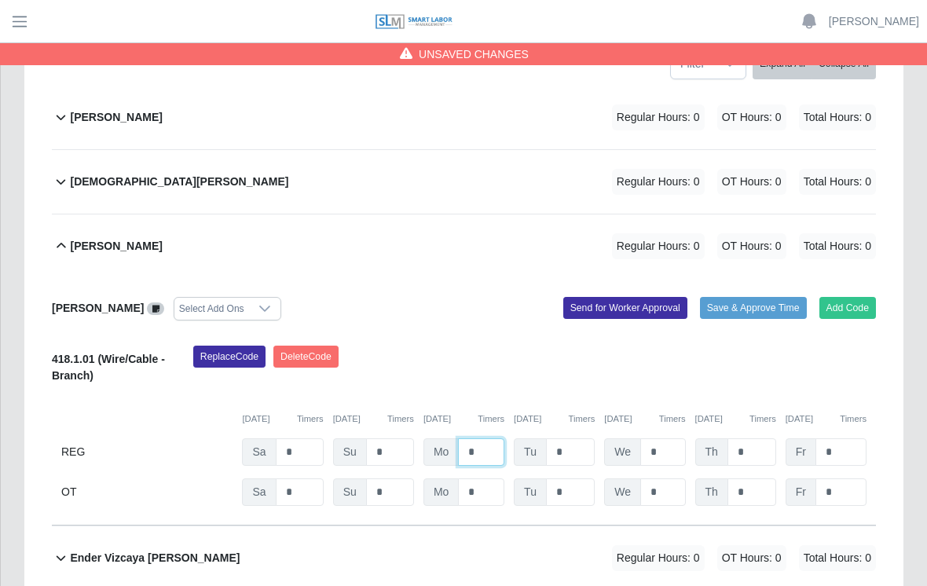
click at [492, 438] on input "*" at bounding box center [481, 451] width 46 height 27
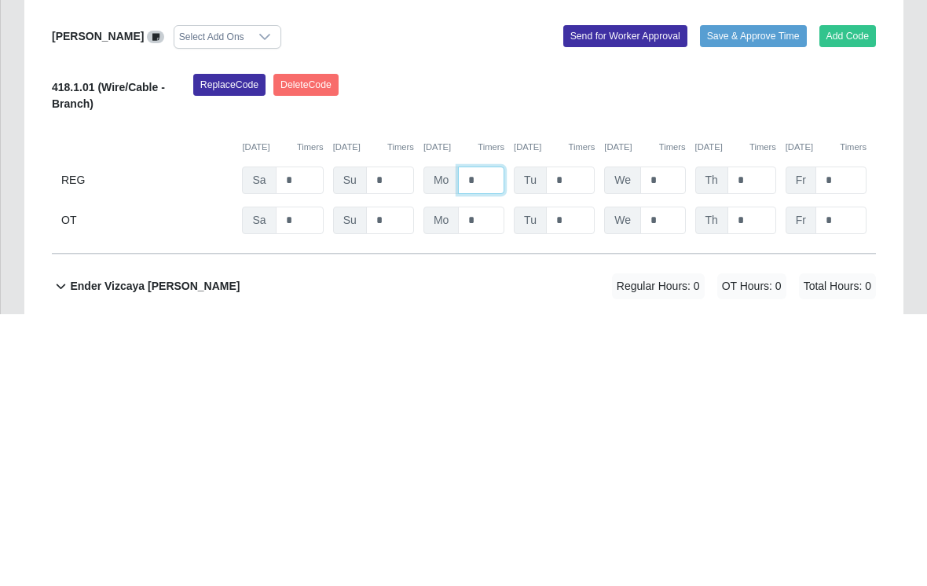
type input "*"
click at [585, 439] on input "*" at bounding box center [570, 452] width 49 height 27
type input "*"
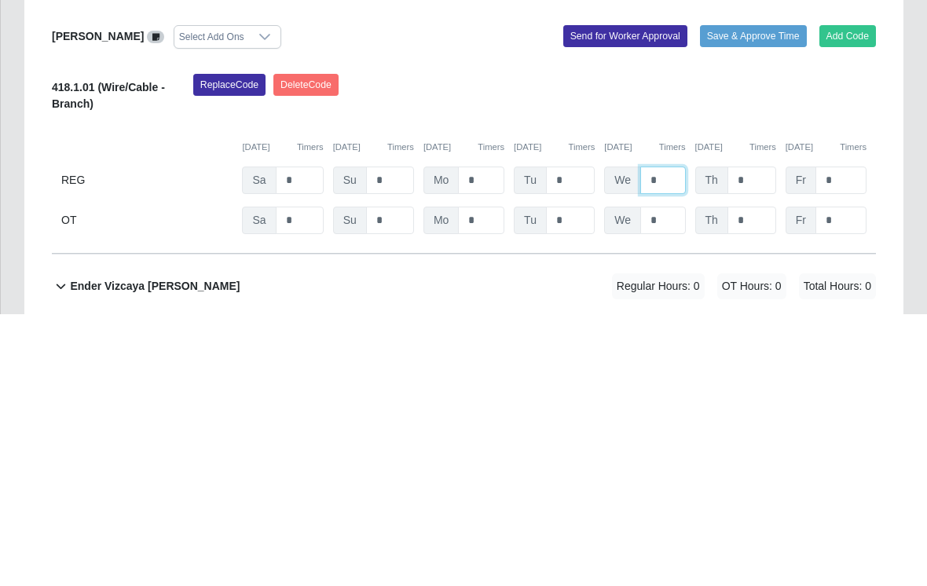
click at [669, 439] on input "*" at bounding box center [662, 452] width 45 height 27
type input "*"
click at [754, 439] on input "*" at bounding box center [751, 452] width 49 height 27
type input "*"
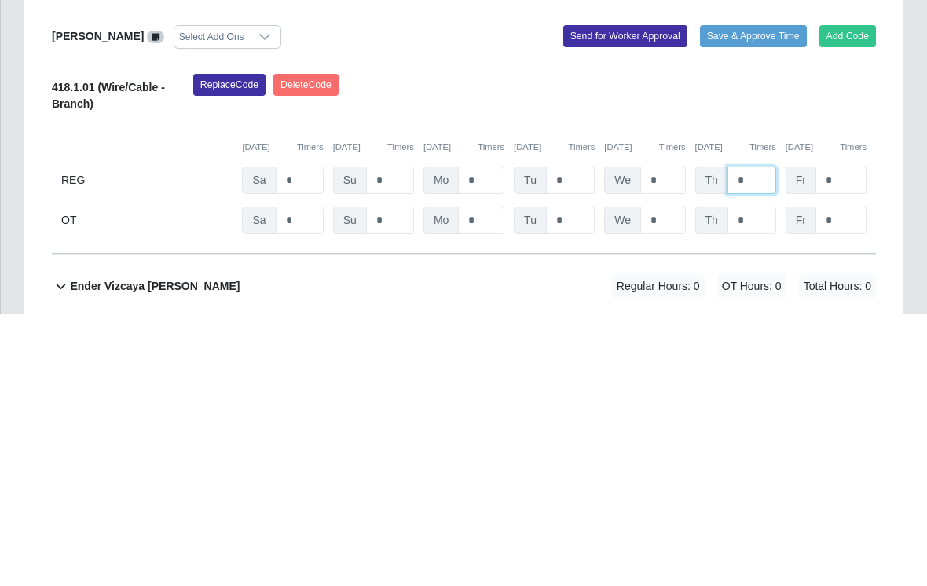
type input "*"
click at [852, 439] on input "*" at bounding box center [840, 452] width 51 height 27
type input "*"
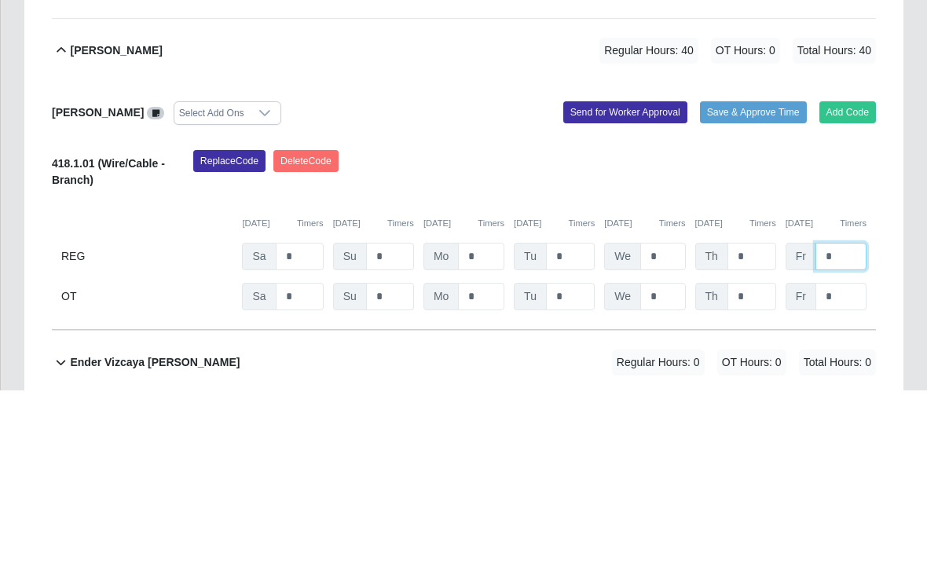
type input "*"
click at [745, 298] on button "Save & Approve Time" at bounding box center [753, 309] width 107 height 22
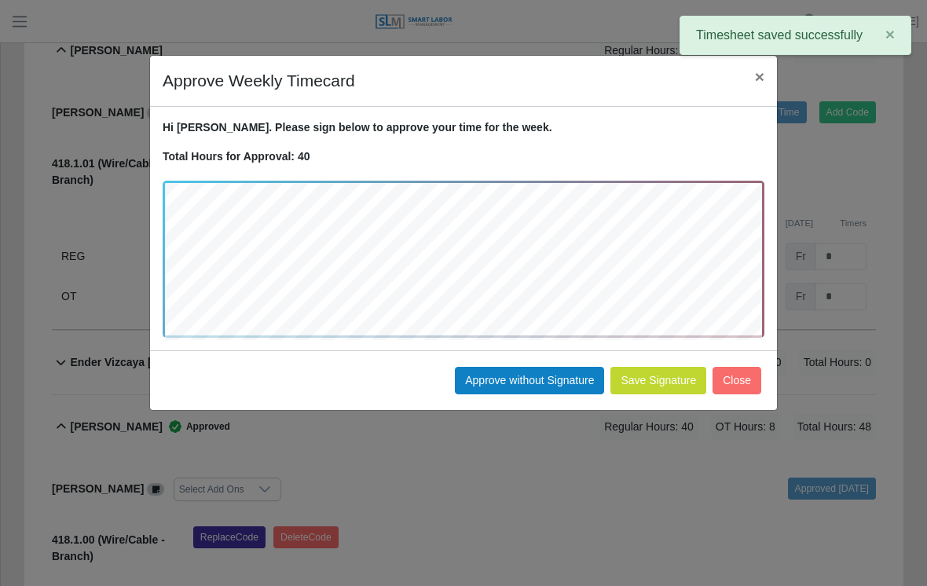
click at [530, 382] on button "Approve without Signature" at bounding box center [529, 380] width 149 height 27
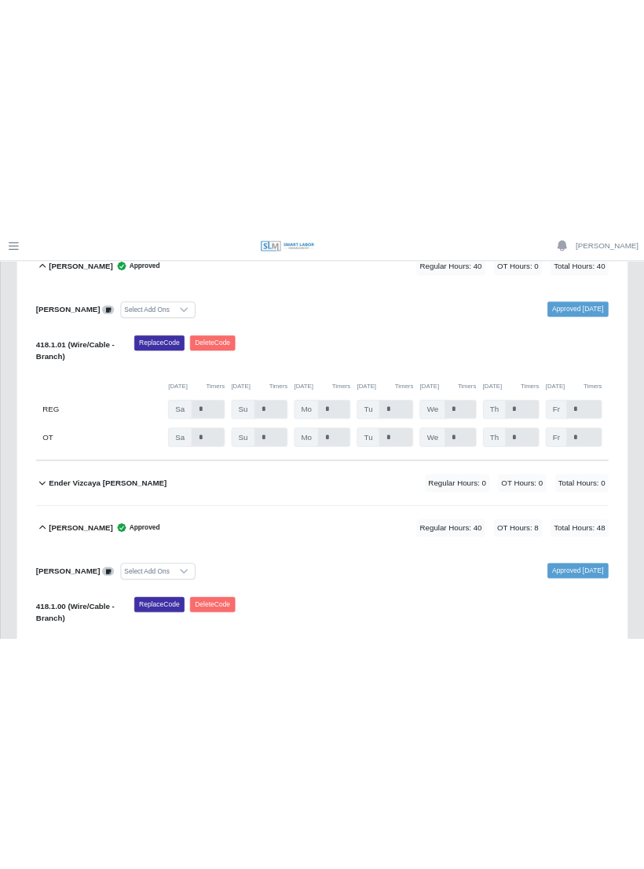
scroll to position [441, 0]
